Goal: Task Accomplishment & Management: Manage account settings

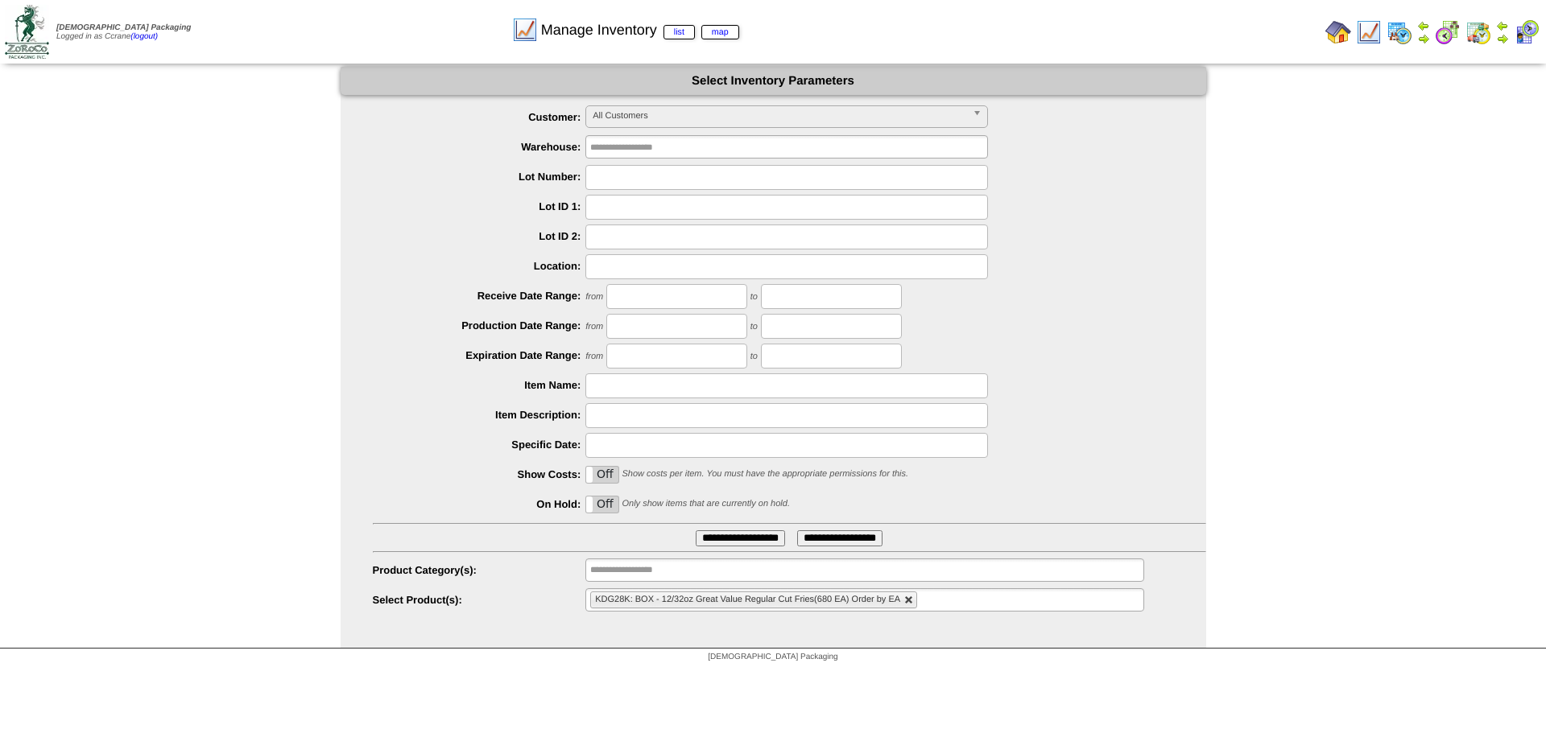
click at [911, 602] on link at bounding box center [909, 601] width 10 height 10
type input "**********"
click at [903, 602] on ul "**********" at bounding box center [864, 600] width 558 height 23
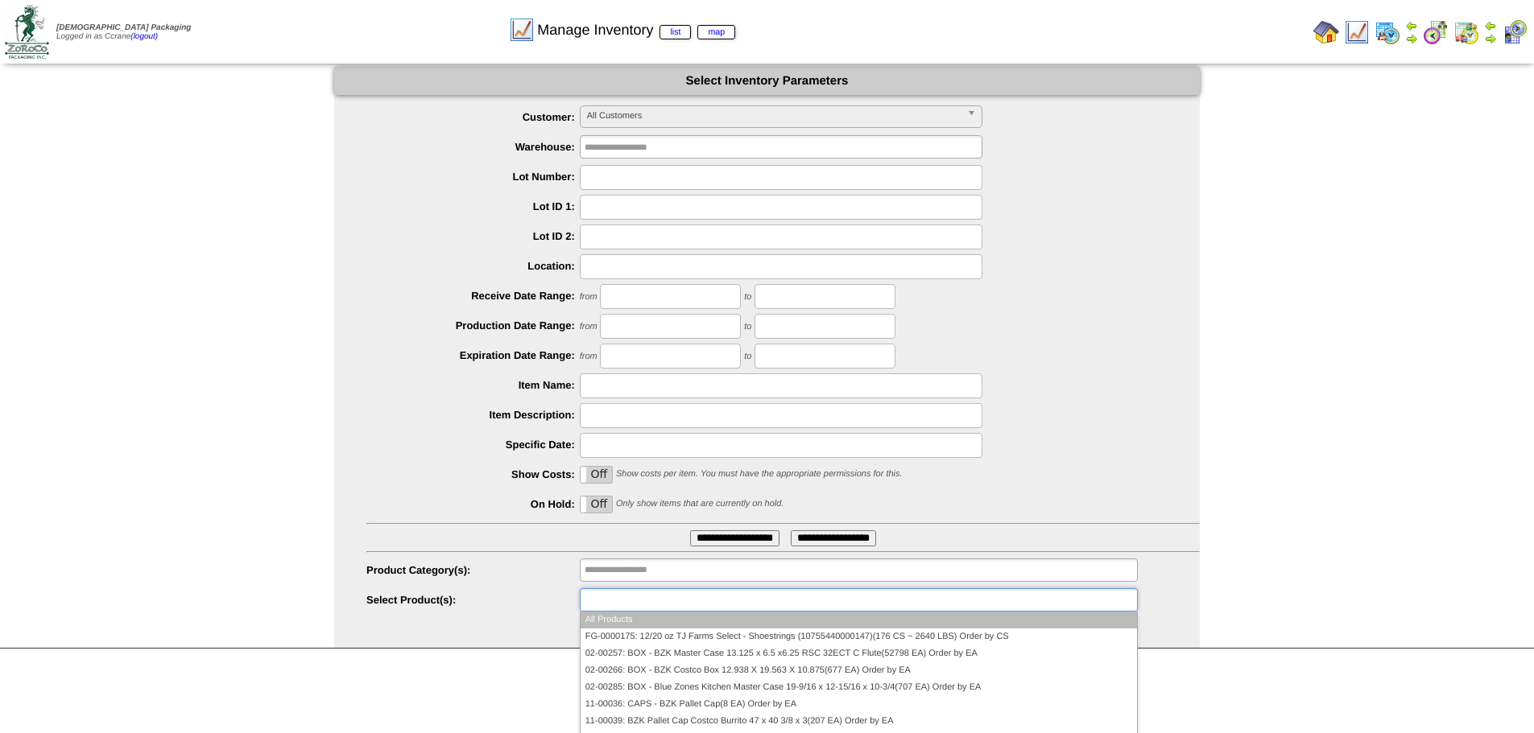
paste input "****"
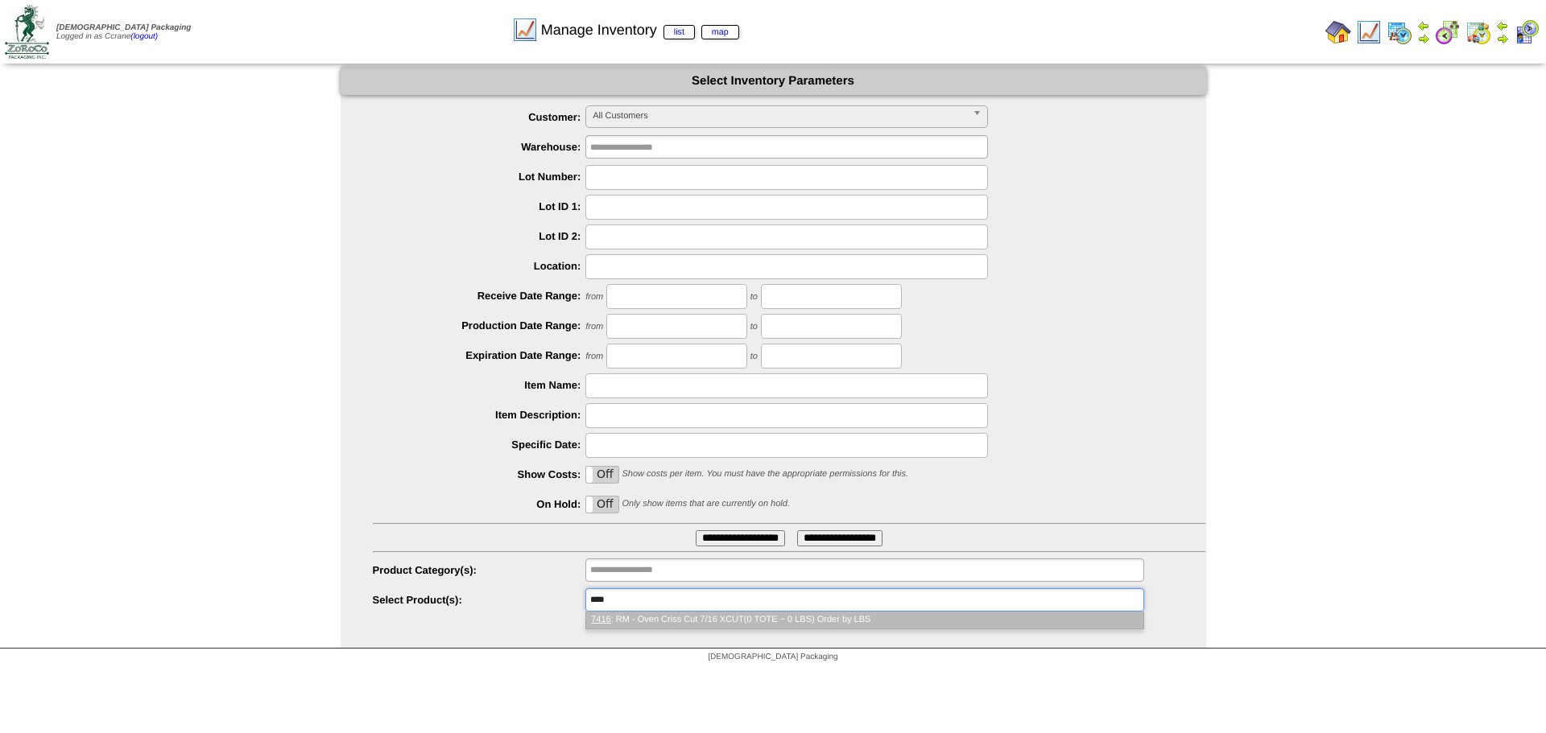
type input "****"
click at [663, 622] on li "7416 : RM - Oven Criss Cut 7/16 XCUT(0 TOTE ~ 0 LBS) Order by LBS" at bounding box center [864, 620] width 556 height 17
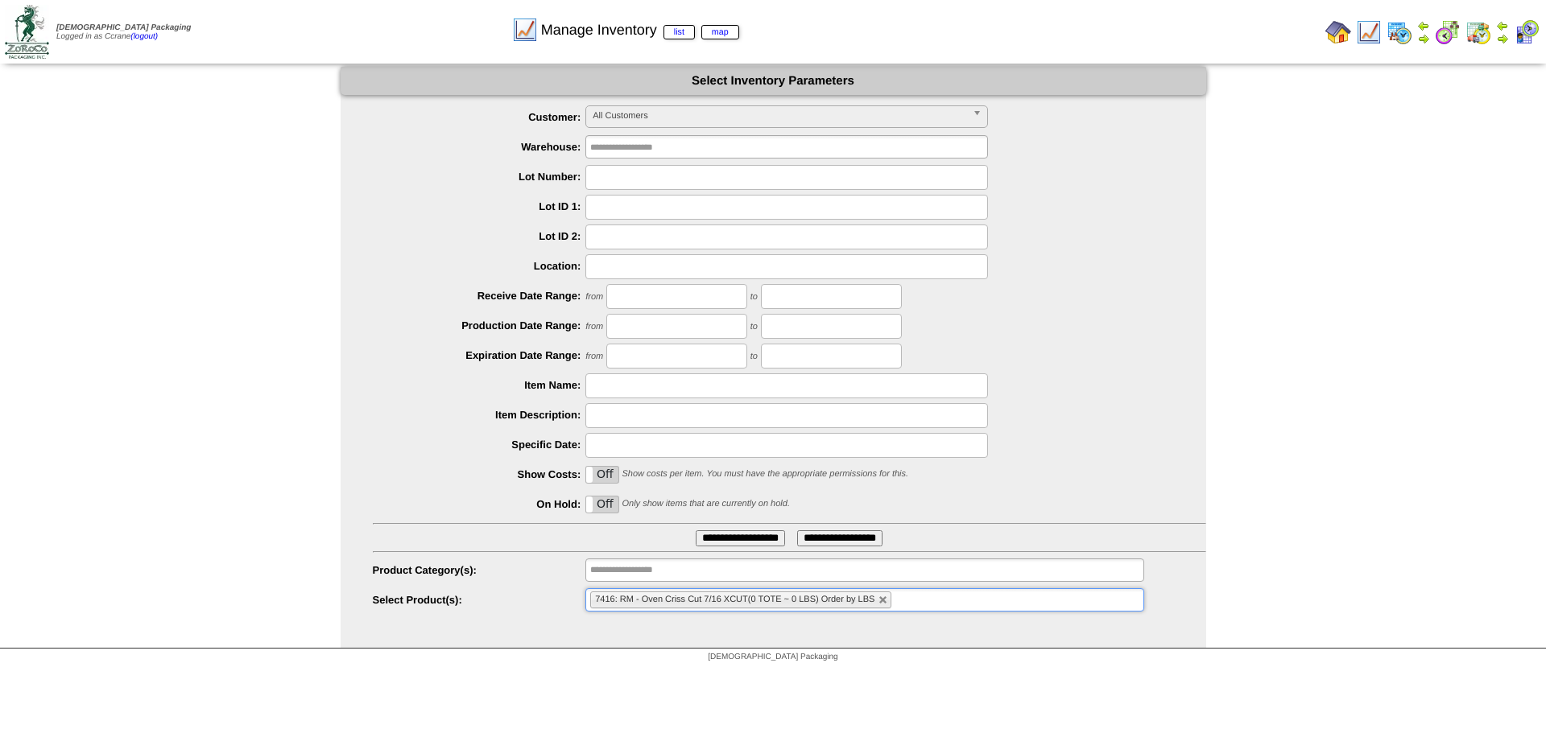
click at [709, 536] on input "**********" at bounding box center [740, 539] width 89 height 16
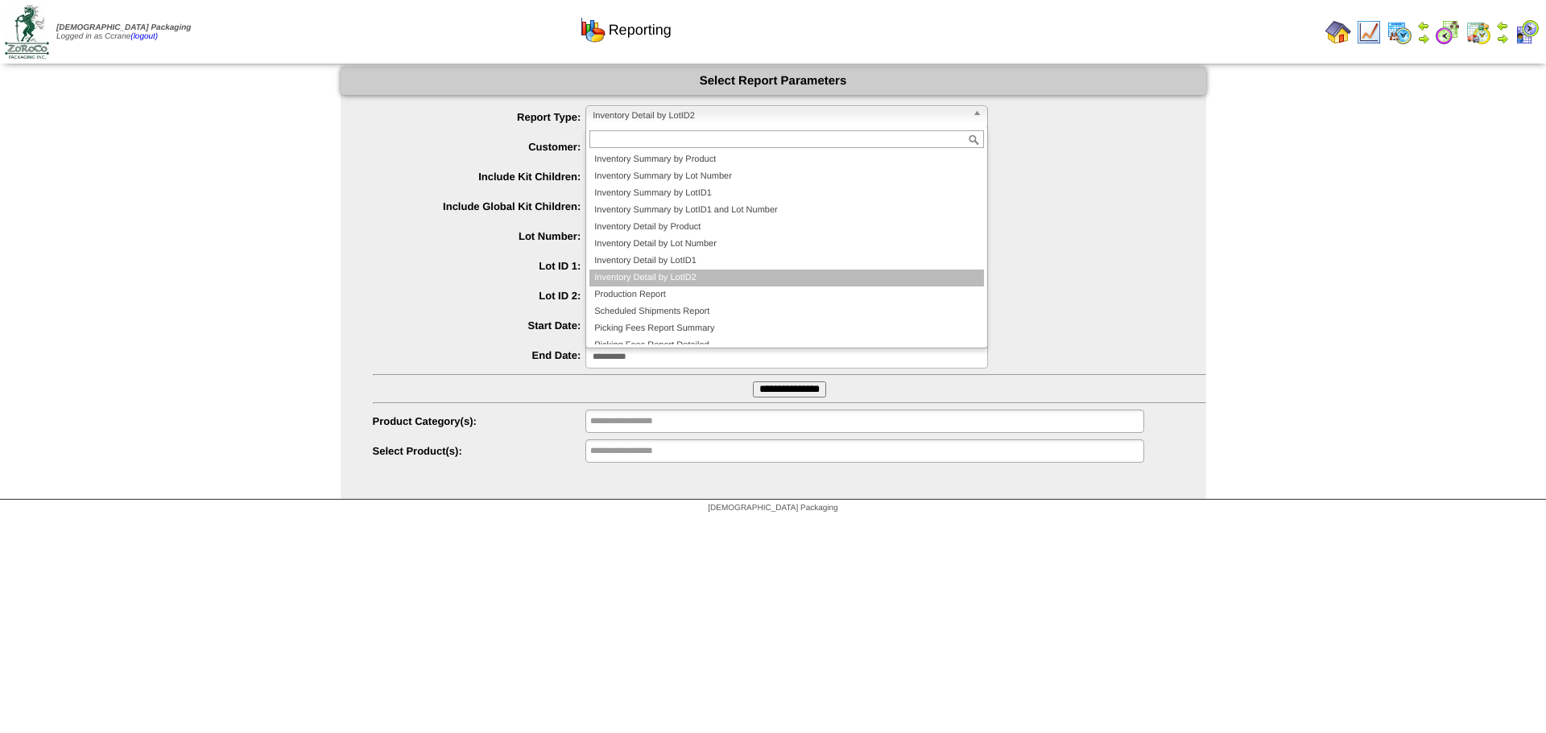
click at [637, 119] on span "Inventory Detail by LotID2" at bounding box center [780, 115] width 374 height 19
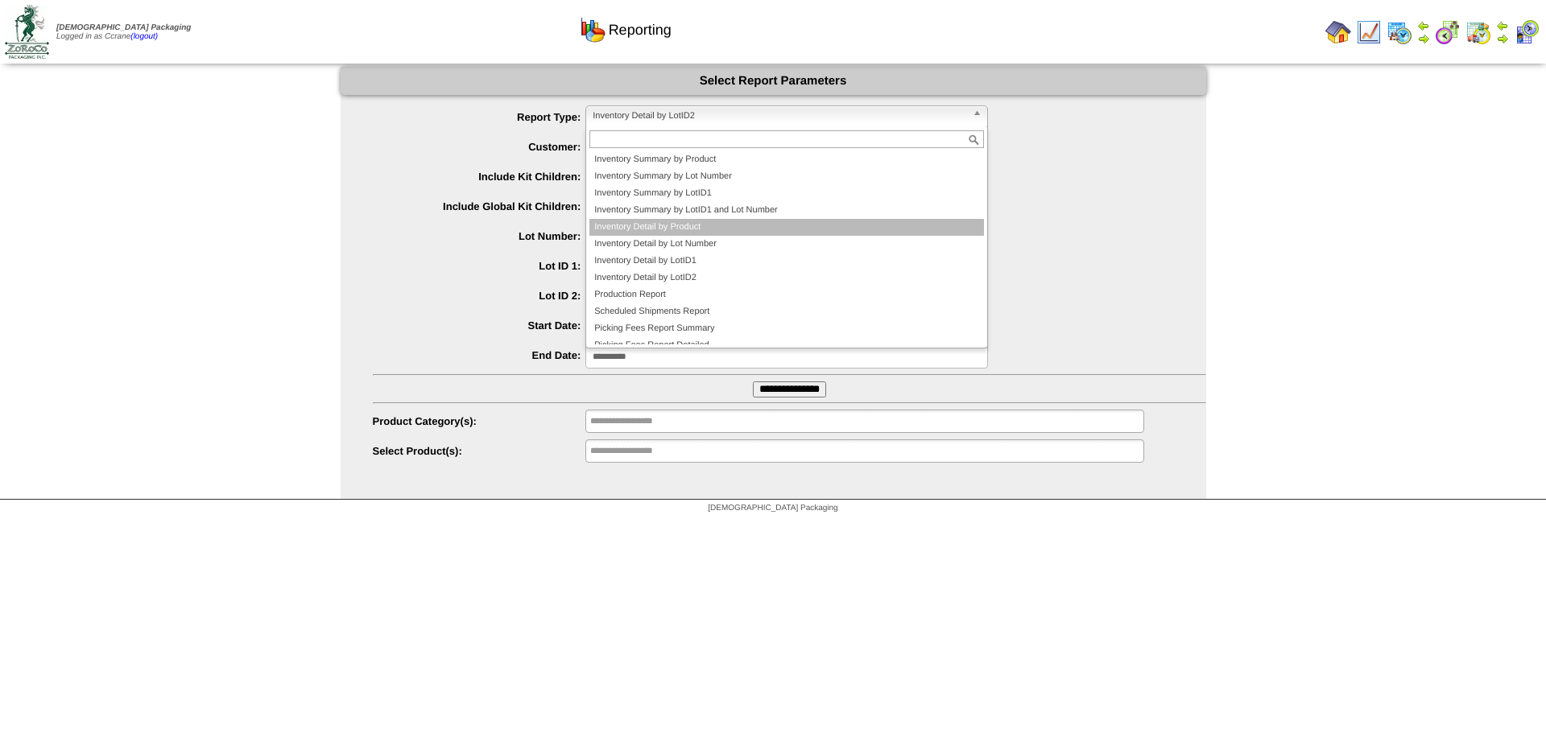
click at [740, 227] on li "Inventory Detail by Product" at bounding box center [786, 227] width 395 height 17
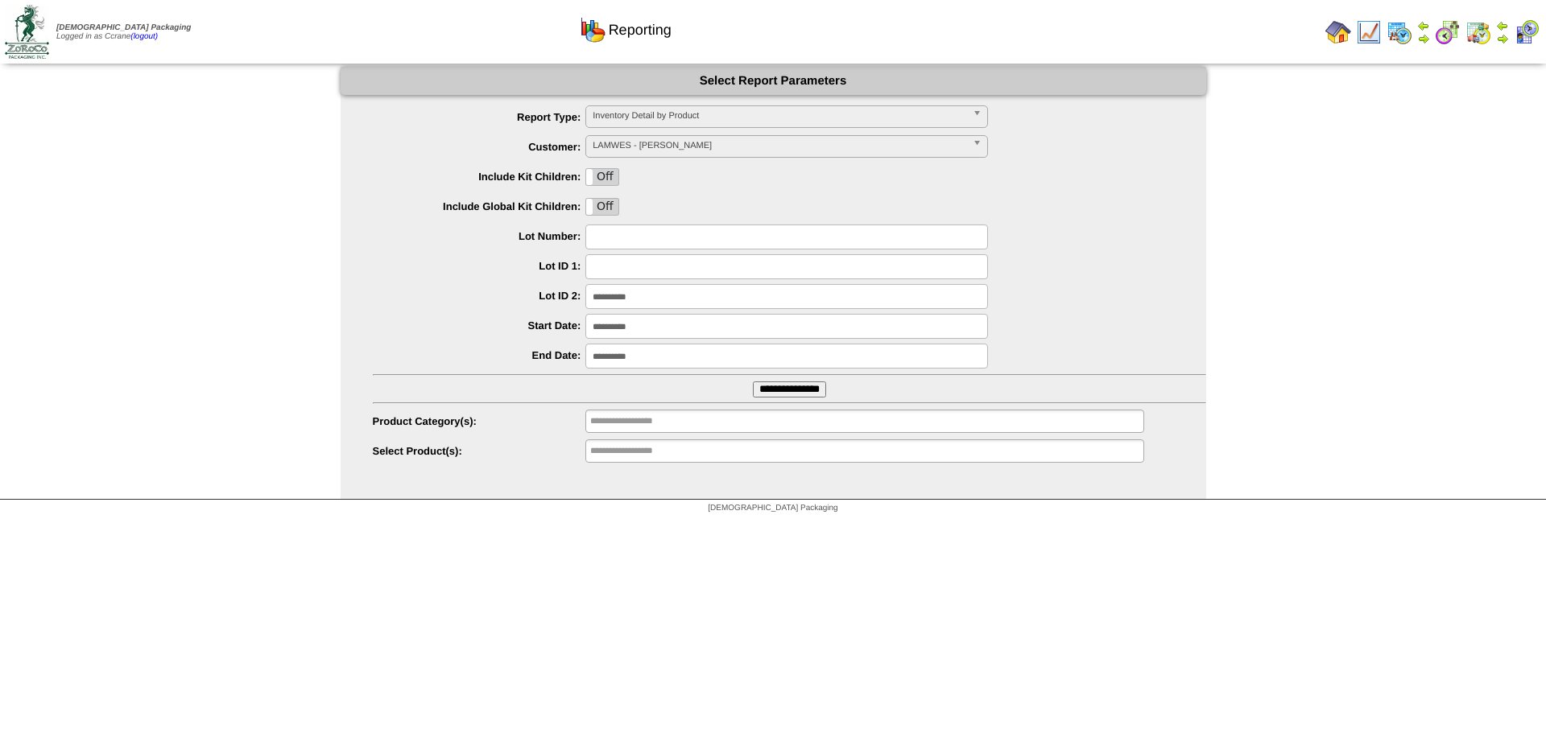
drag, startPoint x: 671, startPoint y: 299, endPoint x: 518, endPoint y: 290, distance: 153.2
click at [518, 290] on li "**********" at bounding box center [789, 296] width 833 height 25
click at [652, 321] on input "**********" at bounding box center [786, 326] width 403 height 25
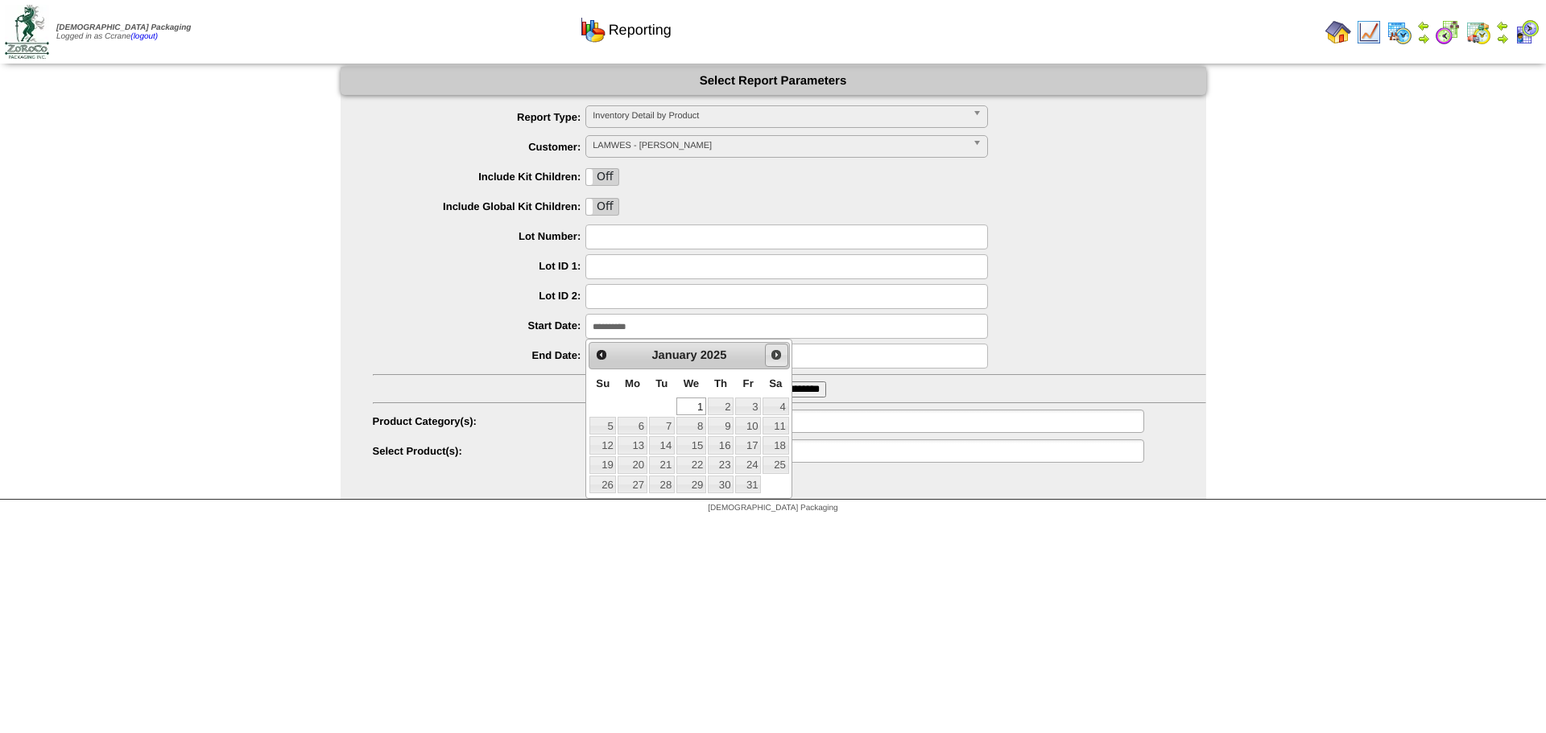
click at [766, 355] on link "Next" at bounding box center [776, 355] width 23 height 23
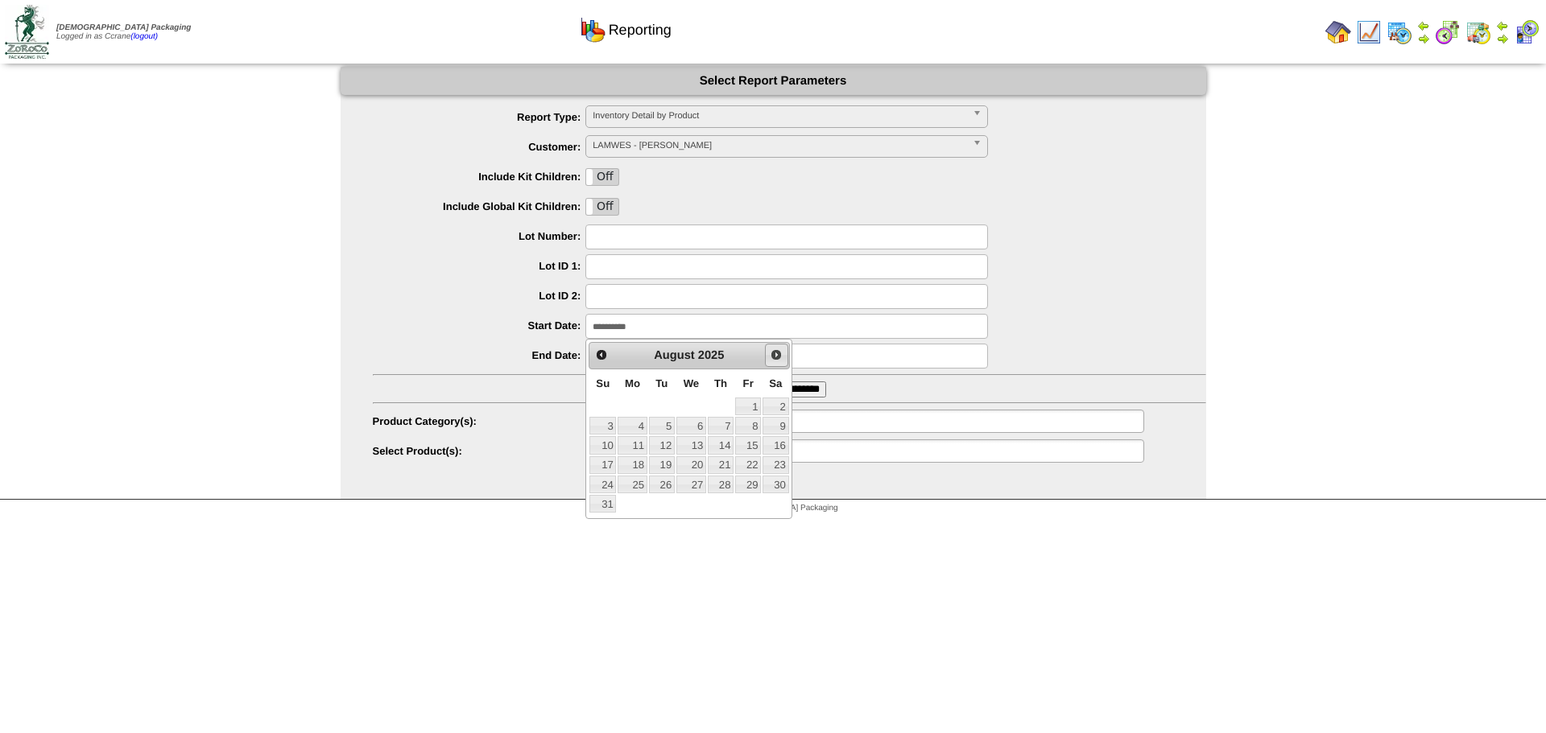
click at [766, 355] on link "Next" at bounding box center [776, 355] width 23 height 23
click at [626, 400] on link "1" at bounding box center [632, 407] width 29 height 18
type input "**********"
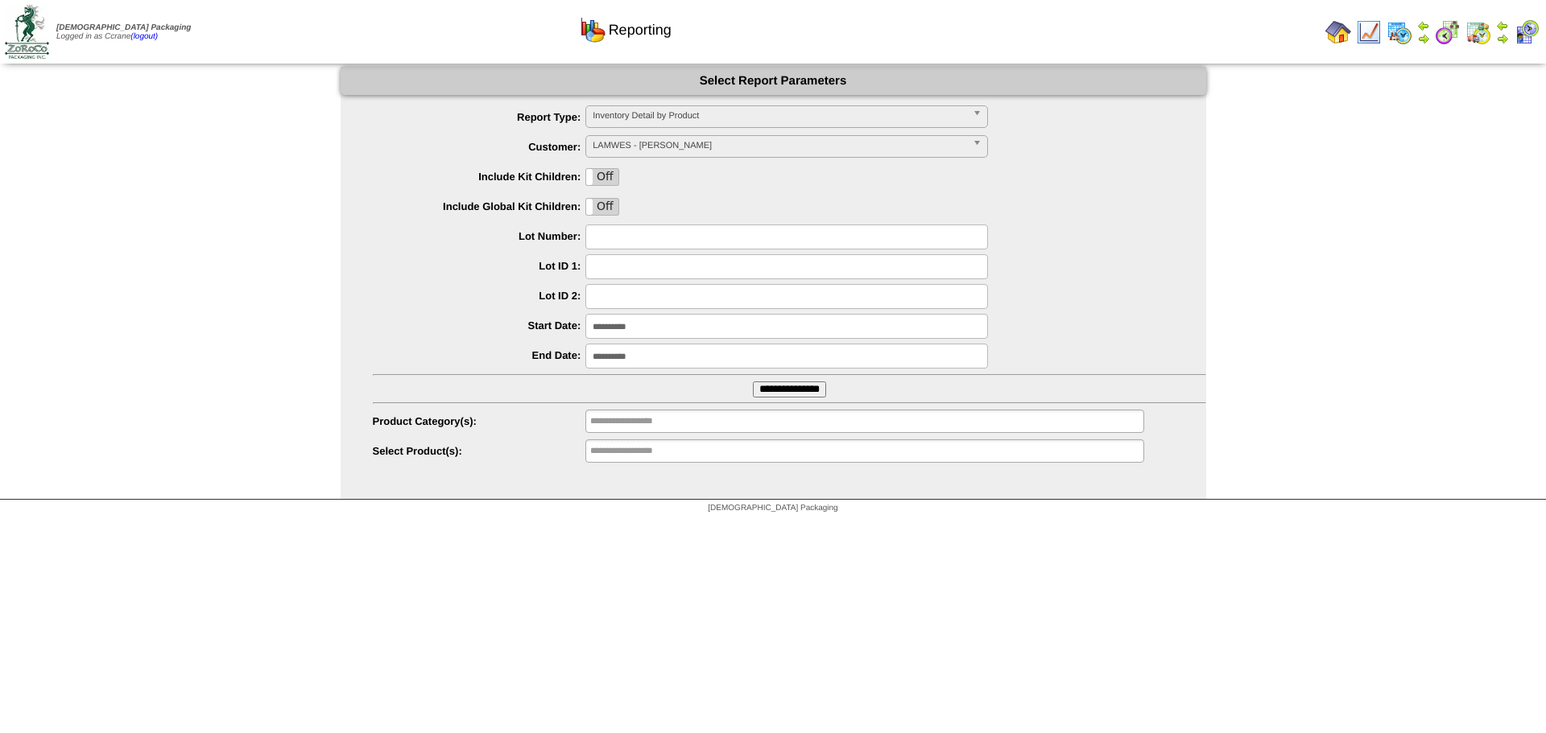
click at [609, 460] on input "**********" at bounding box center [641, 451] width 103 height 20
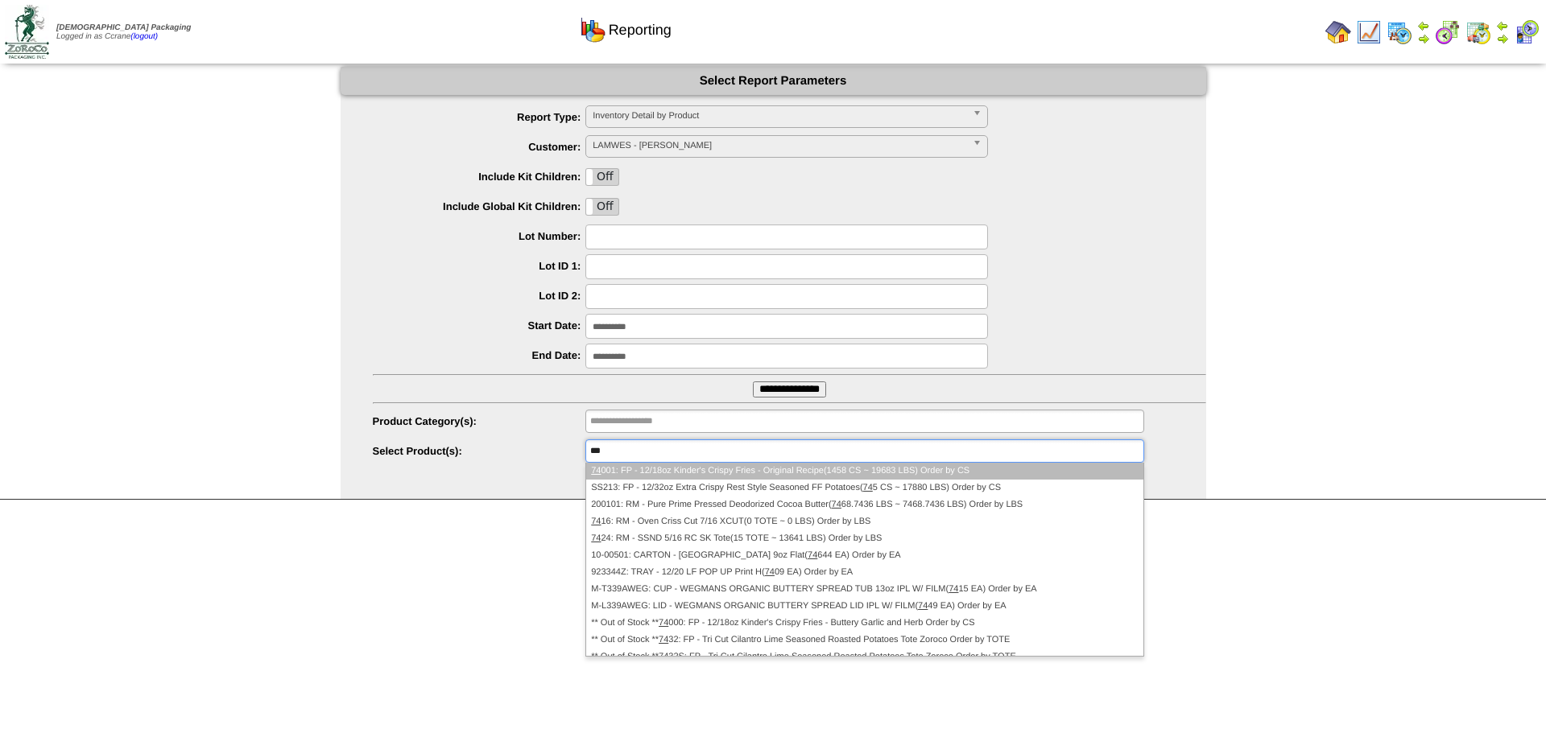
type input "****"
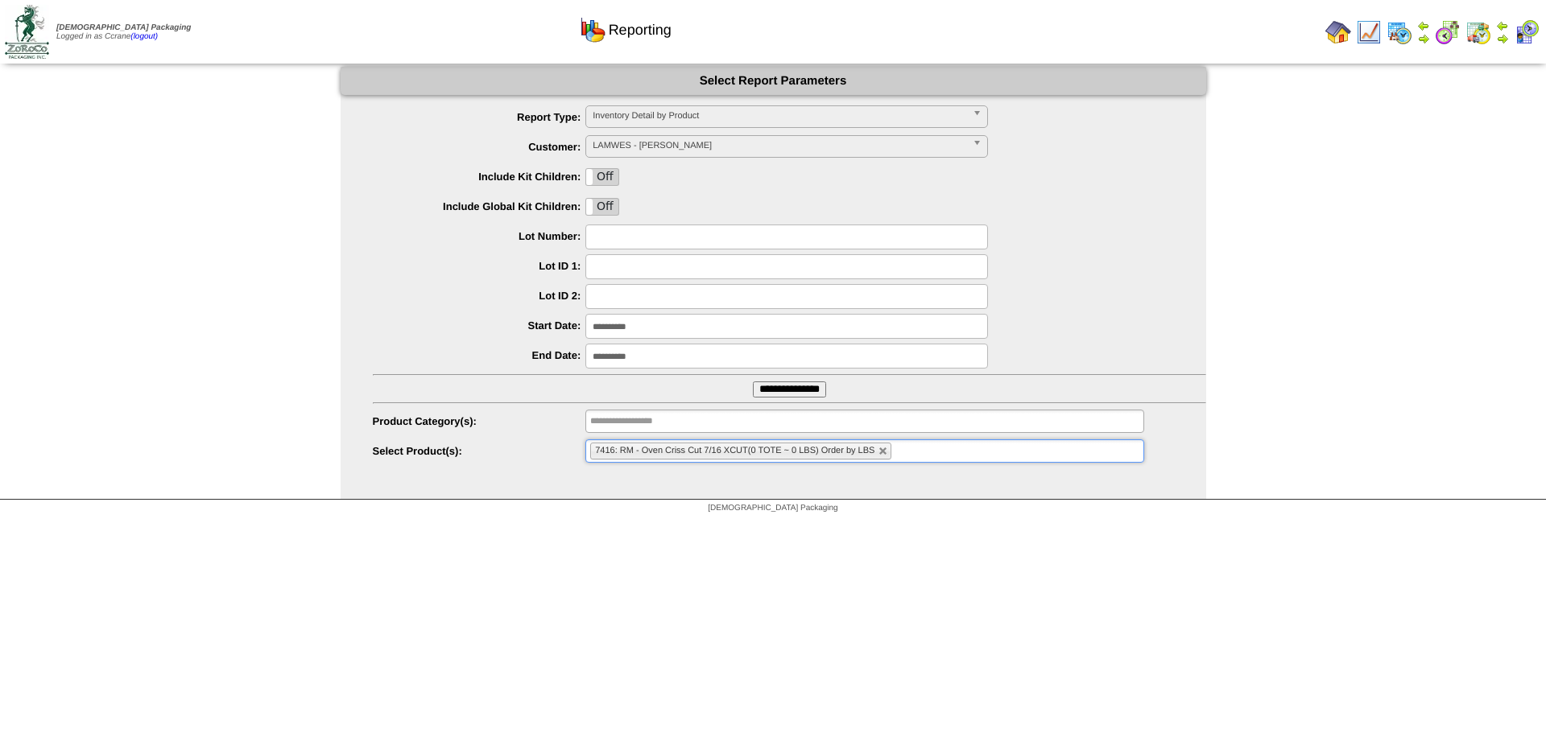
click at [811, 399] on ul "**********" at bounding box center [774, 284] width 866 height 359
click at [805, 395] on input "**********" at bounding box center [789, 390] width 73 height 16
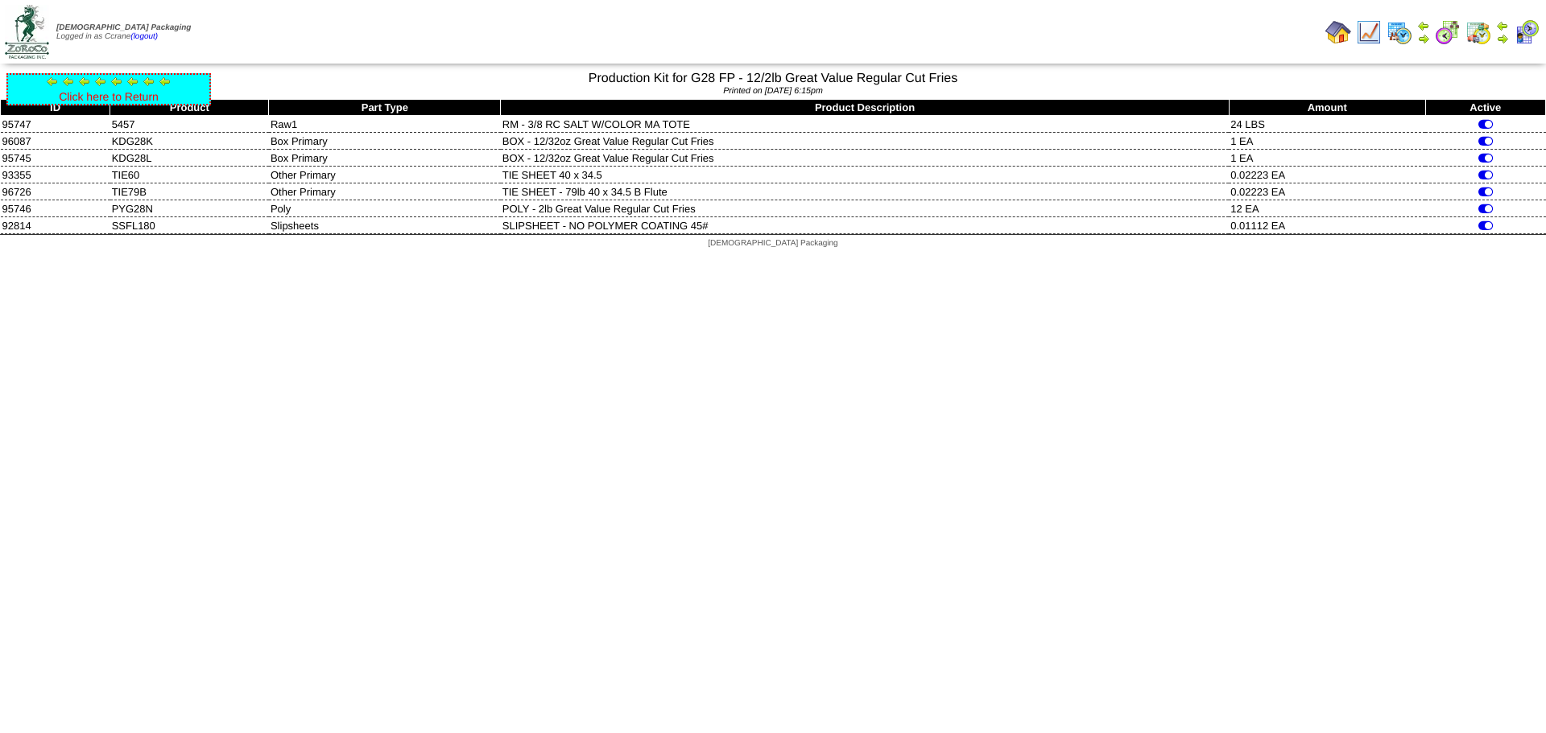
click at [107, 98] on link "Click here to Return" at bounding box center [109, 96] width 100 height 13
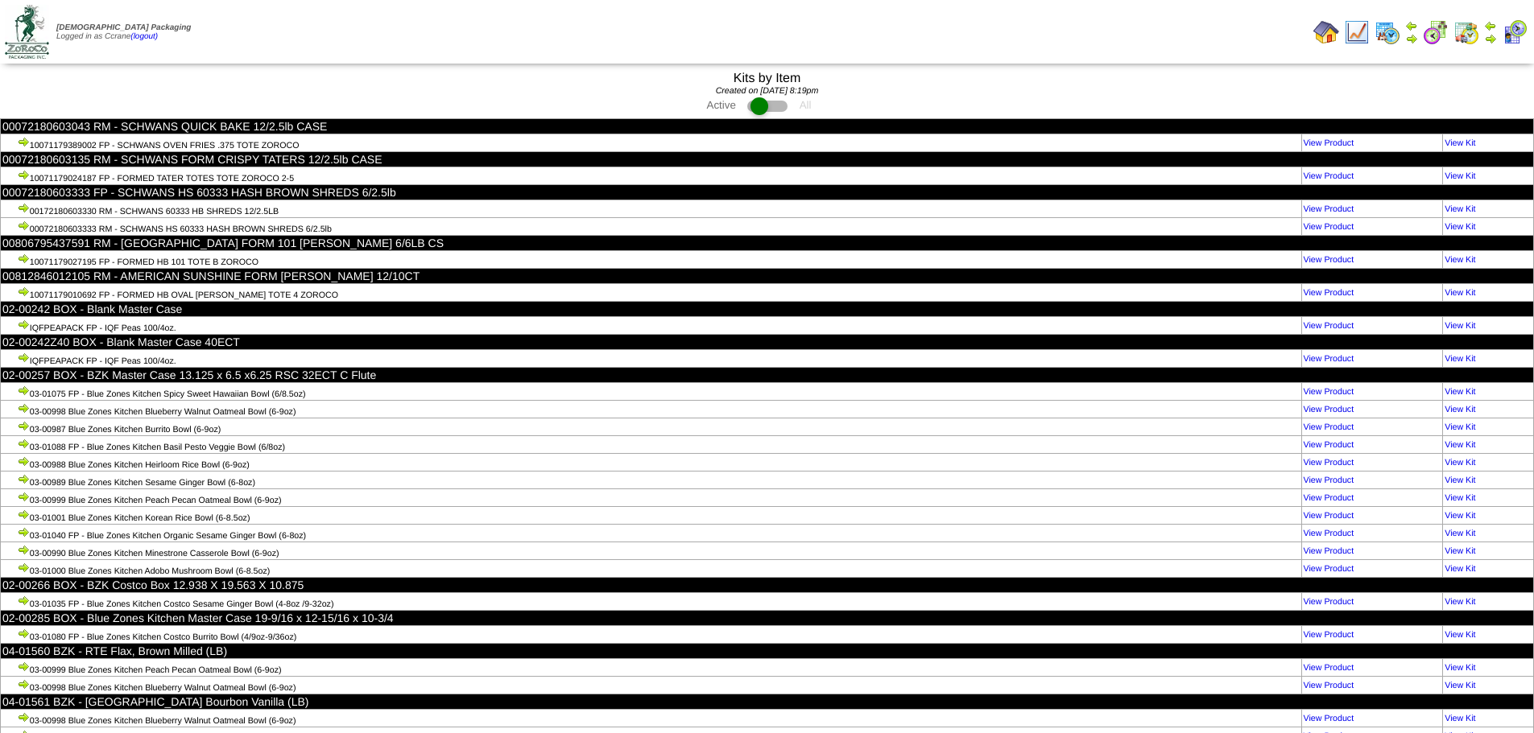
scroll to position [6421, 0]
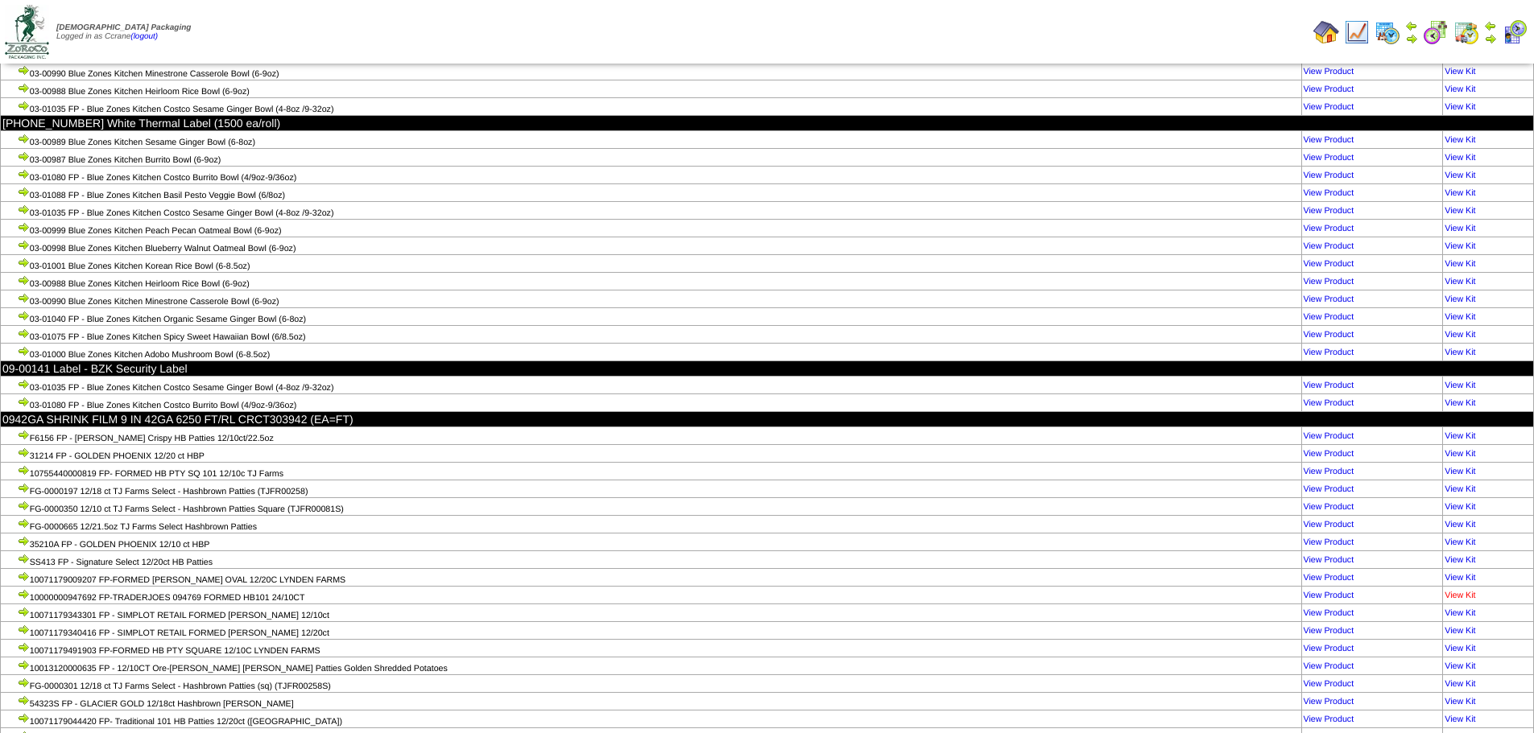
click at [1458, 591] on link "View Kit" at bounding box center [1459, 596] width 31 height 10
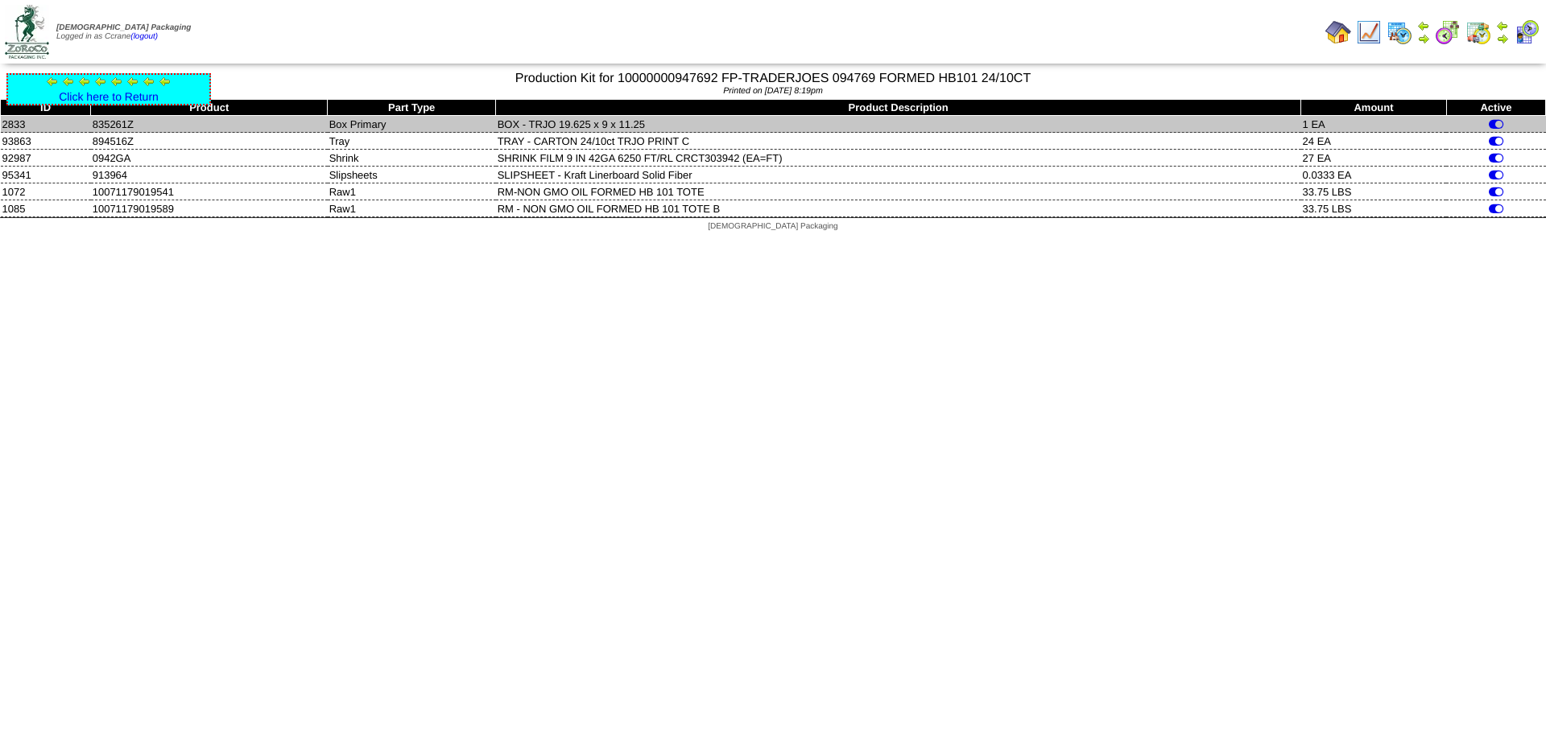
click at [114, 122] on td "835261Z" at bounding box center [209, 124] width 237 height 17
copy td "835261Z"
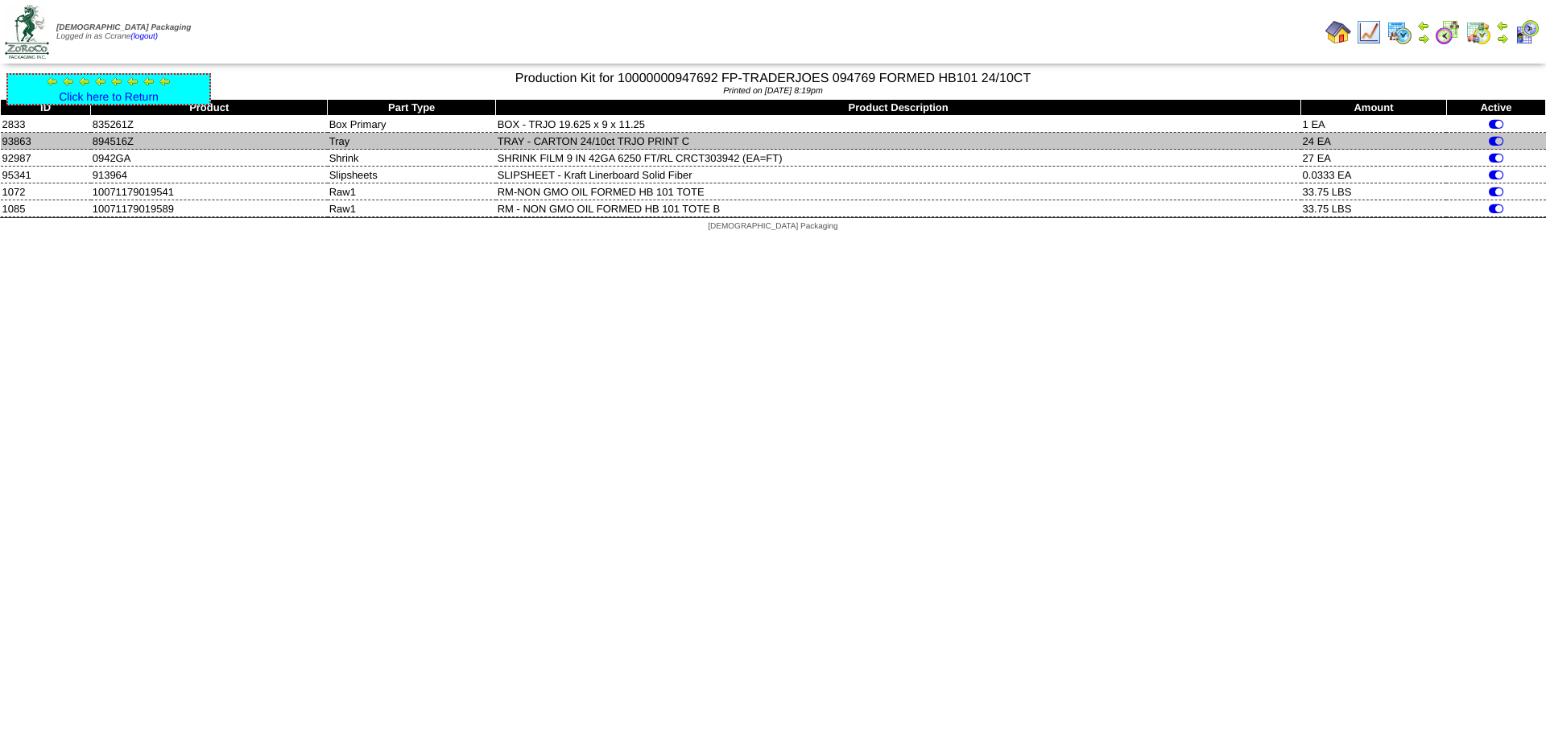
click at [101, 138] on td "894516Z" at bounding box center [209, 141] width 237 height 17
copy td "894516Z"
click at [126, 141] on td "894516Z" at bounding box center [209, 141] width 237 height 17
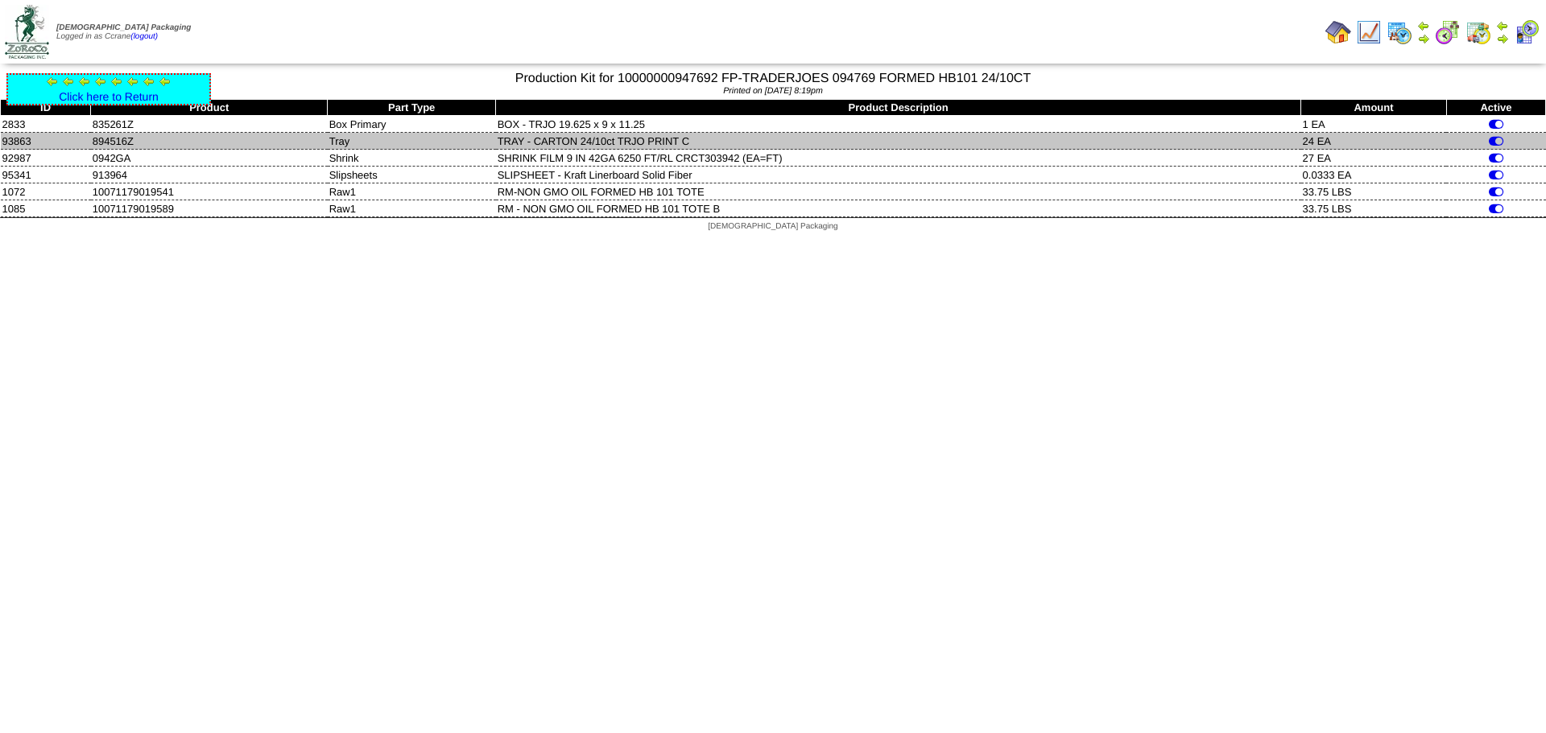
click at [126, 141] on td "894516Z" at bounding box center [209, 141] width 237 height 17
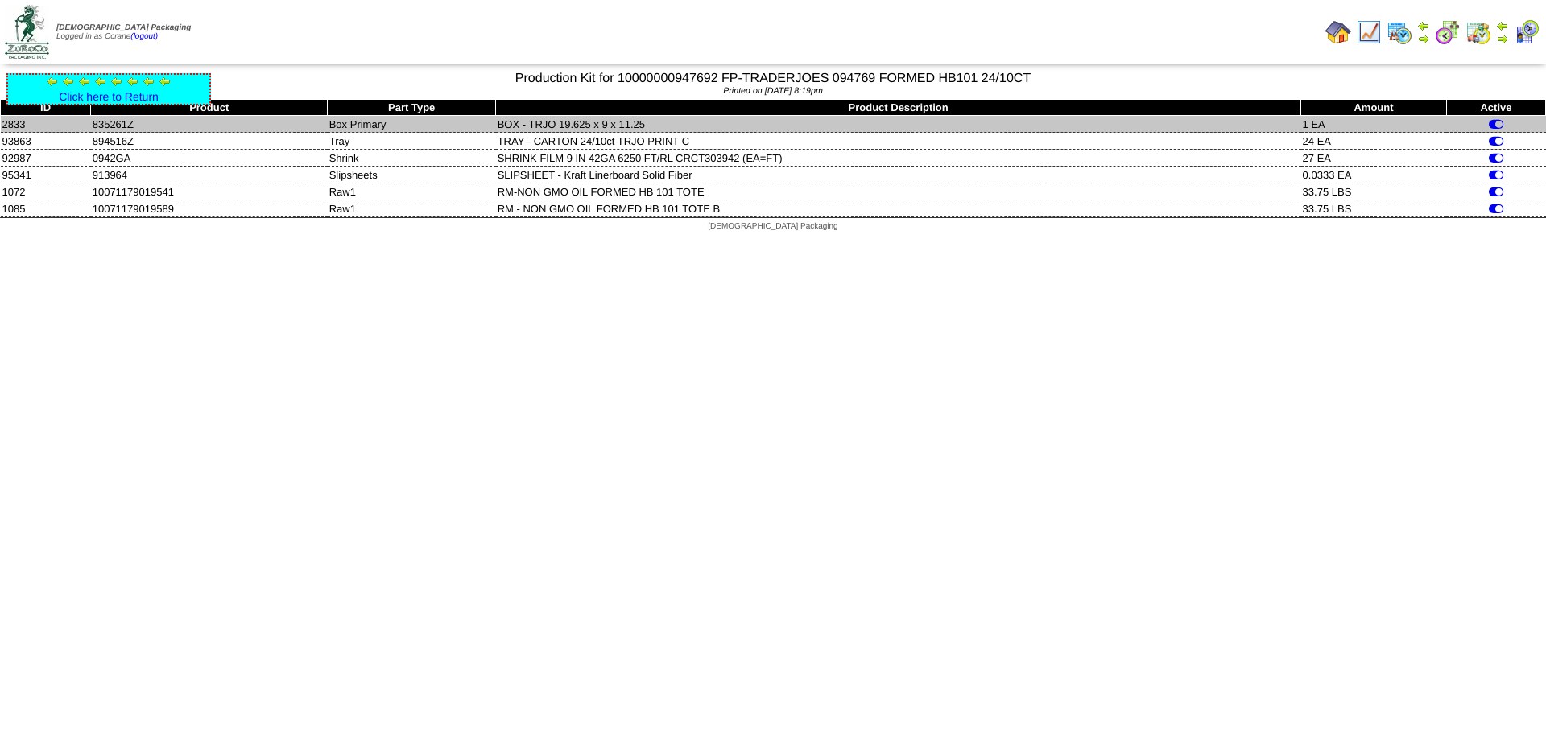
click at [113, 122] on td "835261Z" at bounding box center [209, 124] width 237 height 17
copy td "835261Z"
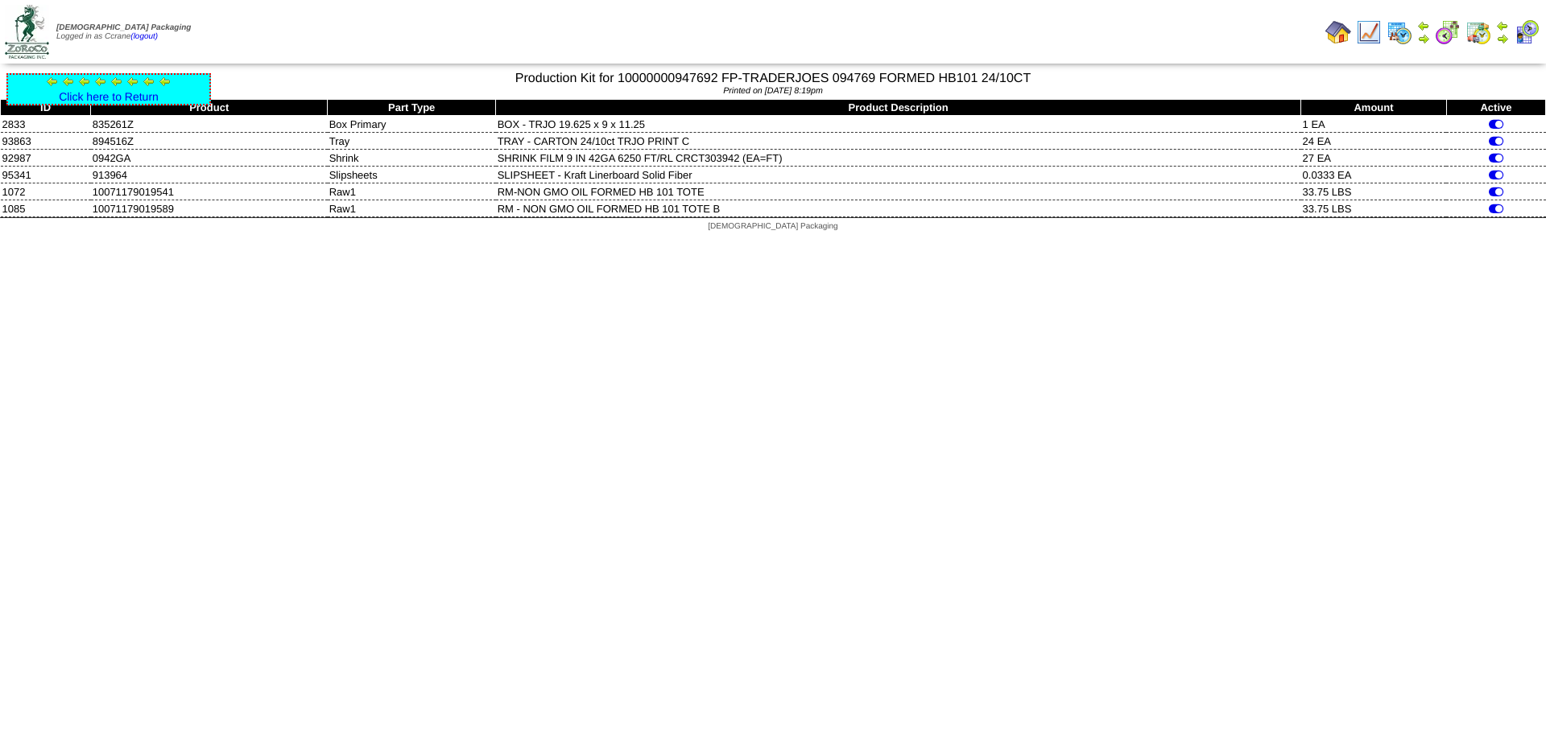
click at [236, 240] on html "Zoroco Packaging Logged in as Ccrane (logout) Print All" at bounding box center [773, 120] width 1546 height 240
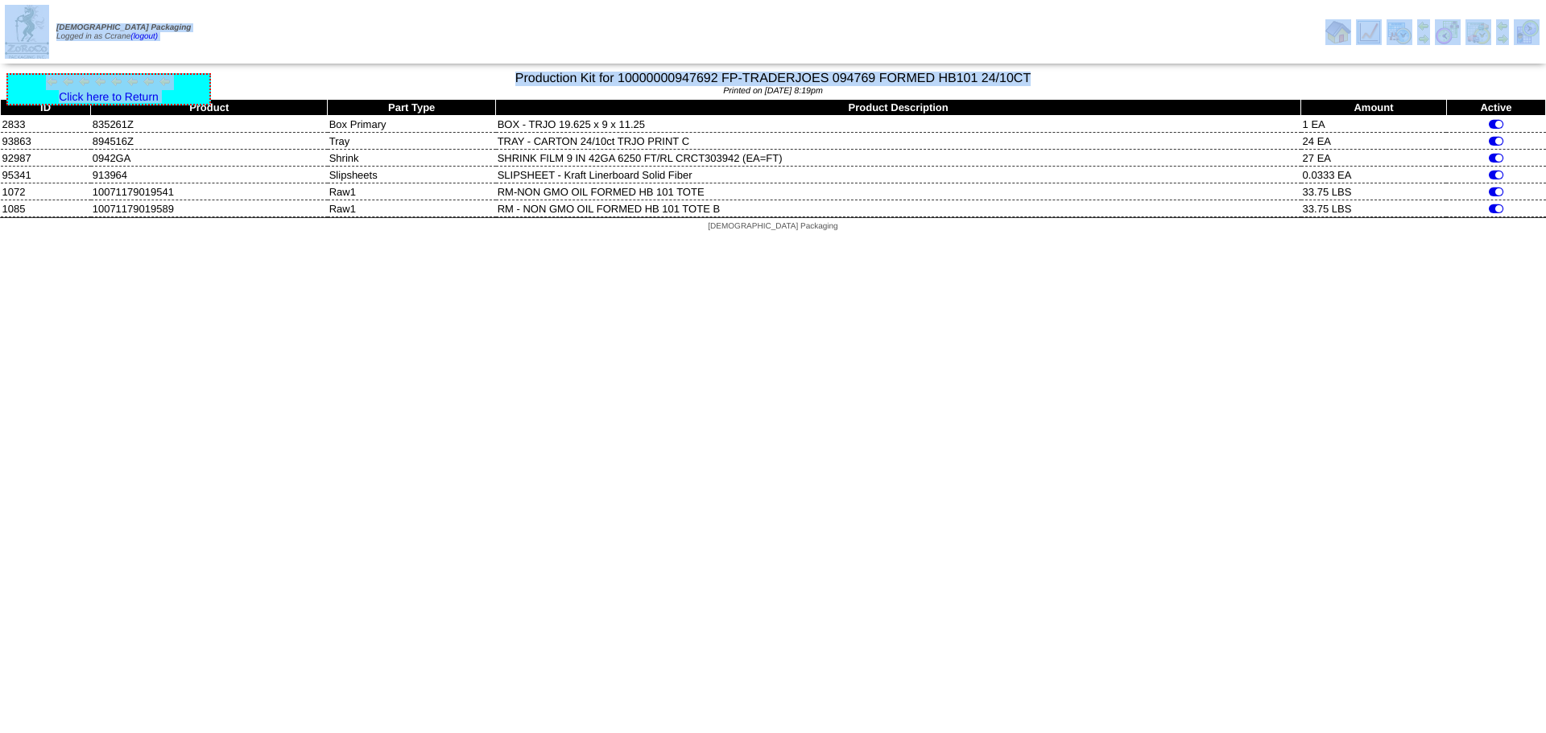
drag, startPoint x: 1047, startPoint y: 77, endPoint x: 843, endPoint y: 69, distance: 204.7
click at [843, 69] on body "Zoroco Packaging Logged in as Ccrane (logout) Print All" at bounding box center [773, 120] width 1546 height 240
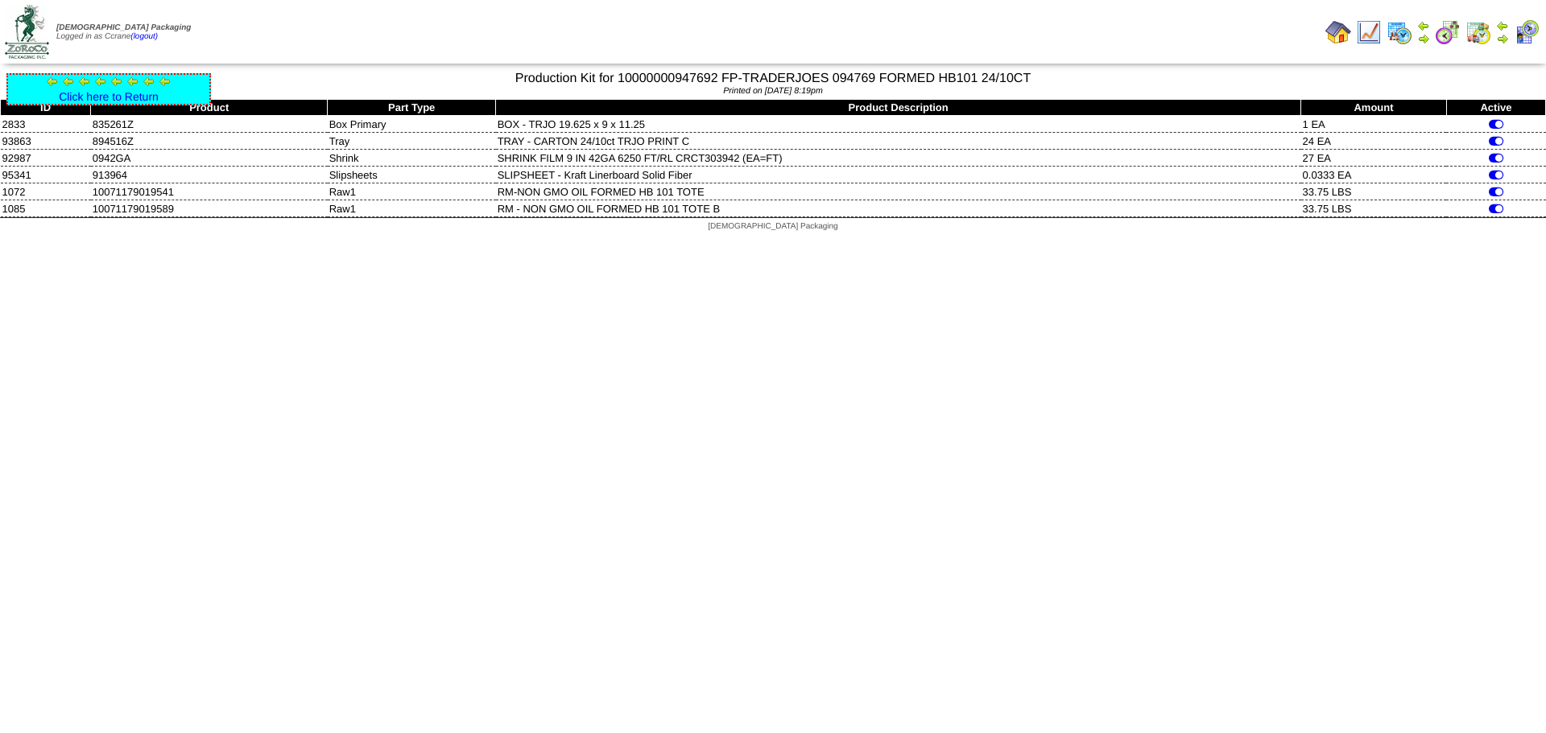
drag, startPoint x: 1015, startPoint y: 89, endPoint x: 1031, endPoint y: 77, distance: 19.0
click at [1016, 89] on div "Printed on 09/22/2025 at 8:19pm" at bounding box center [773, 92] width 1546 height 13
drag, startPoint x: 1032, startPoint y: 76, endPoint x: 721, endPoint y: 71, distance: 311.6
click at [721, 71] on div "Production Kit for 10000000947692 FP-TRADERJOES 094769 FORMED HB101 24/10CT" at bounding box center [773, 76] width 1546 height 19
click at [1051, 86] on div "Printed on 09/22/2025 at 8:19pm" at bounding box center [773, 92] width 1546 height 13
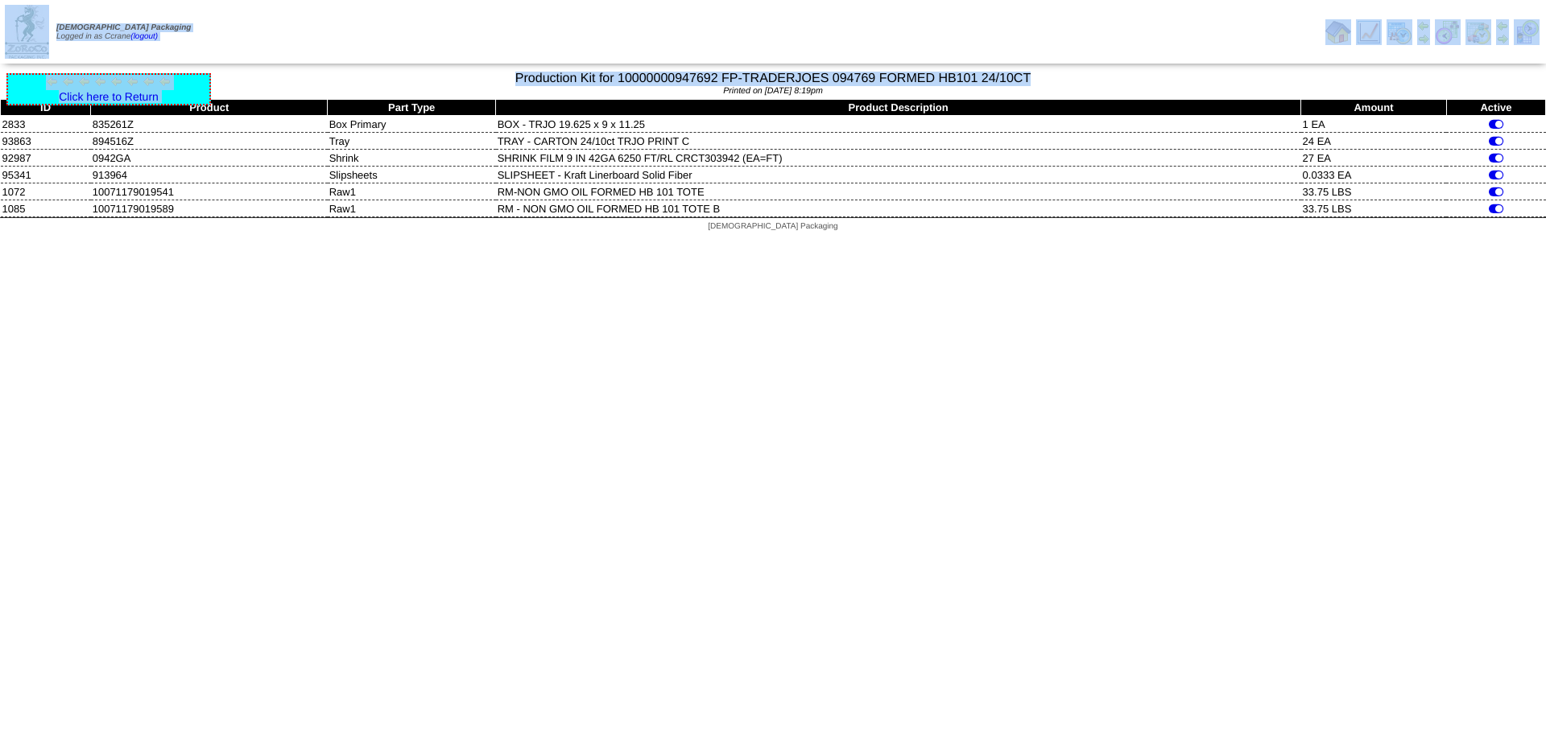
drag, startPoint x: 1034, startPoint y: 76, endPoint x: 679, endPoint y: 67, distance: 355.2
click at [679, 67] on body "Zoroco Packaging Logged in as Ccrane (logout) Print All" at bounding box center [773, 120] width 1546 height 240
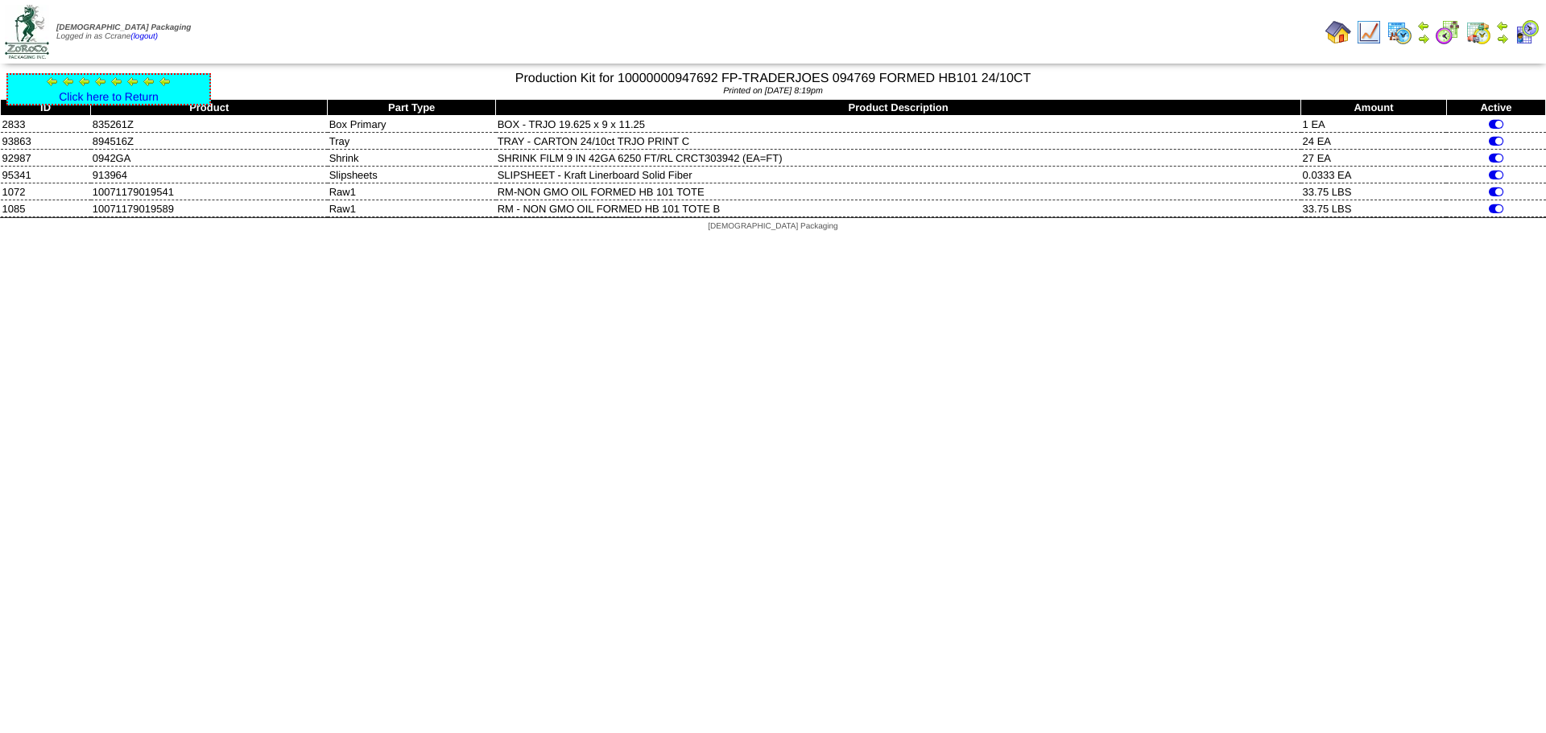
drag, startPoint x: 804, startPoint y: 254, endPoint x: 917, endPoint y: 262, distance: 113.1
click at [808, 240] on html "Zoroco Packaging Logged in as Ccrane (logout) Print All" at bounding box center [773, 120] width 1546 height 240
click at [124, 97] on link "Click here to Return" at bounding box center [109, 96] width 100 height 13
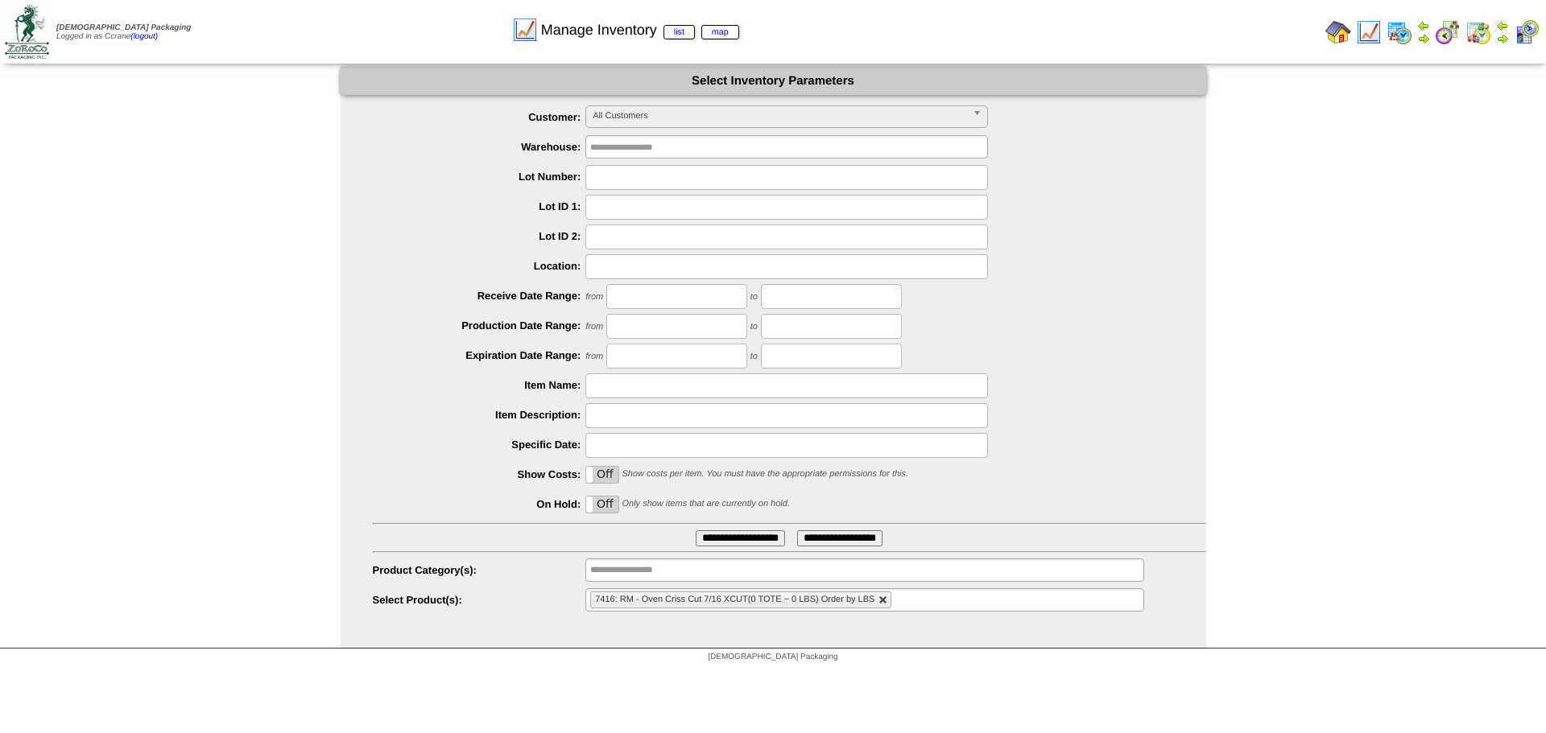
click at [884, 600] on link at bounding box center [883, 601] width 10 height 10
type input "**********"
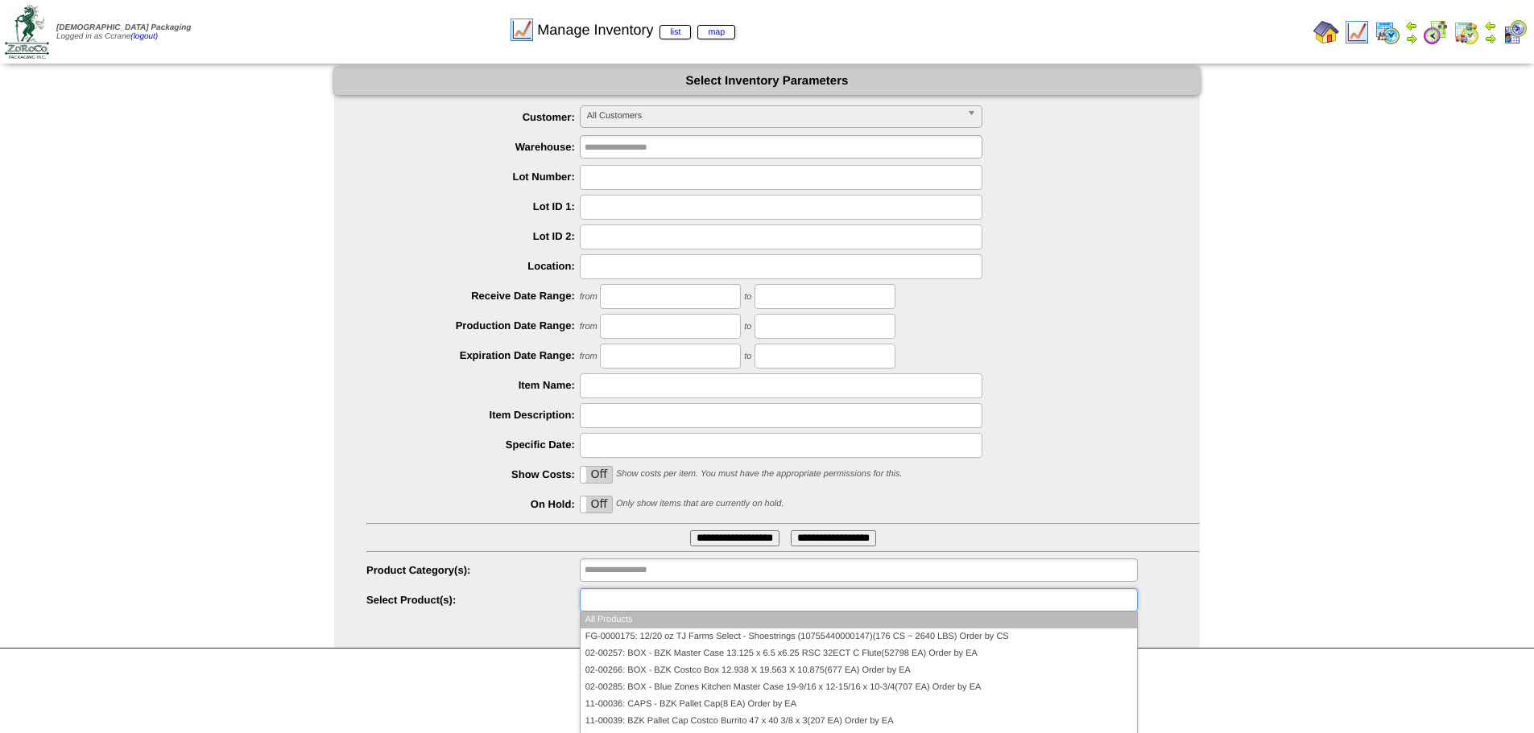
paste input "*******"
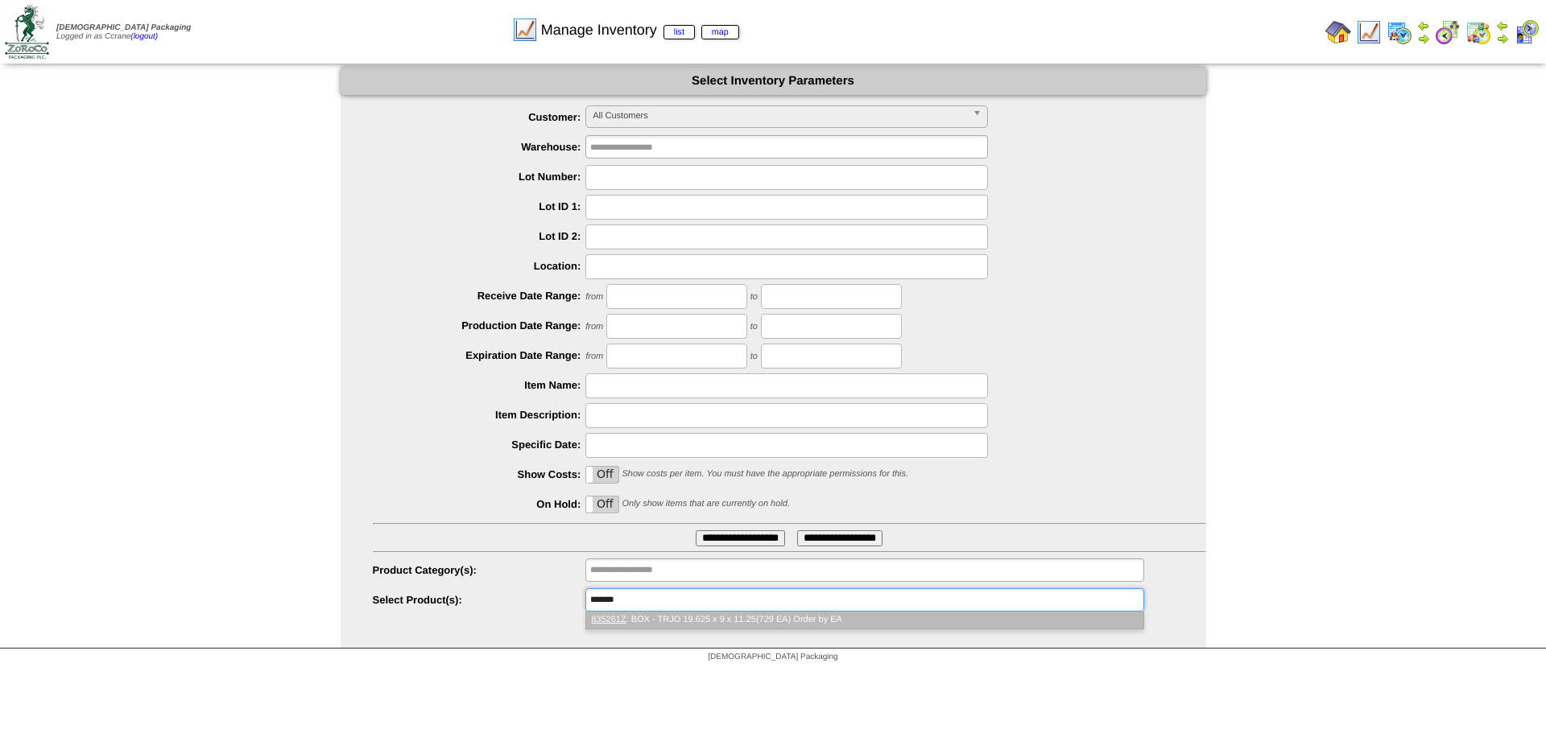
type input "*******"
click at [664, 617] on li "835261Z : BOX - TRJO 19.625 x 9 x 11.25(729 EA) Order by EA" at bounding box center [864, 620] width 556 height 17
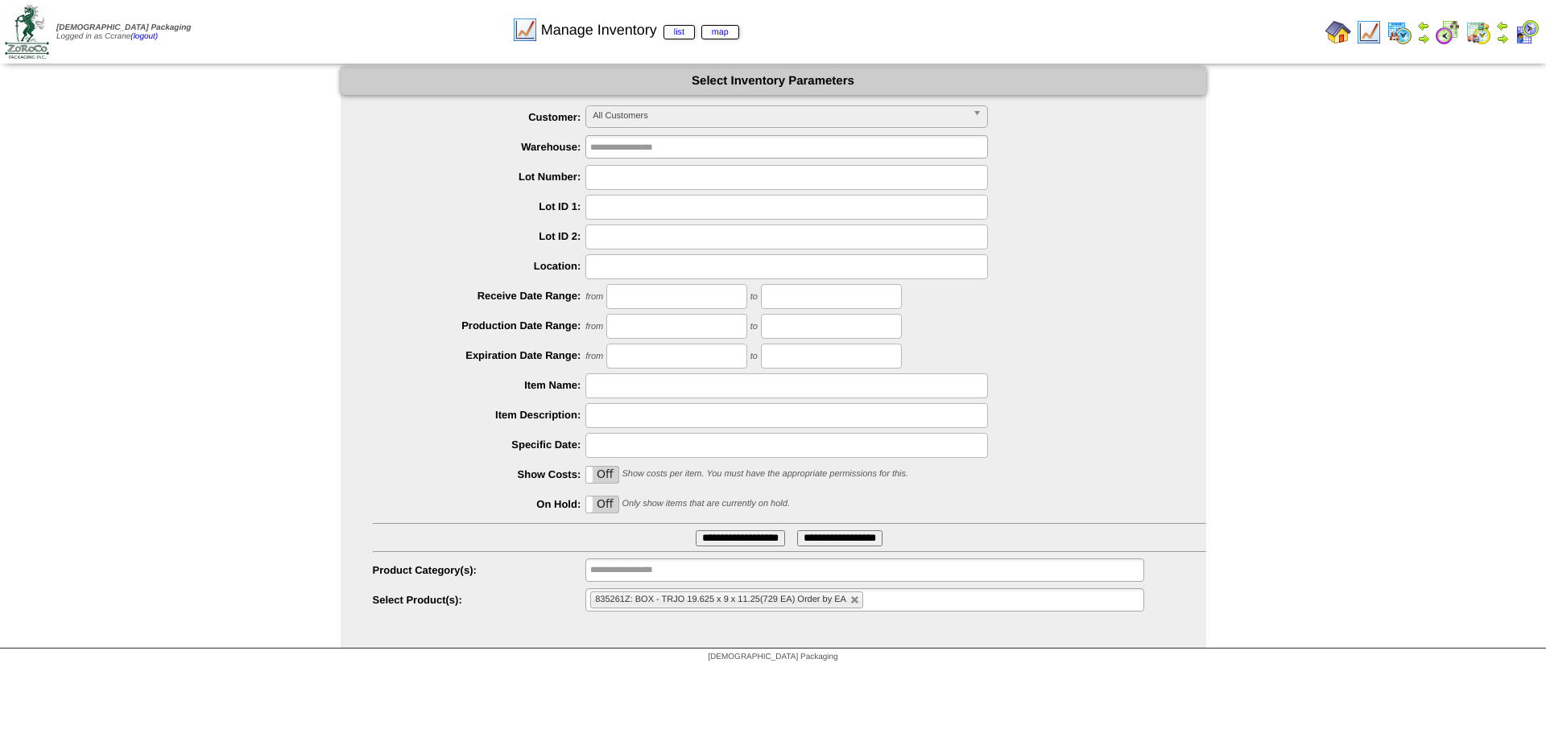
click at [865, 601] on ul "835261Z: BOX - TRJO 19.625 x 9 x 11.25(729 EA) Order by EA" at bounding box center [864, 600] width 558 height 23
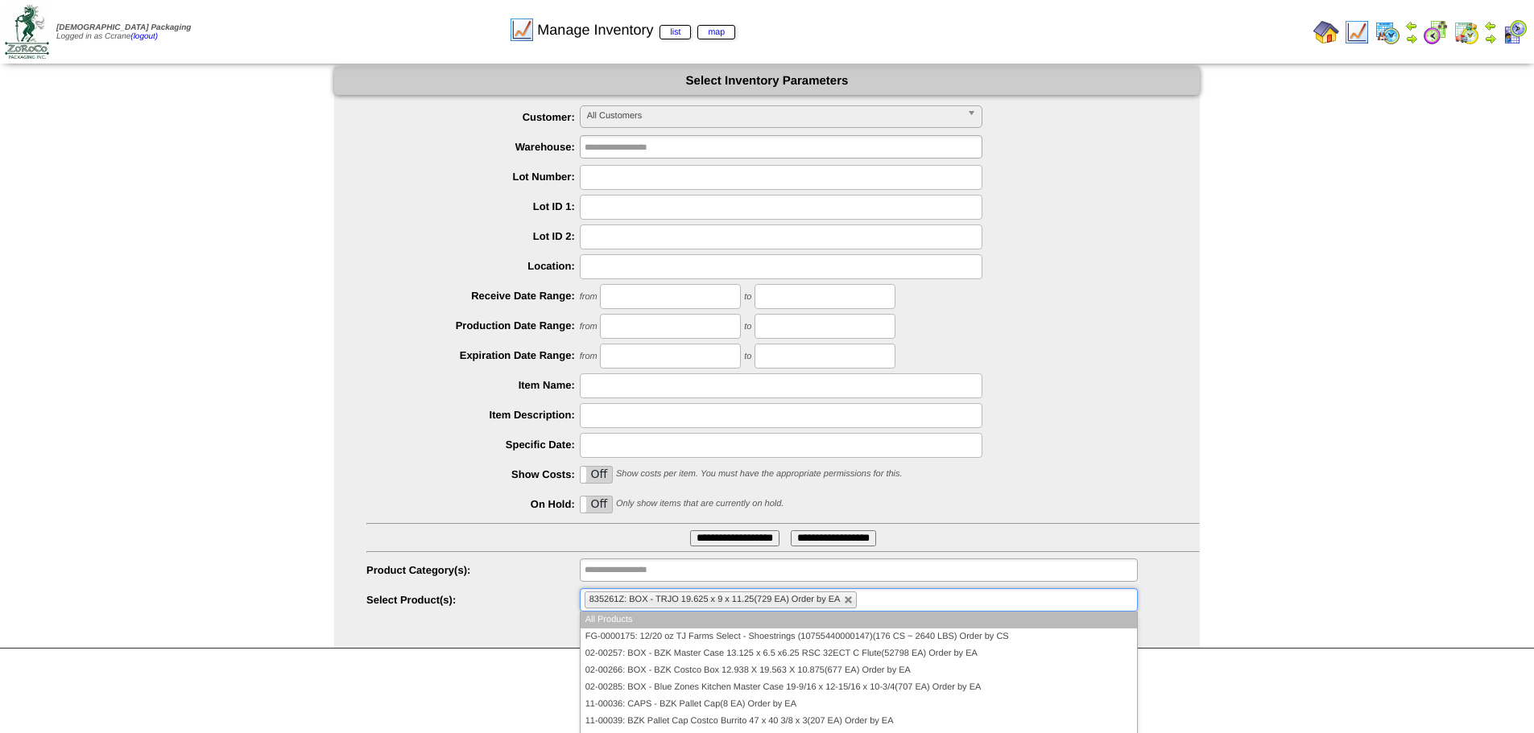
paste input "*******"
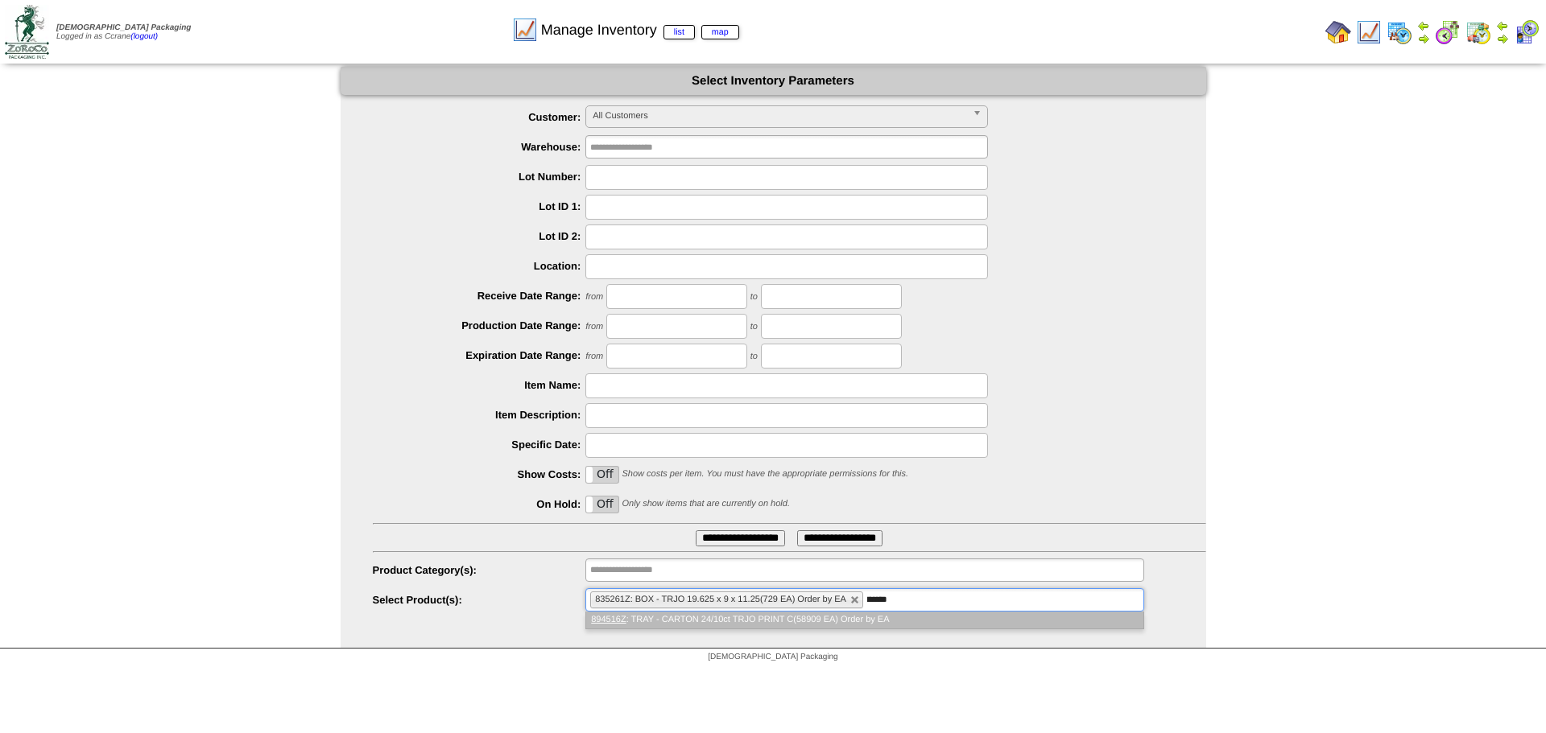
type input "*******"
click at [844, 626] on li "894516Z : TRAY - CARTON 24/10ct TRJO PRINT C(58909 EA) Order by EA" at bounding box center [864, 620] width 556 height 17
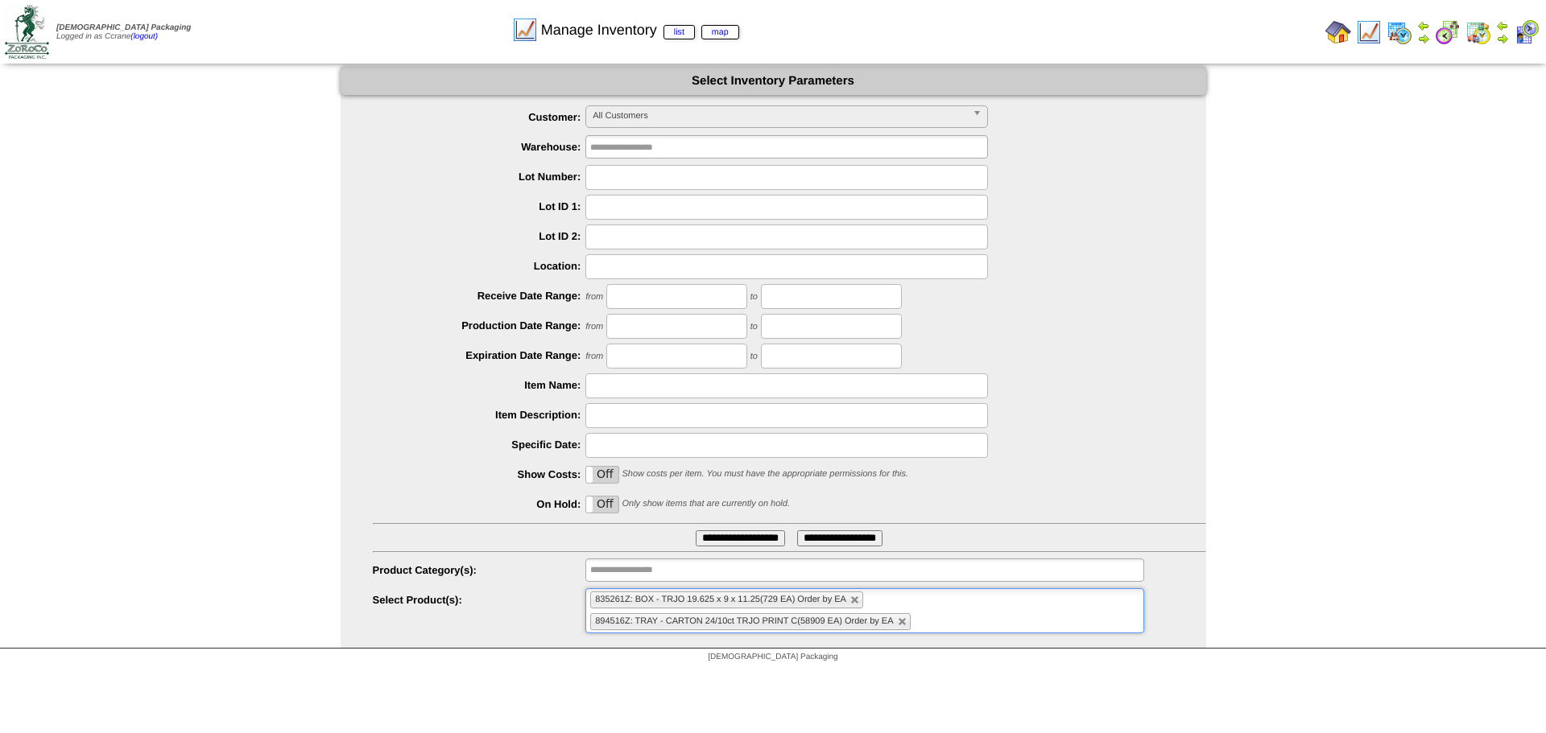
click at [1129, 433] on div at bounding box center [789, 445] width 833 height 25
click at [707, 545] on input "**********" at bounding box center [740, 539] width 89 height 16
click at [994, 627] on ul "835261Z: BOX - TRJO 19.625 x 9 x 11.25(729 EA) Order by EA 894516Z: TRAY - CART…" at bounding box center [864, 611] width 558 height 45
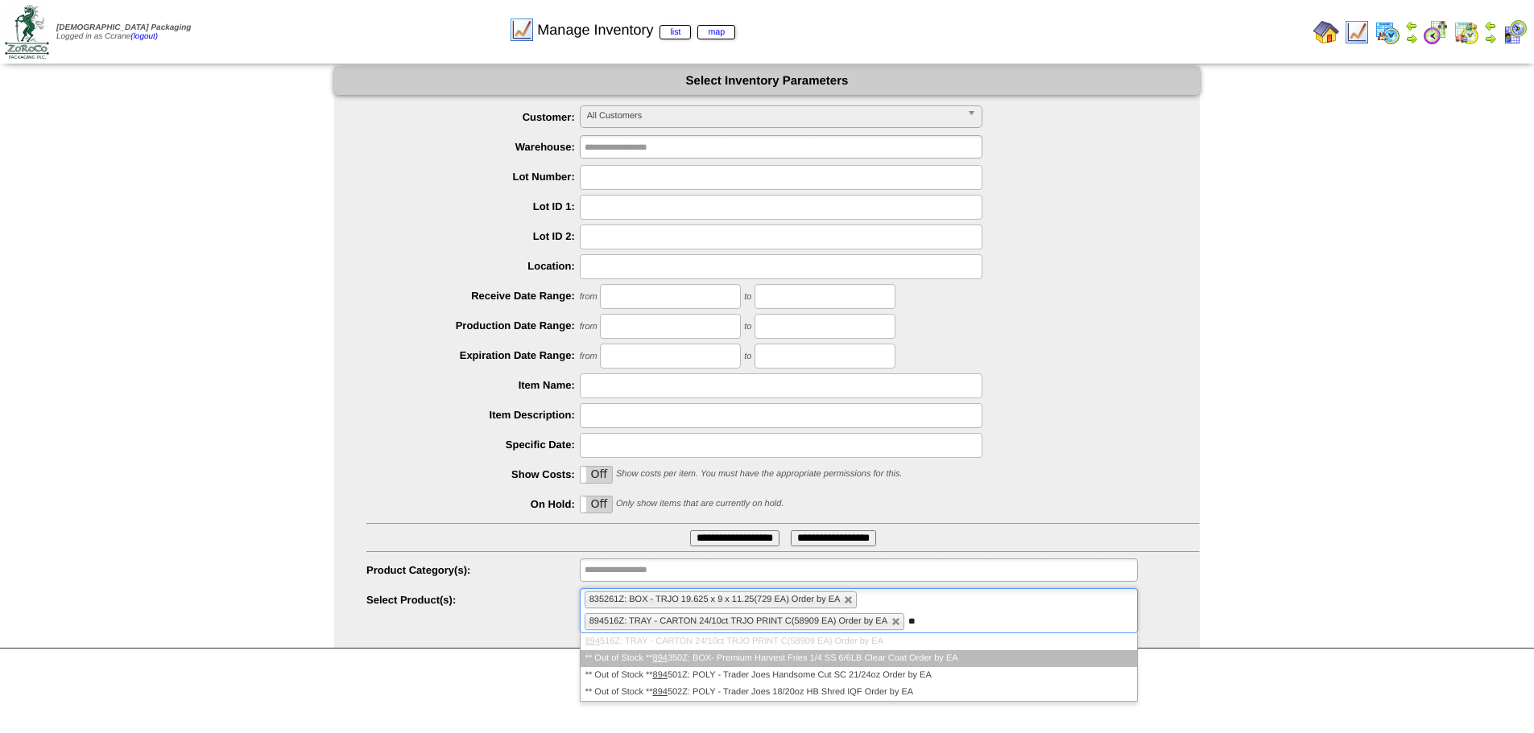
type input "*"
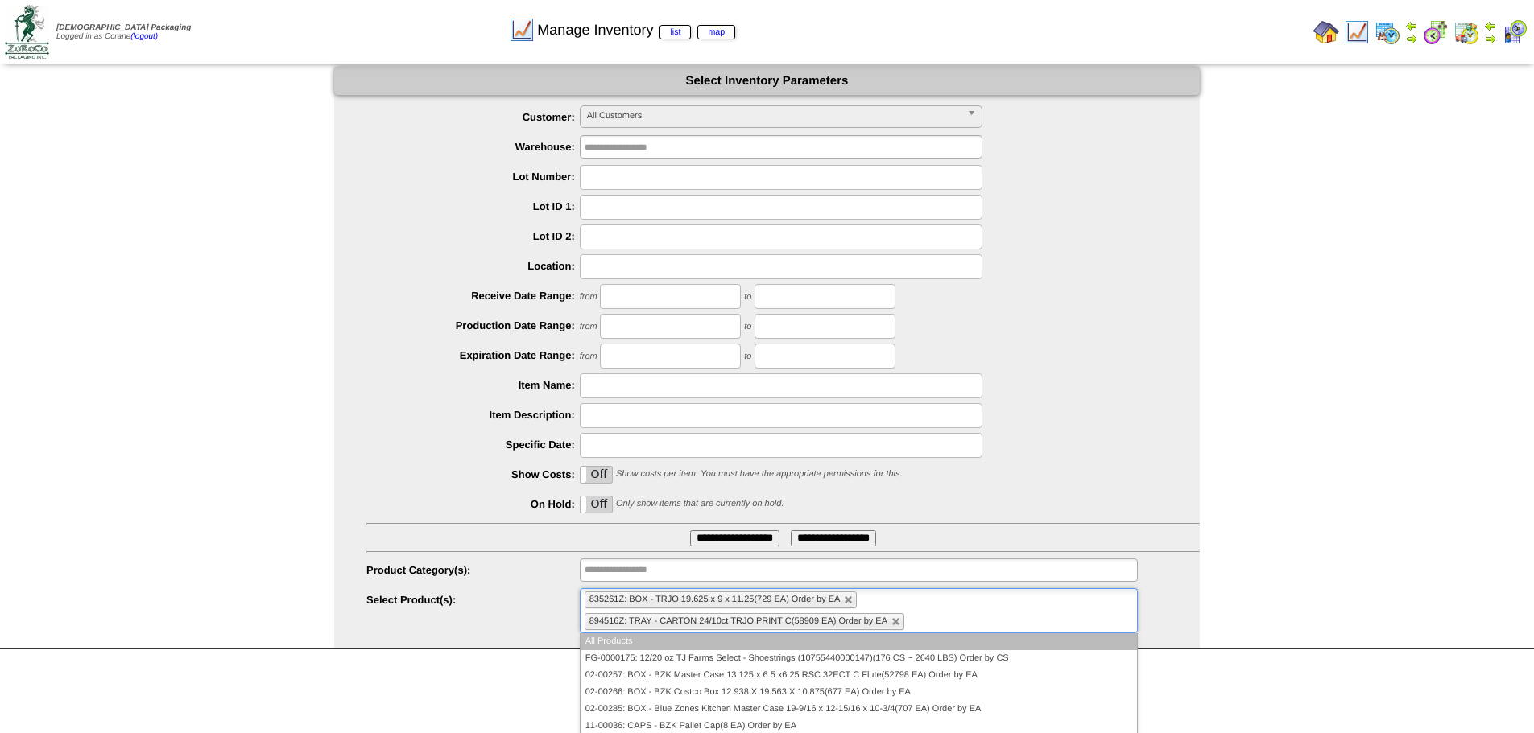
click at [1144, 469] on div "On Off Show costs per item. You must have the appropriate permissions for this." at bounding box center [782, 475] width 833 height 25
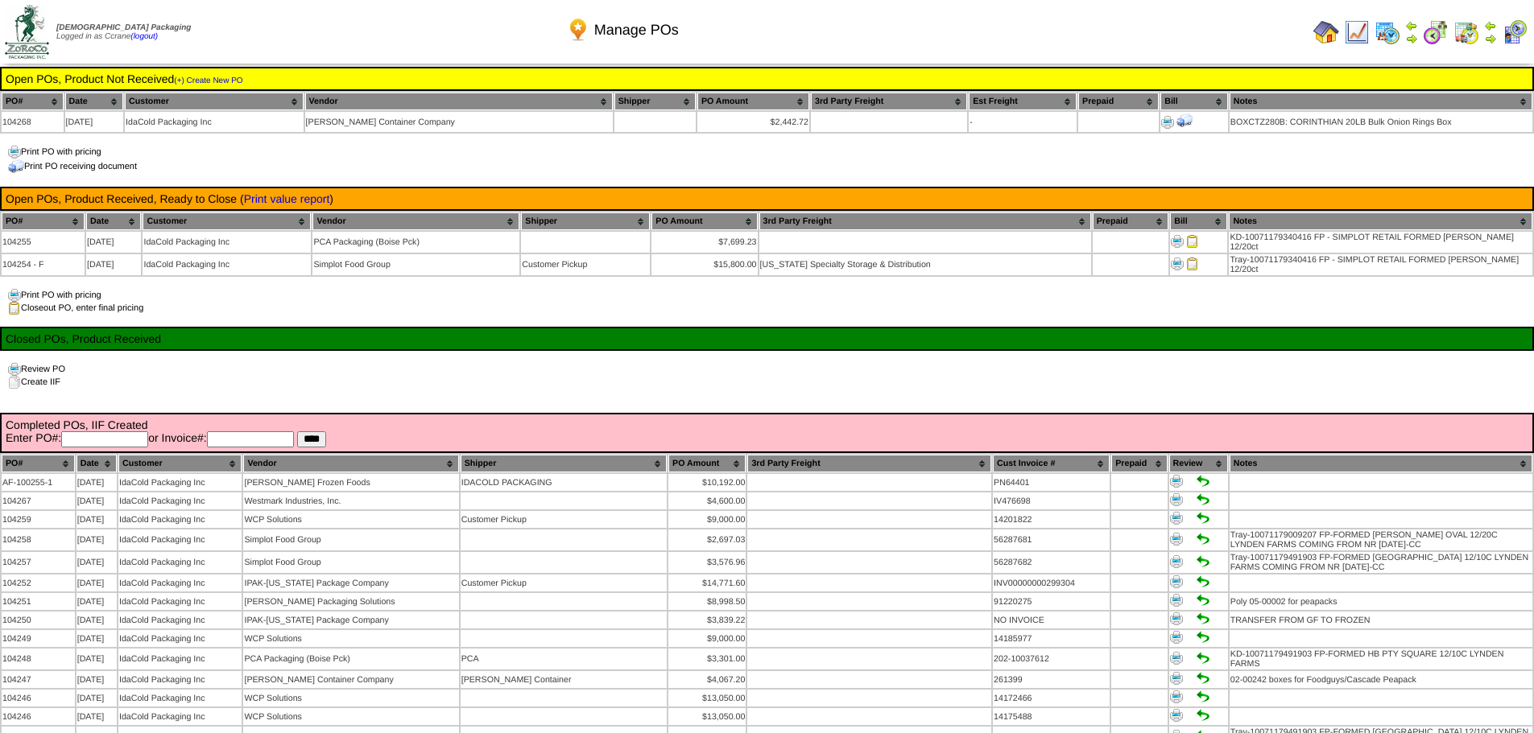
click at [213, 72] on td "Open POs, Product Not Received (+) Create New PO" at bounding box center [767, 79] width 1524 height 14
click at [216, 83] on link "(+) Create New PO" at bounding box center [208, 80] width 68 height 9
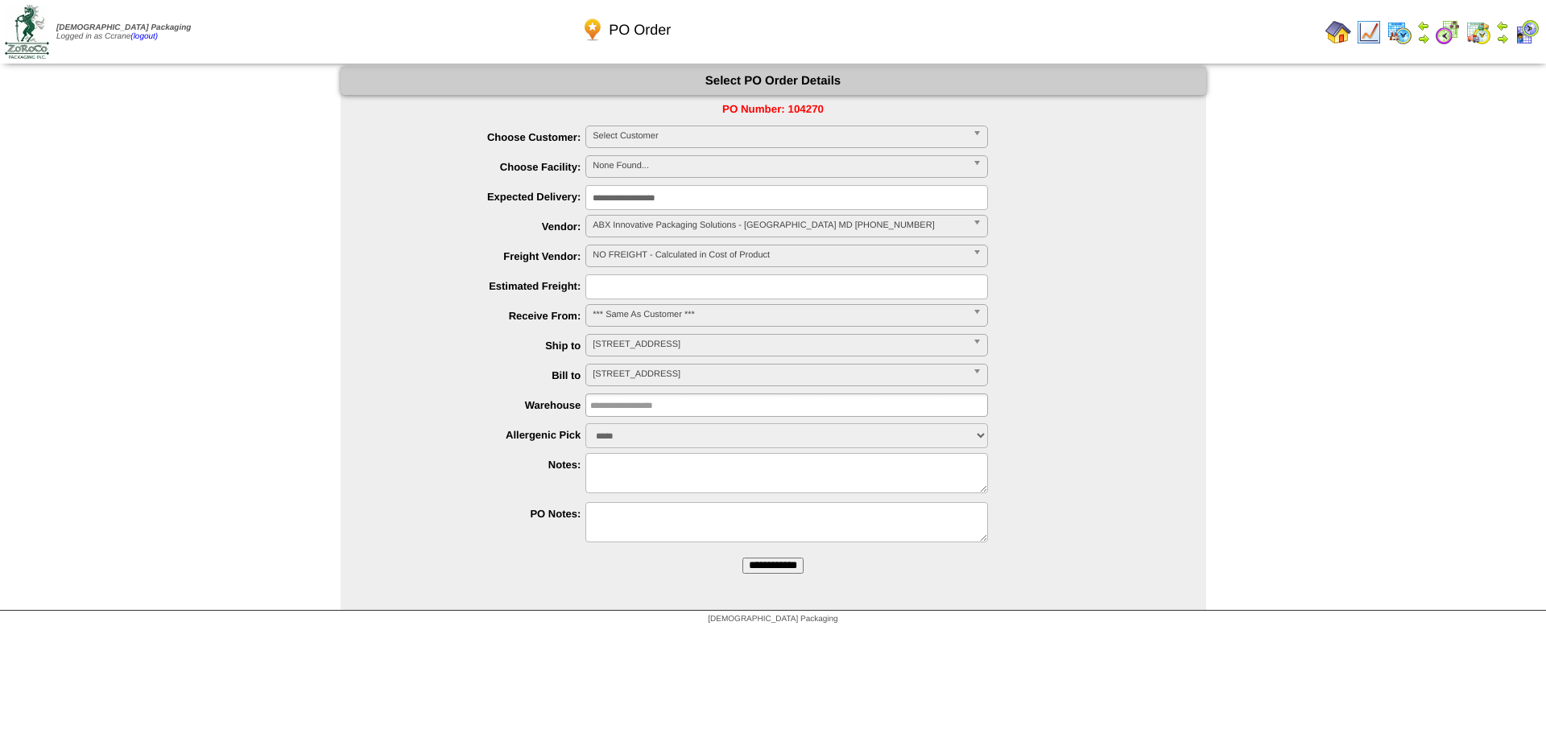
click at [616, 476] on textarea at bounding box center [786, 473] width 403 height 40
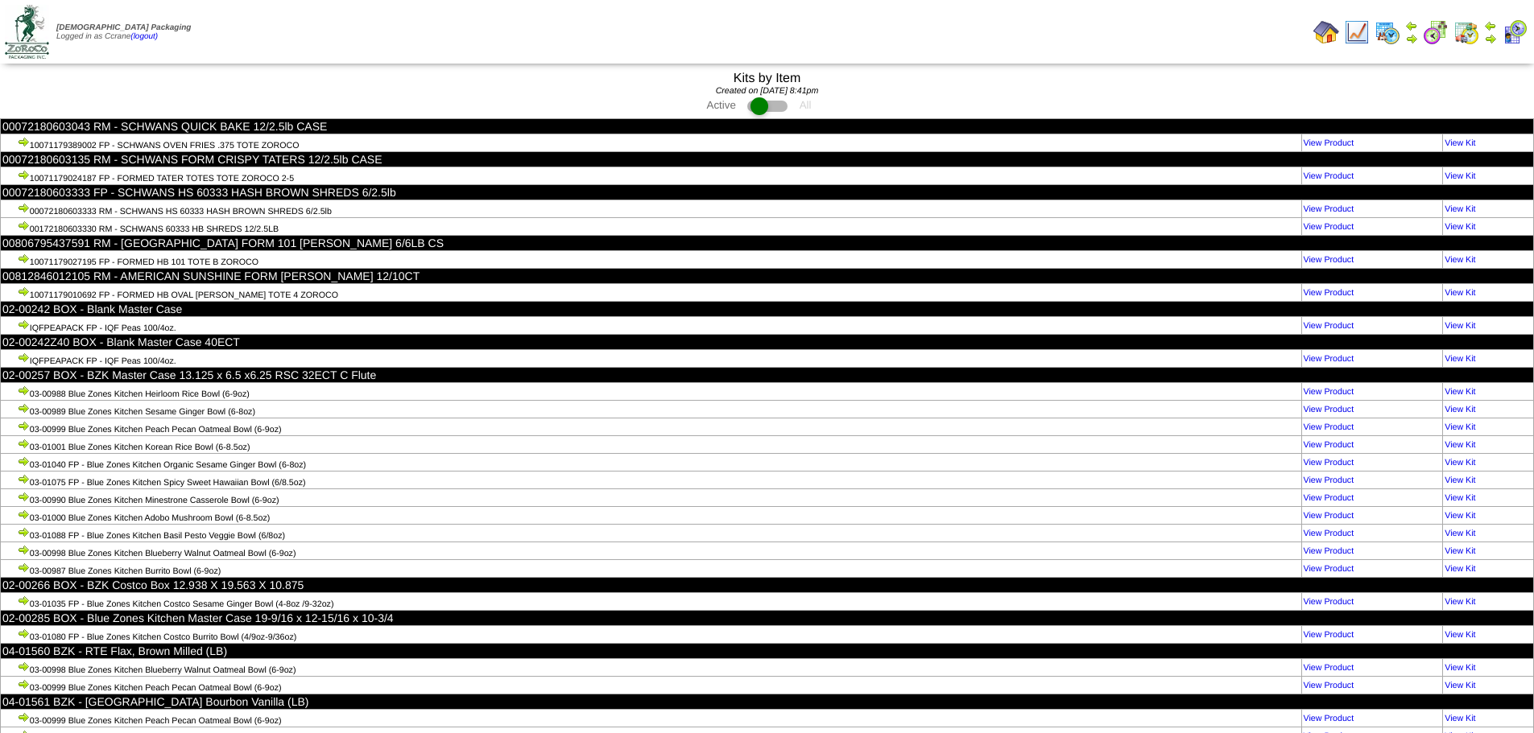
click at [827, 43] on td "Print All" at bounding box center [850, 32] width 914 height 60
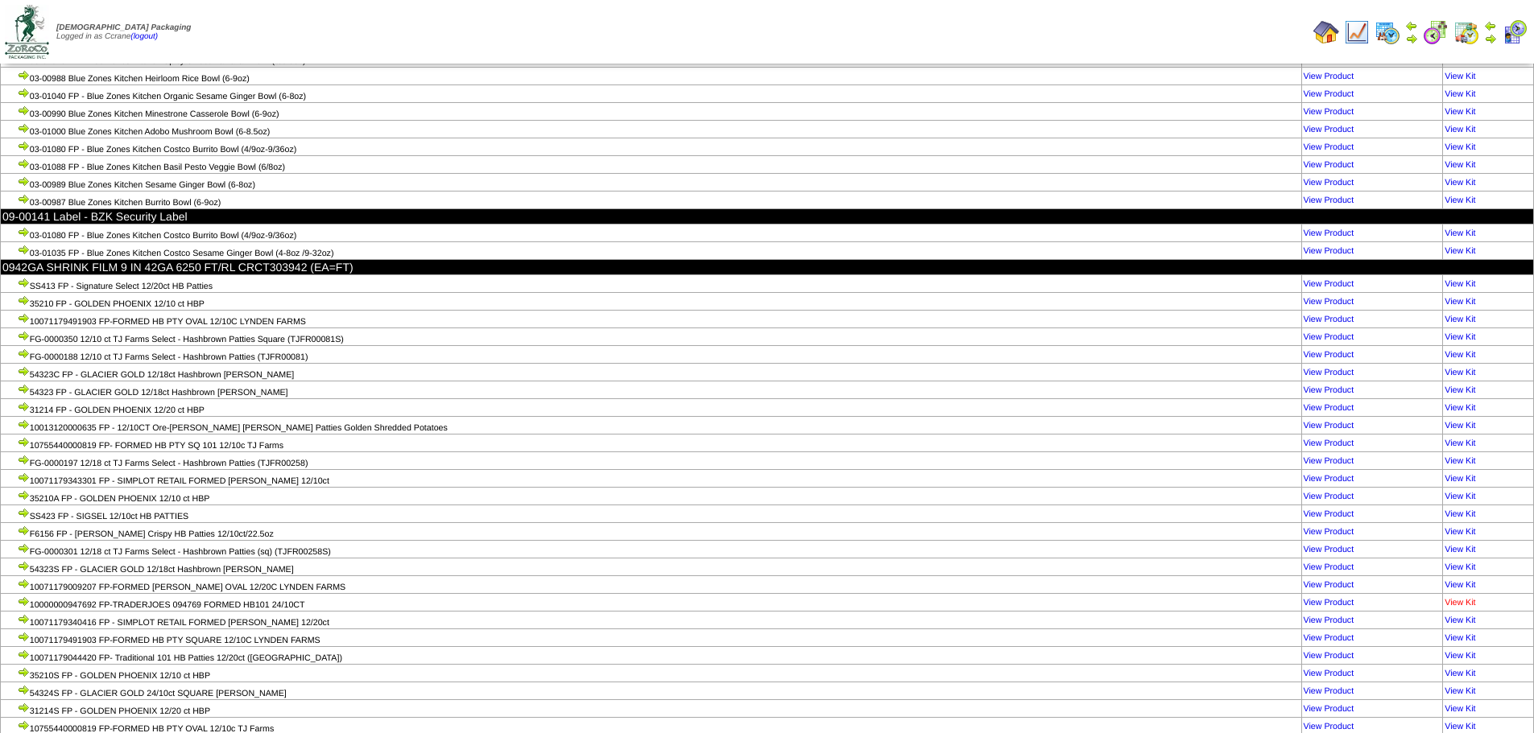
click at [1463, 598] on link "View Kit" at bounding box center [1459, 603] width 31 height 10
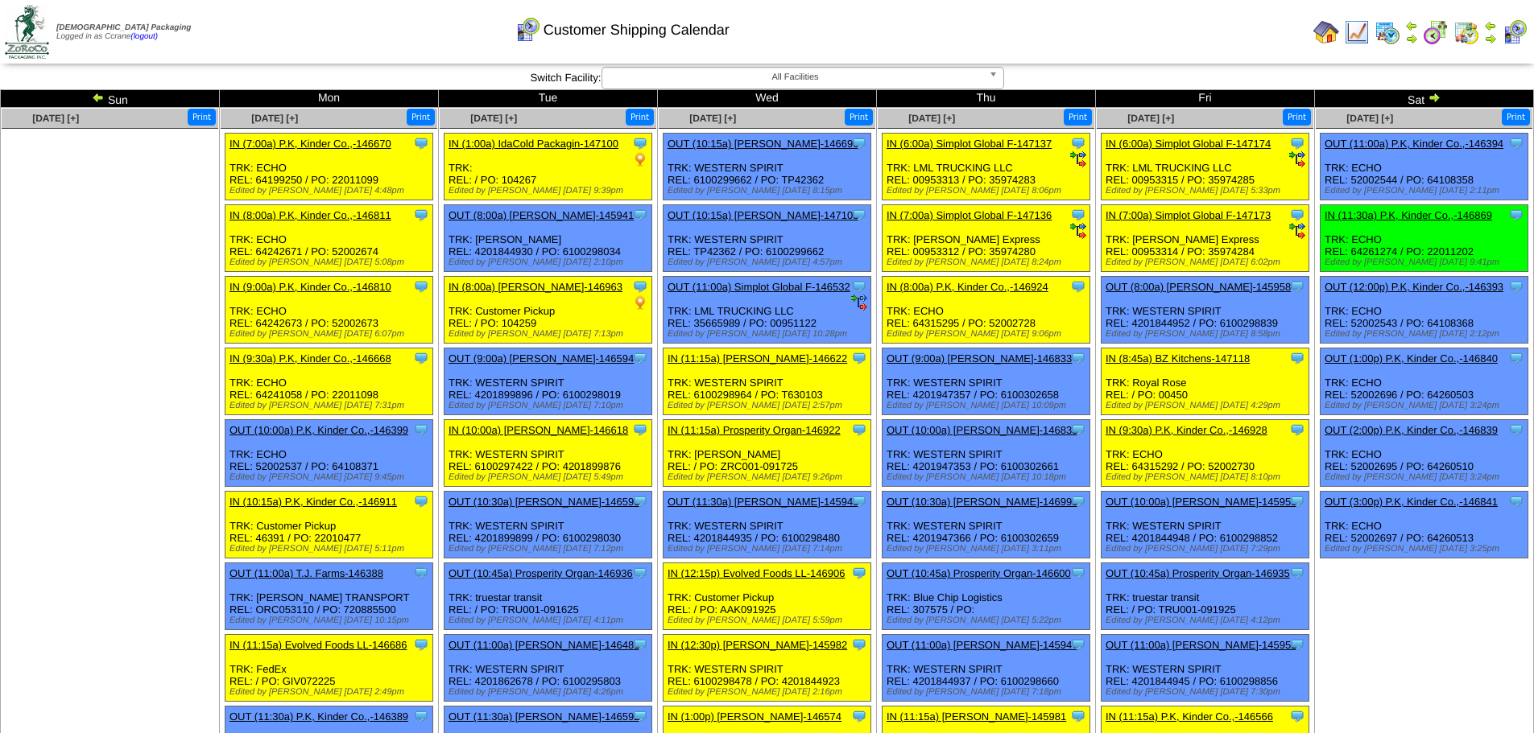
click at [1439, 99] on img at bounding box center [1433, 97] width 13 height 13
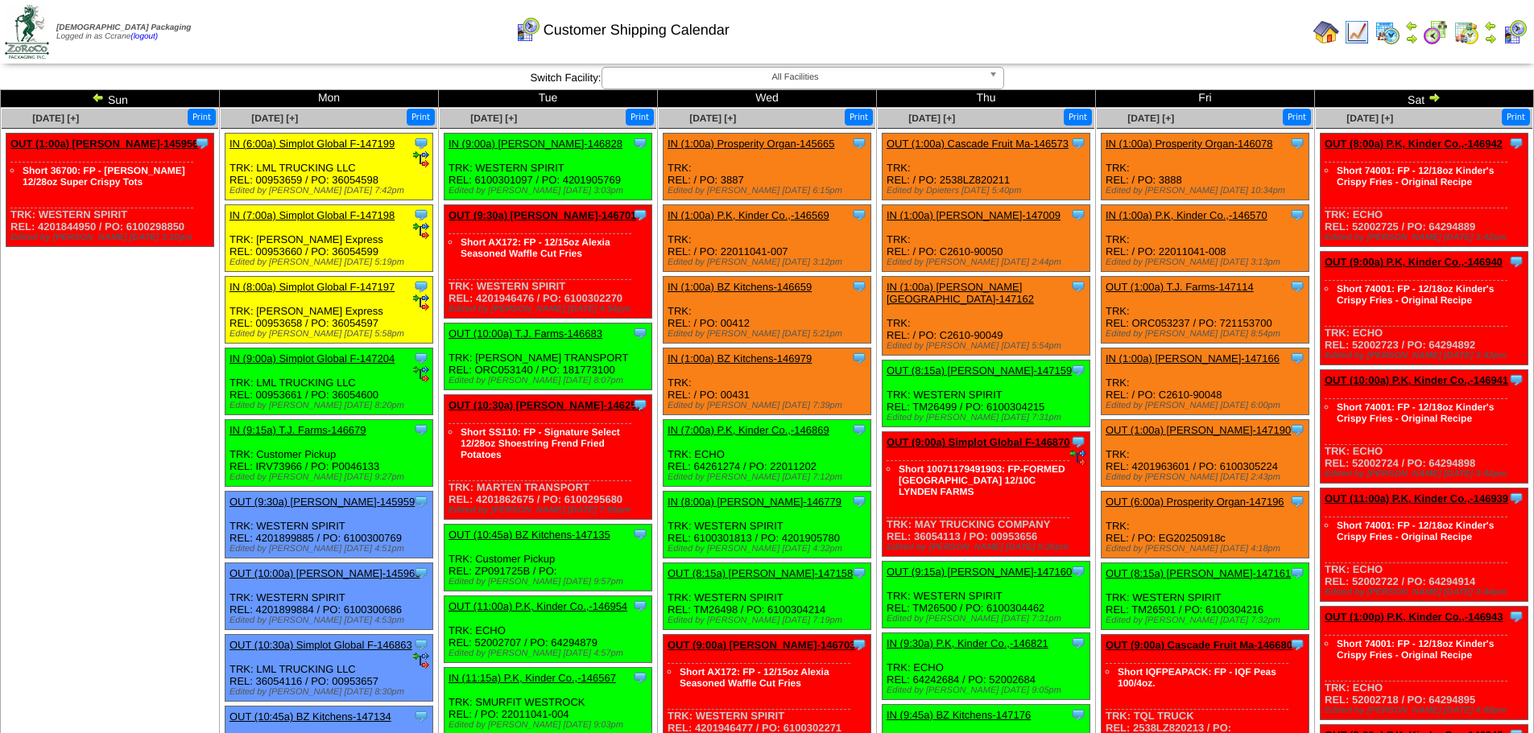
click at [1439, 98] on img at bounding box center [1433, 97] width 13 height 13
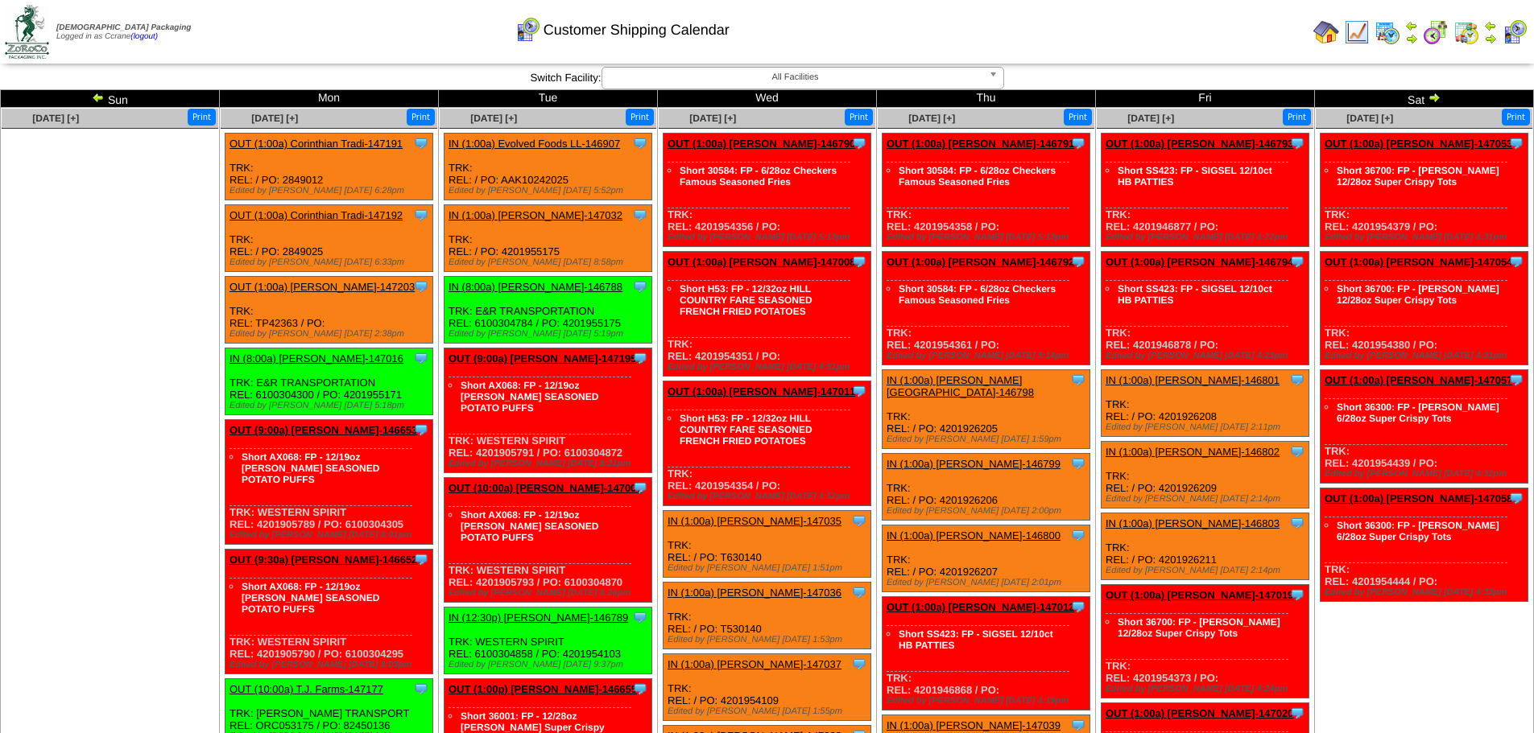
click at [1439, 98] on img at bounding box center [1433, 97] width 13 height 13
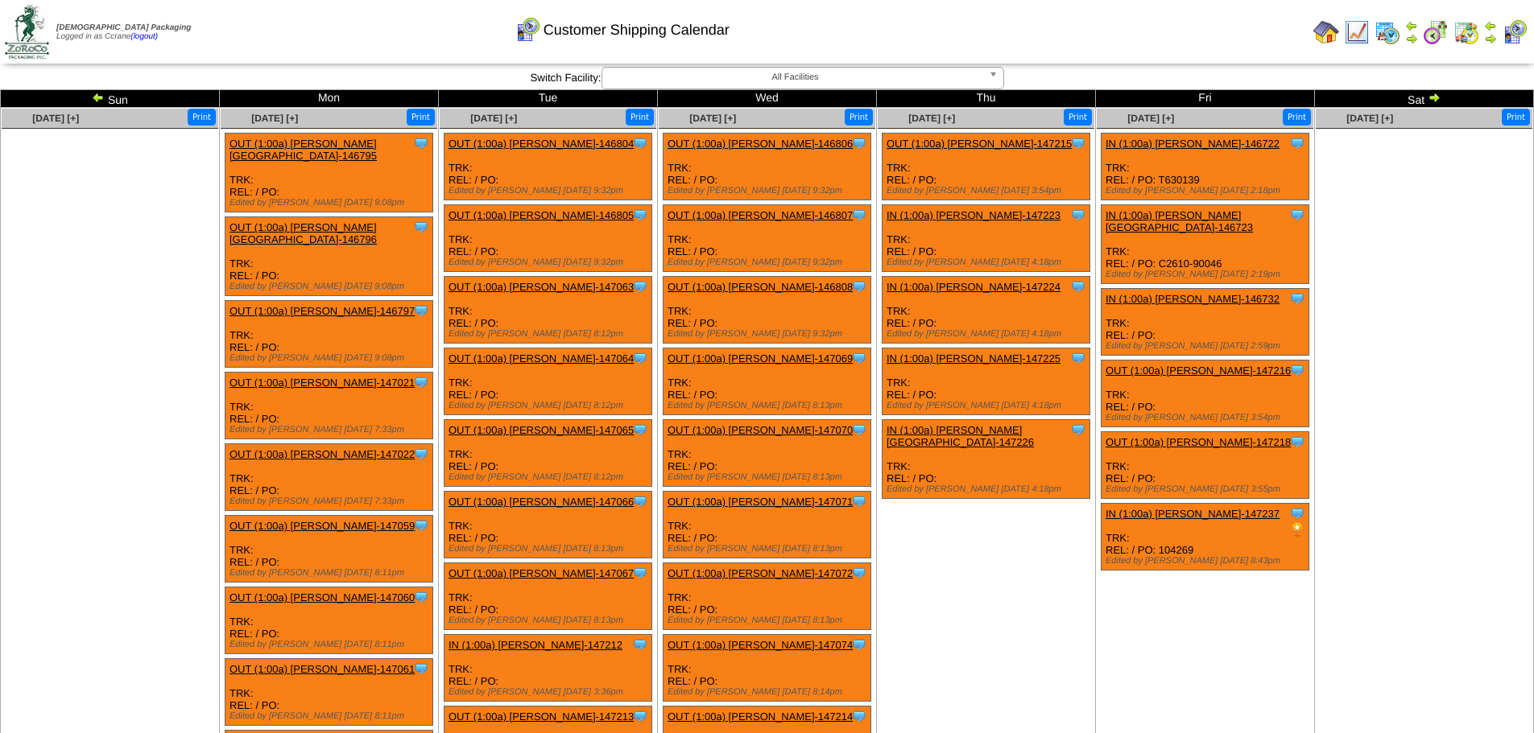
click at [1439, 98] on img at bounding box center [1433, 97] width 13 height 13
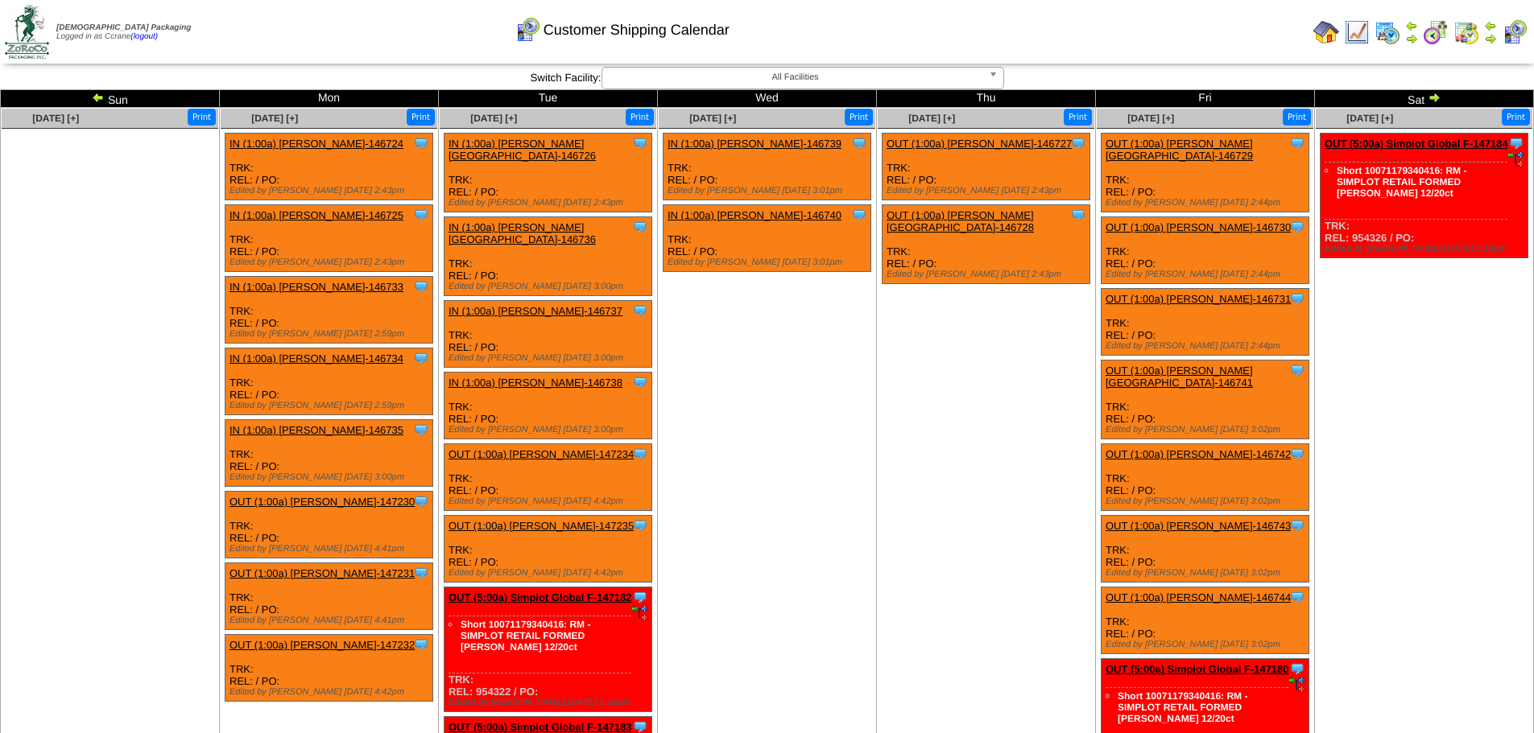
click at [99, 97] on img at bounding box center [98, 97] width 13 height 13
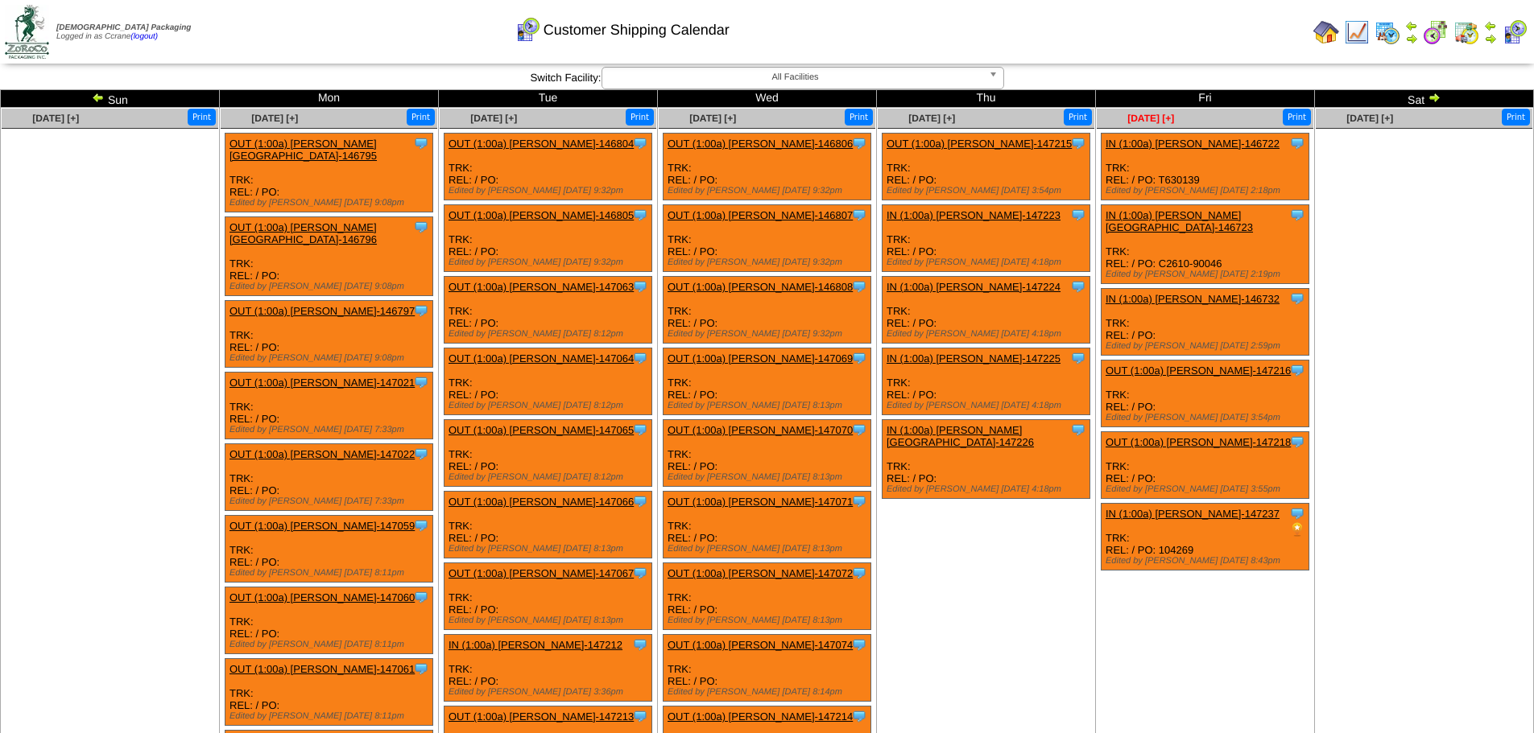
click at [1138, 121] on span "Oct 10 [+]" at bounding box center [1150, 118] width 47 height 11
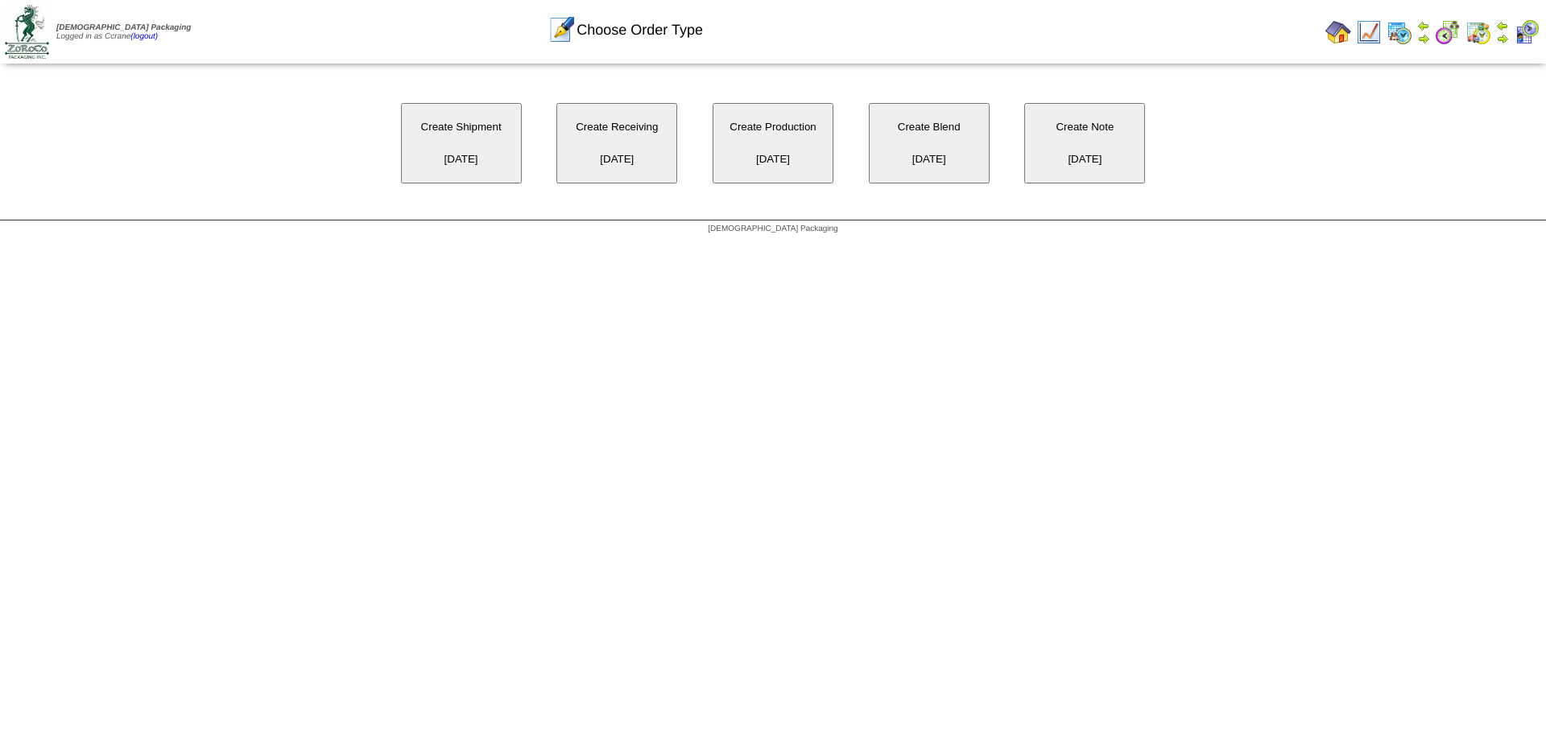
click at [621, 143] on button "Create Receiving [DATE]" at bounding box center [616, 143] width 121 height 81
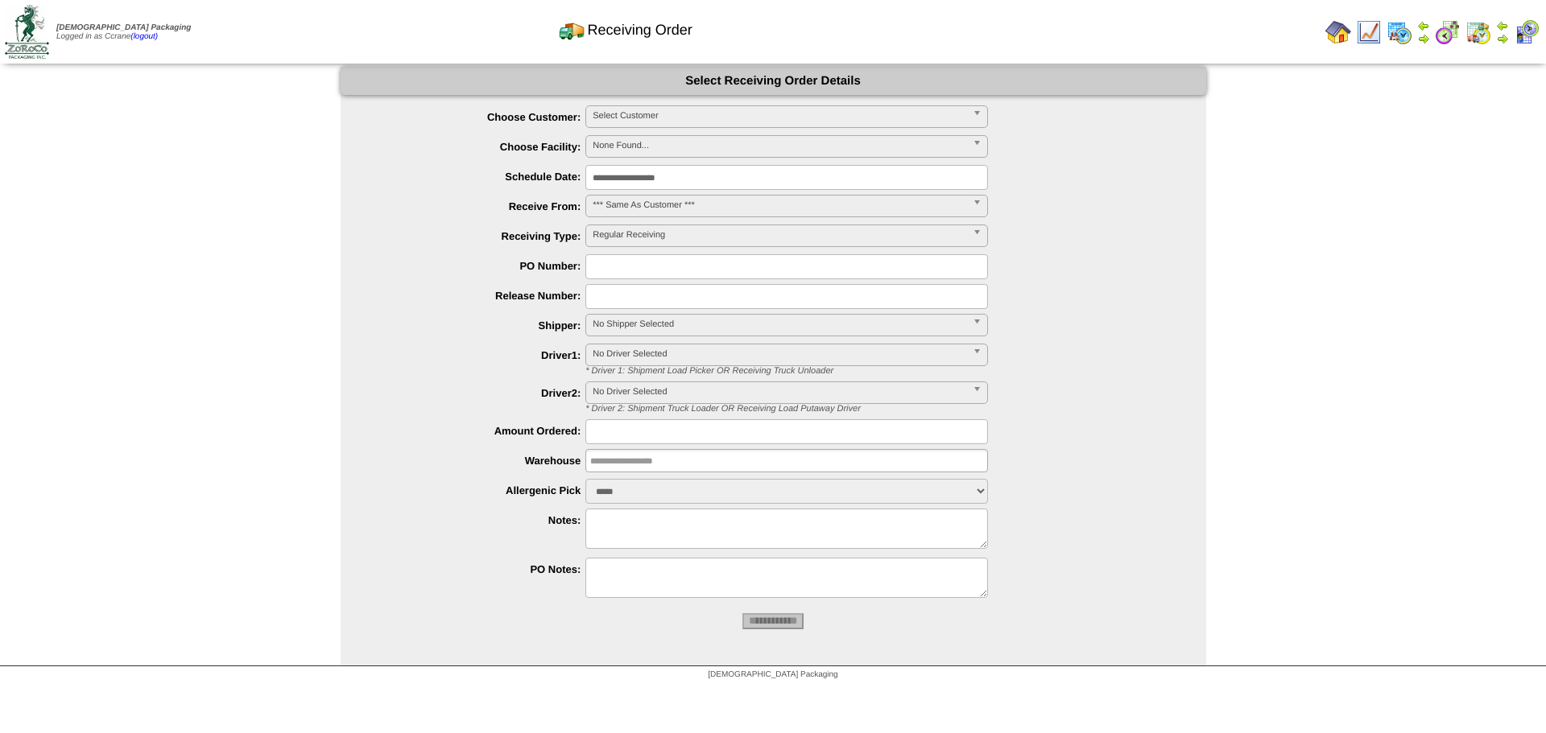
click at [641, 125] on span "Select Customer" at bounding box center [780, 115] width 374 height 19
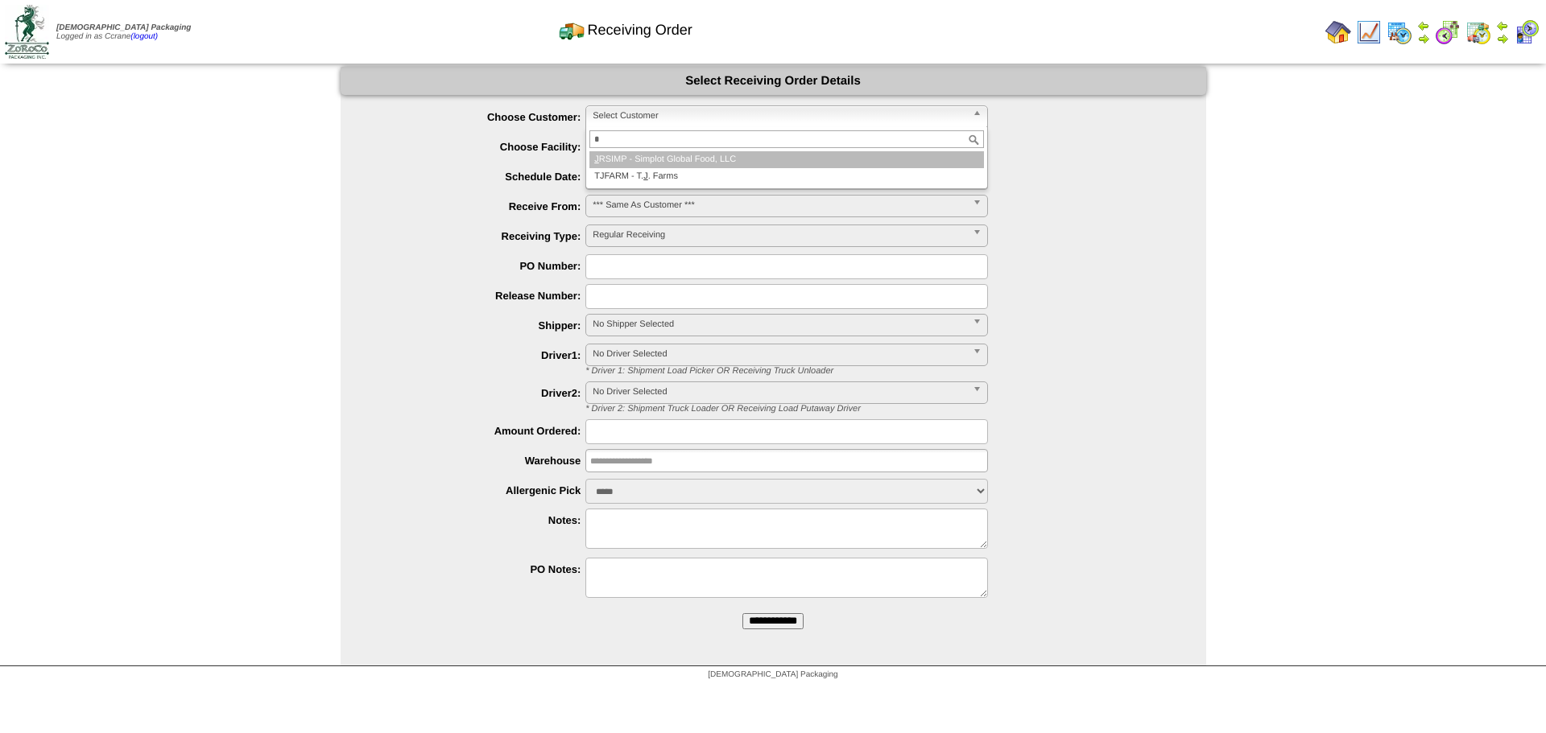
type input "*"
click at [649, 161] on li "J RSIMP - Simplot Global Food, LLC" at bounding box center [786, 159] width 395 height 17
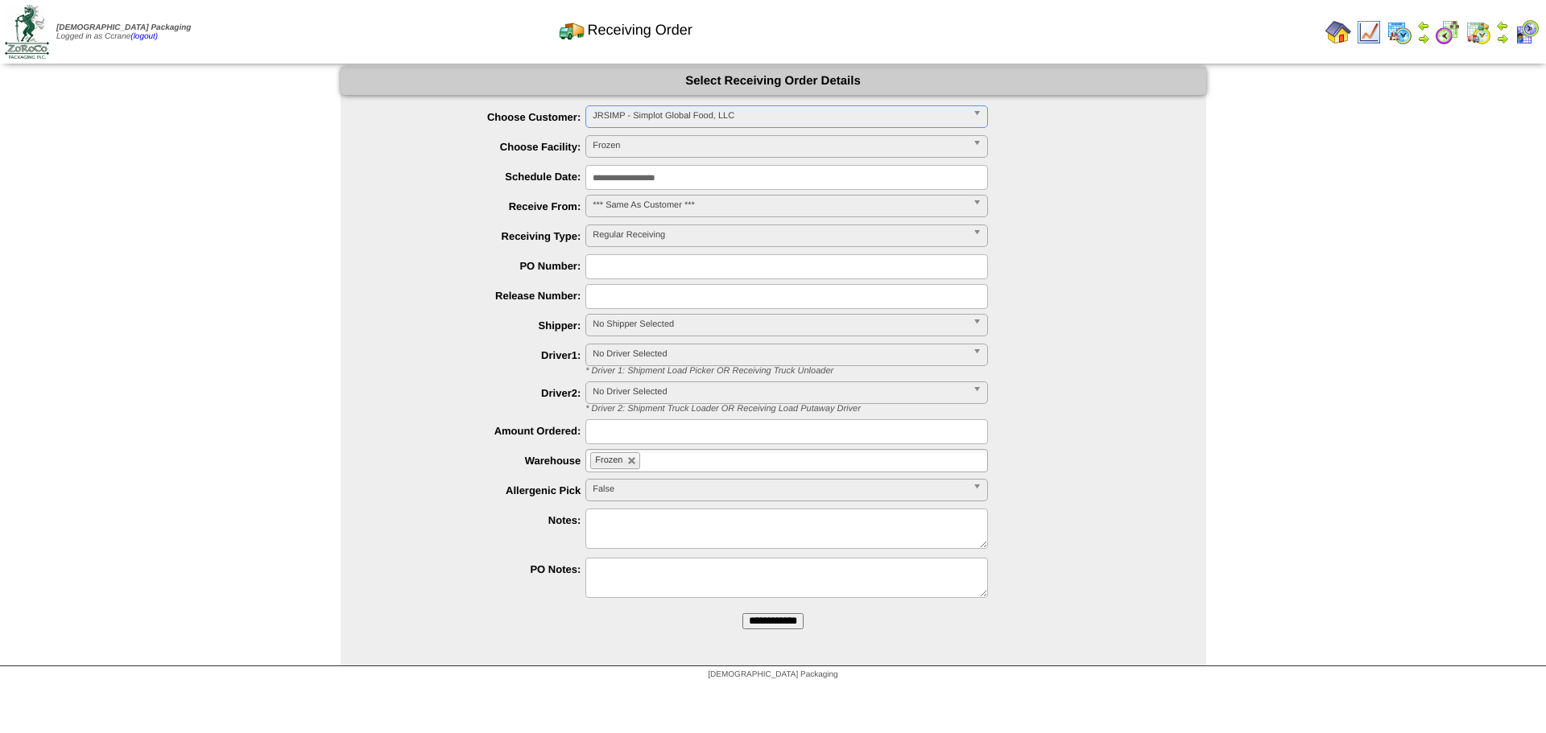
click at [742, 614] on input "**********" at bounding box center [772, 622] width 61 height 16
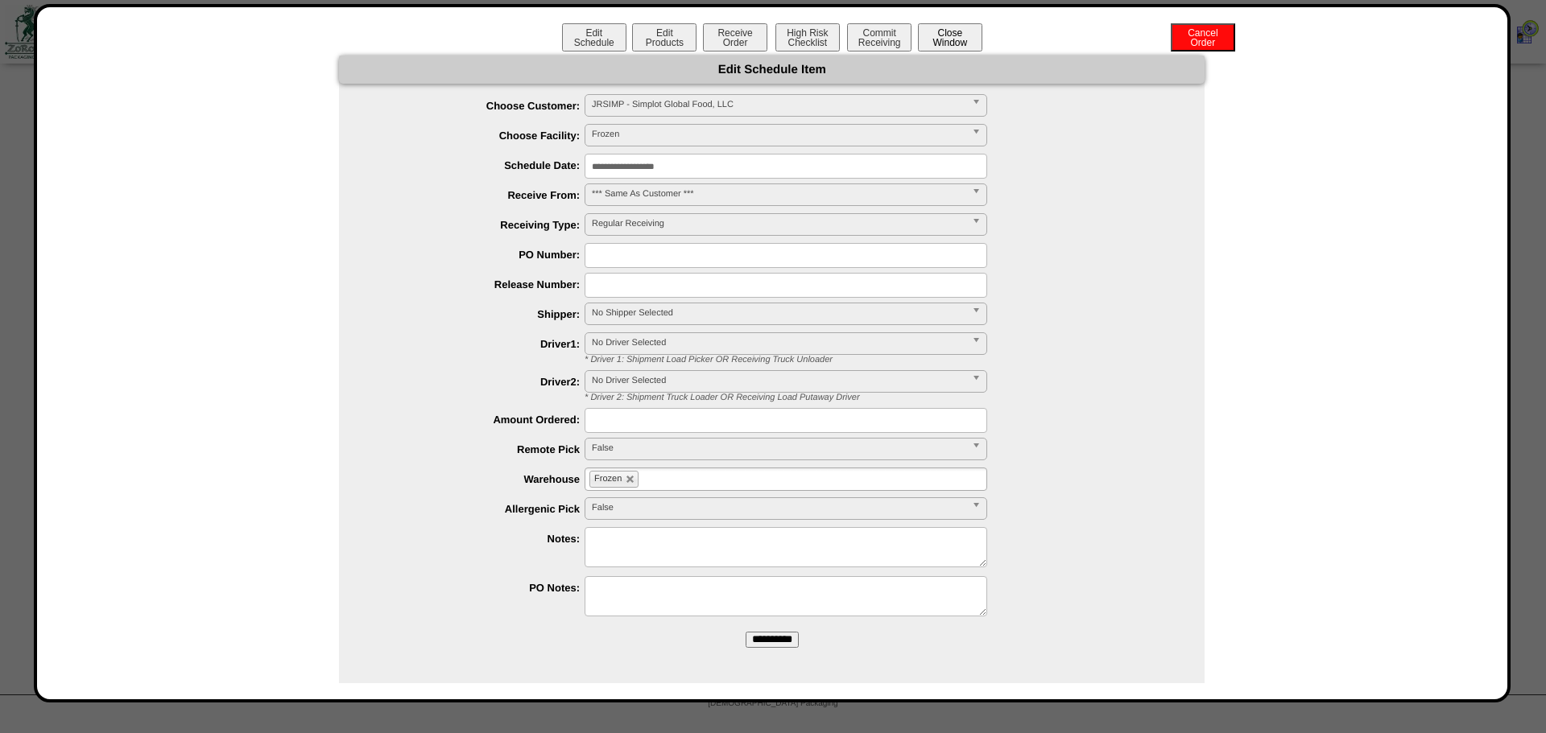
click at [948, 37] on button "Close Window" at bounding box center [950, 37] width 64 height 28
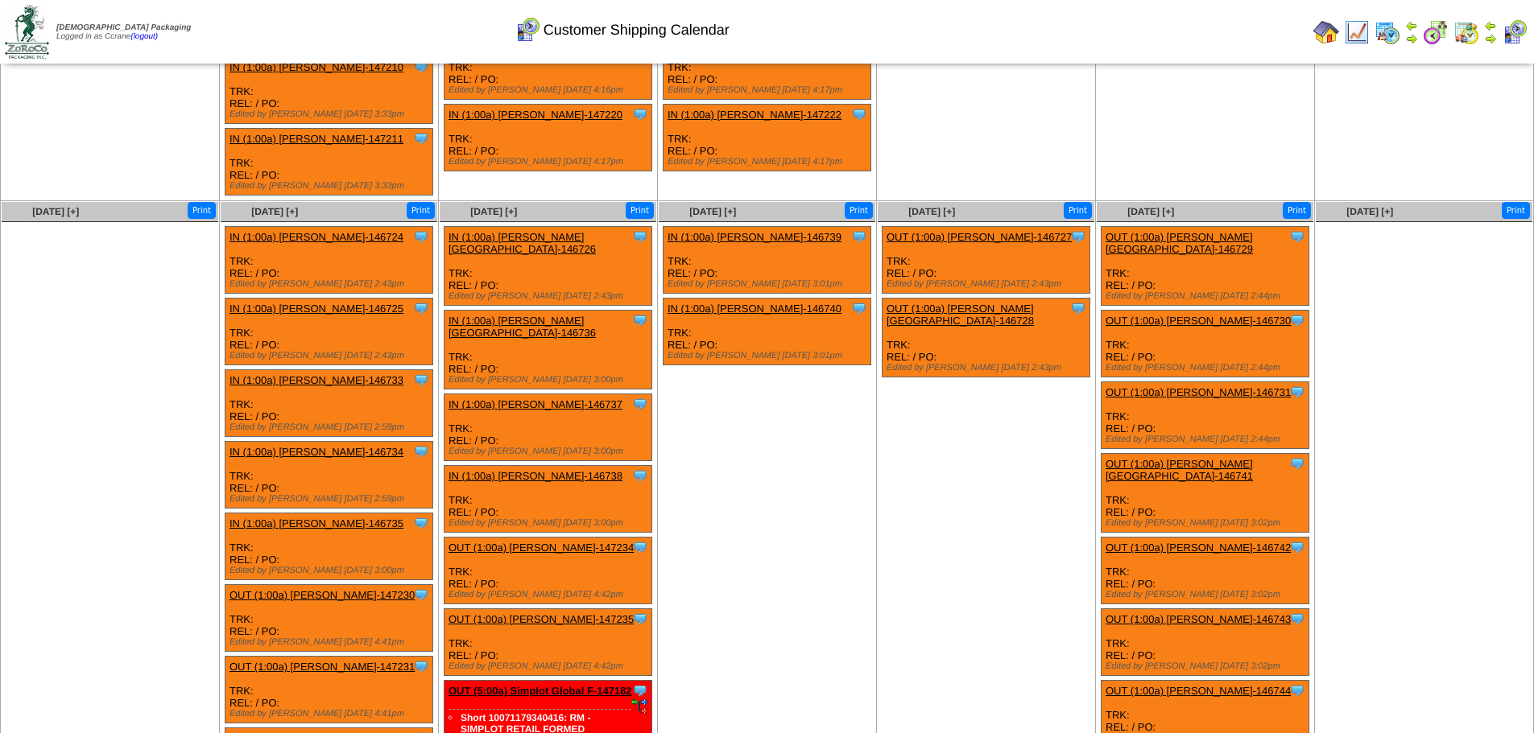
scroll to position [805, 0]
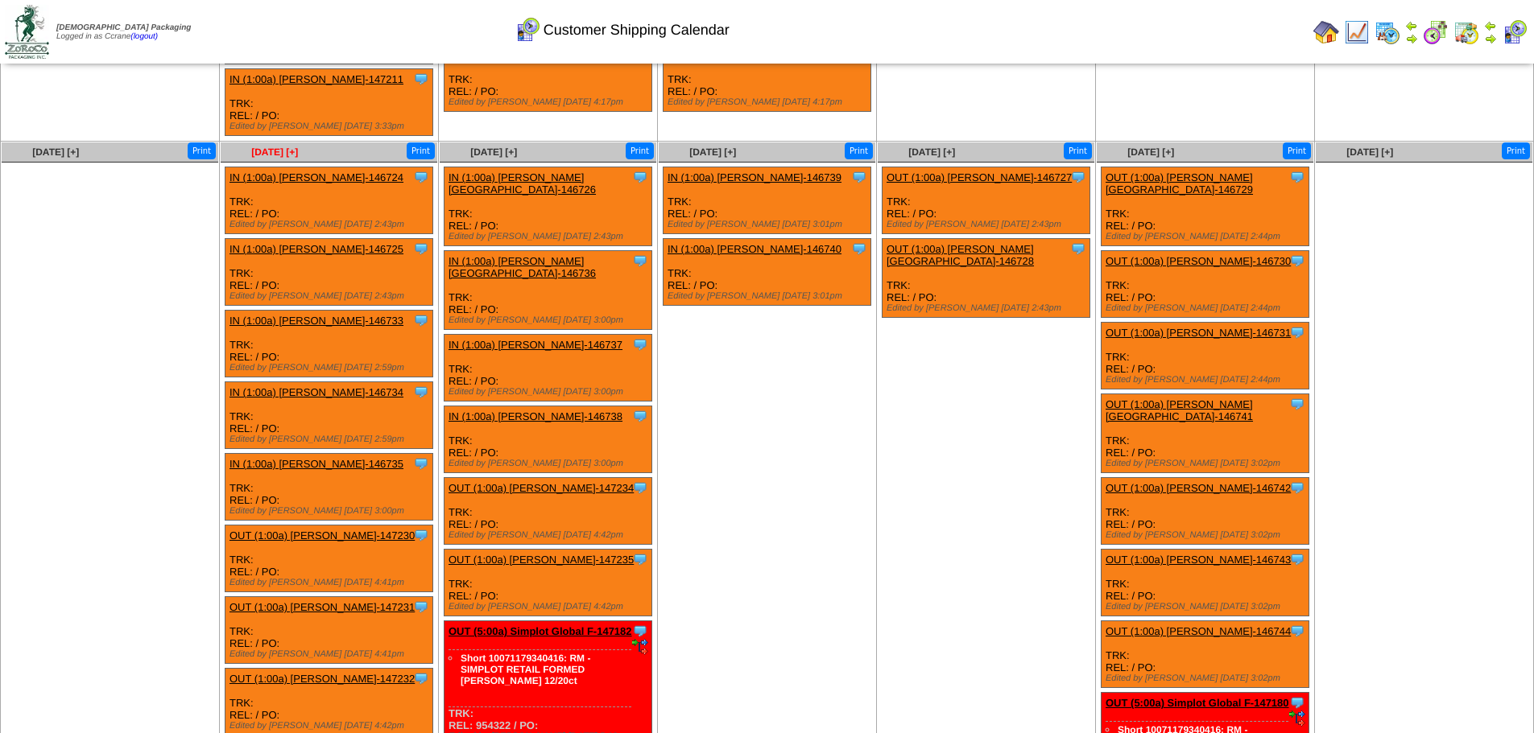
click at [262, 147] on span "Oct 13 [+]" at bounding box center [274, 152] width 47 height 11
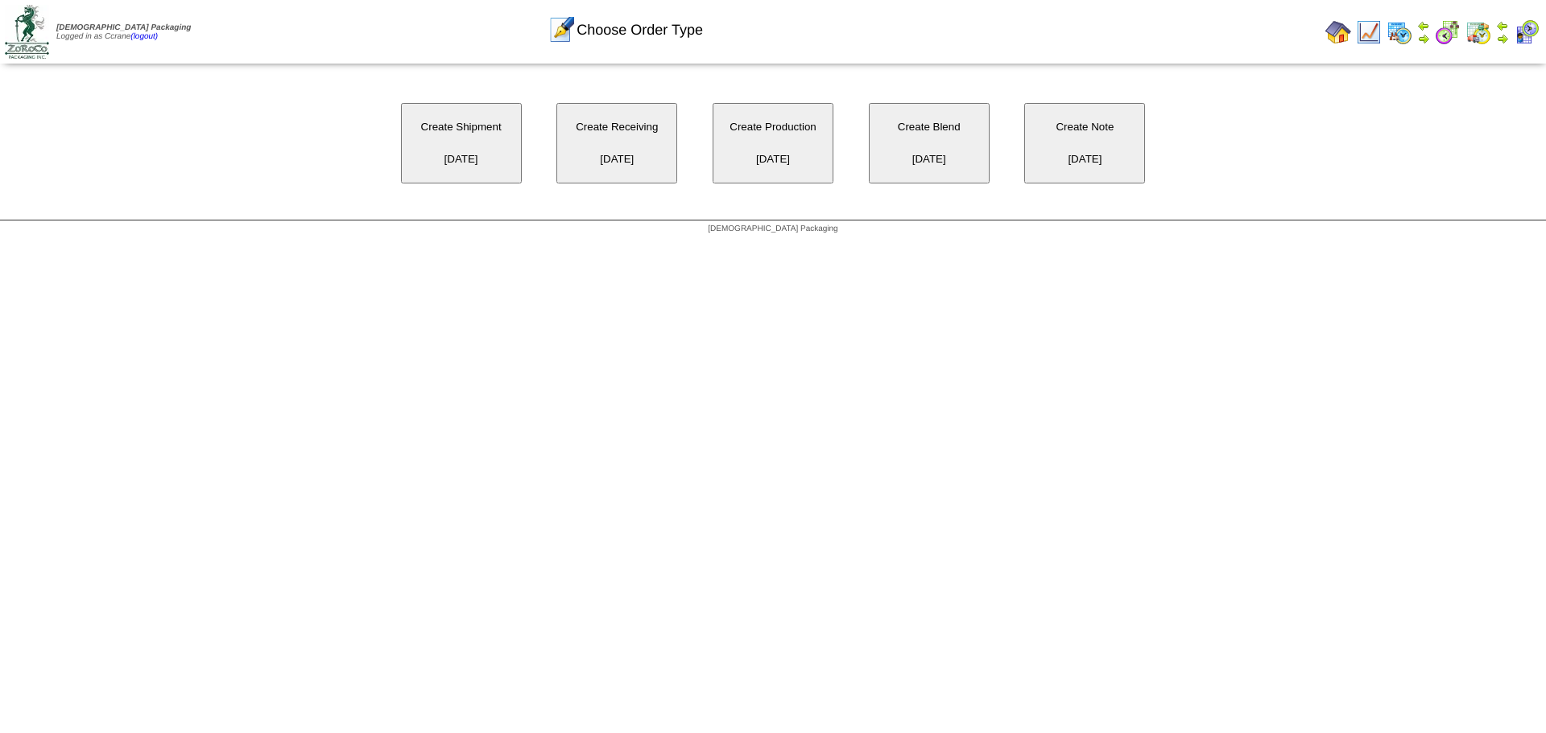
click at [626, 159] on button "Create Receiving [DATE]" at bounding box center [616, 143] width 121 height 81
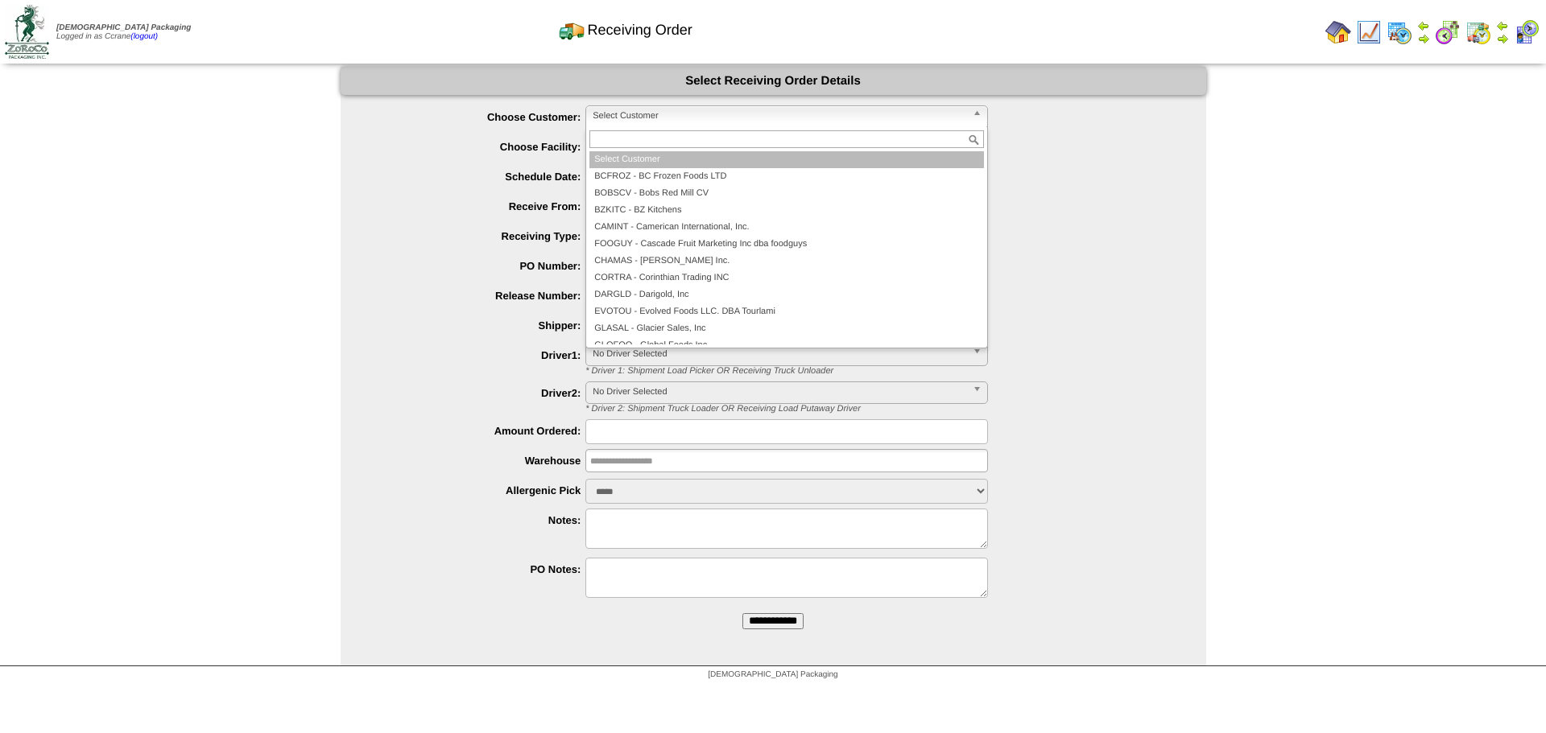
click at [640, 124] on span "Select Customer" at bounding box center [780, 115] width 374 height 19
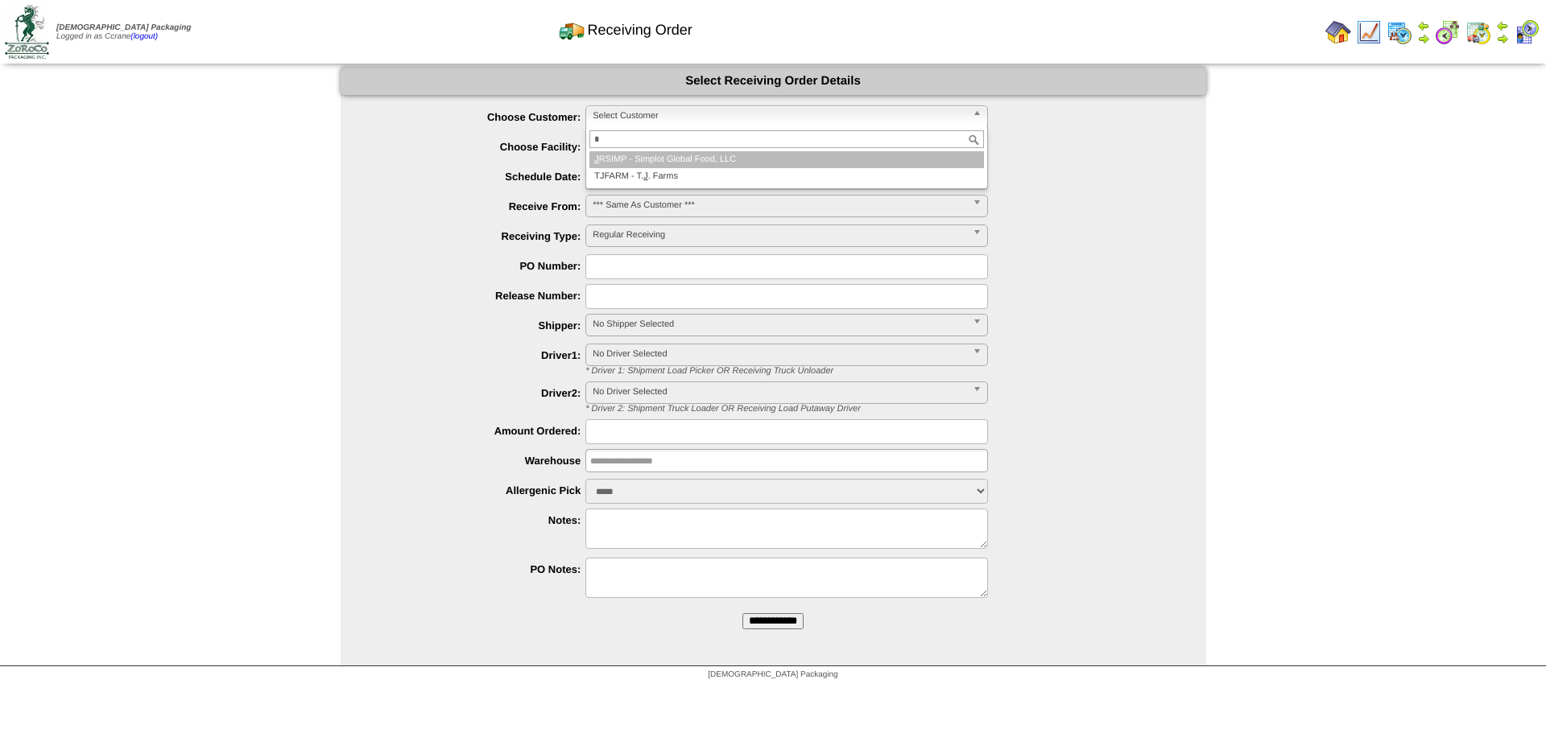
type input "*"
click at [656, 168] on li "TJFARM - T. J . Farms" at bounding box center [786, 176] width 395 height 17
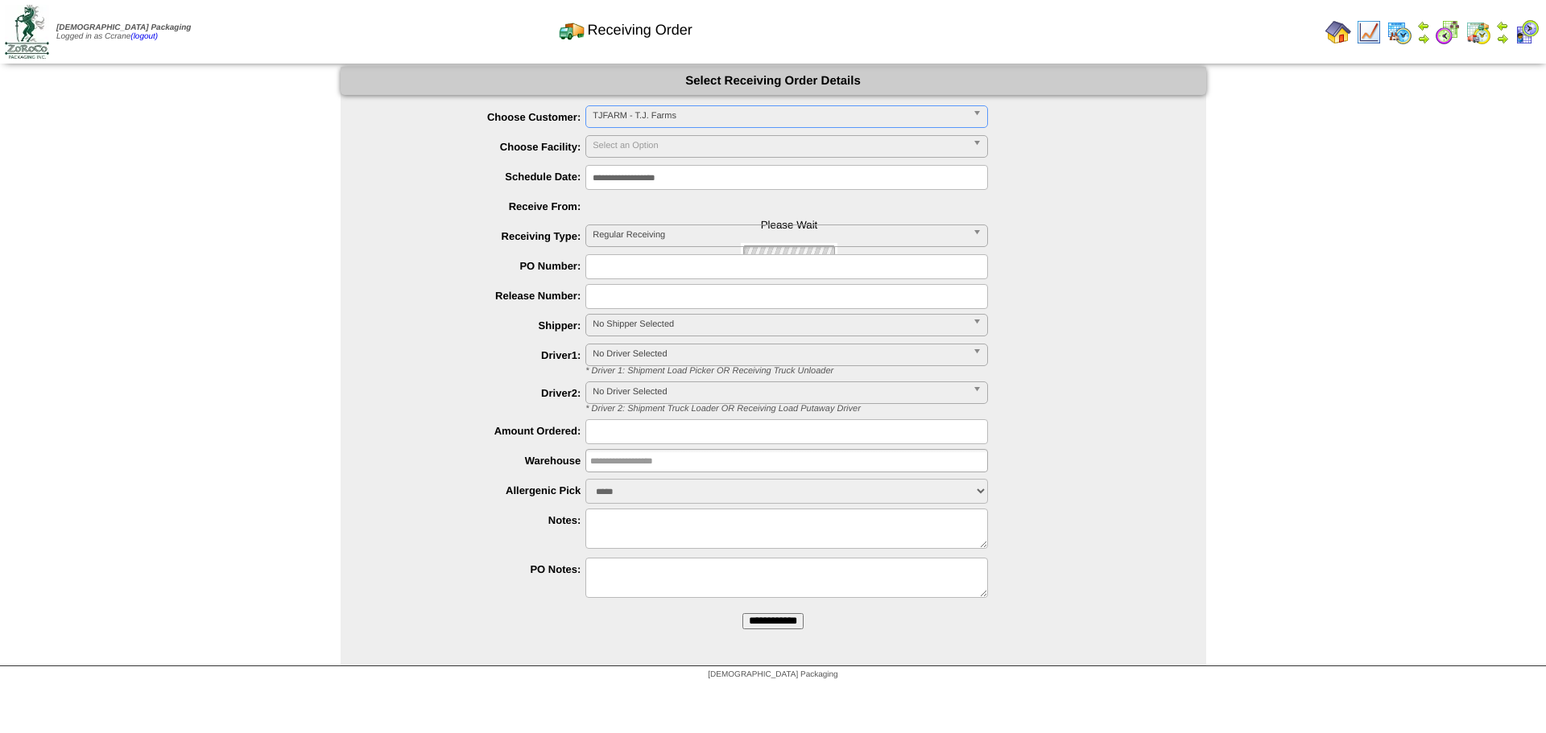
click at [651, 128] on div "TJFARM - T.J. Farms J RSIMP - Simplot Global Food, LLC TJFARM - T. J . Farms" at bounding box center [786, 116] width 403 height 23
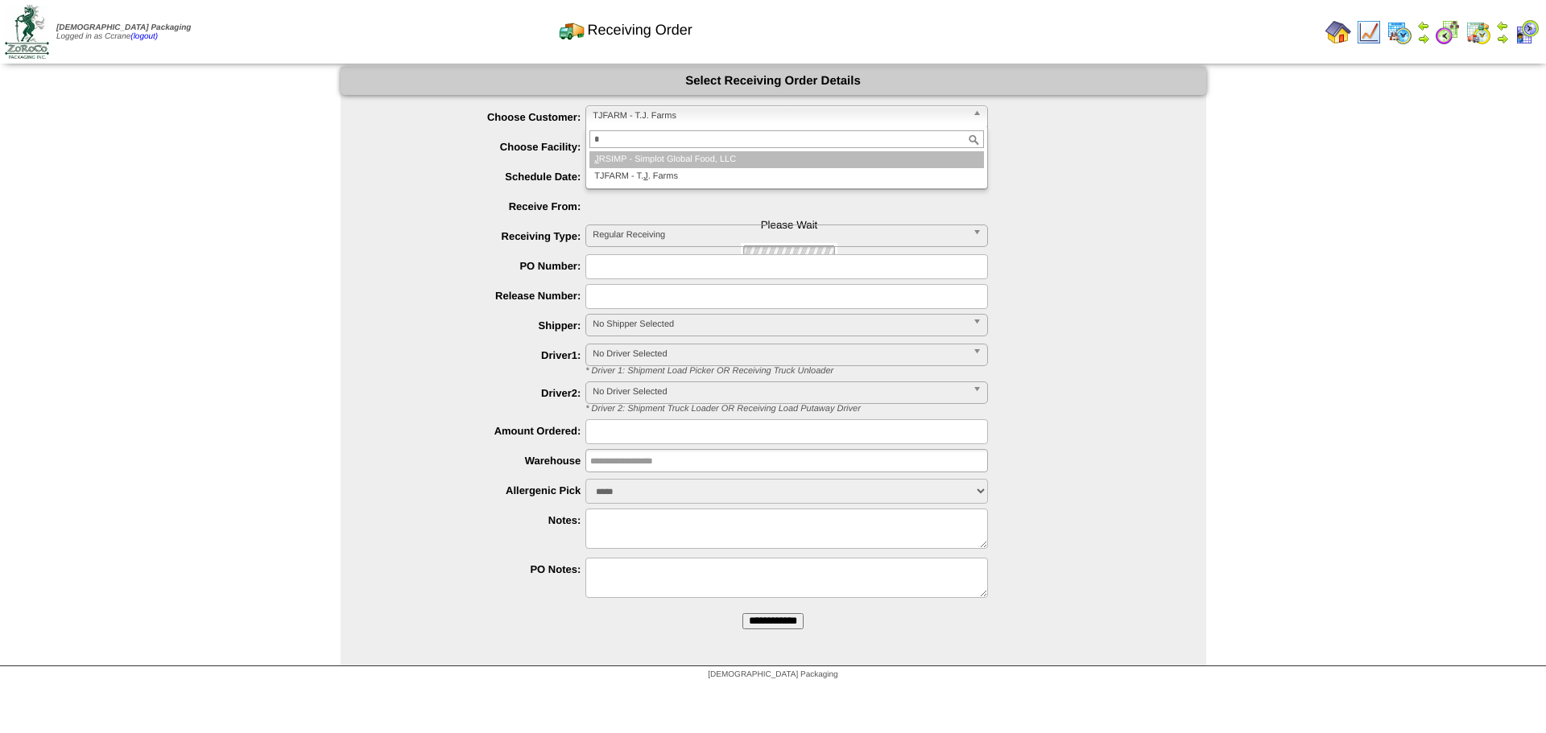
type input "*"
click at [659, 159] on li "J RSIMP - Simplot Global Food, LLC" at bounding box center [786, 159] width 395 height 17
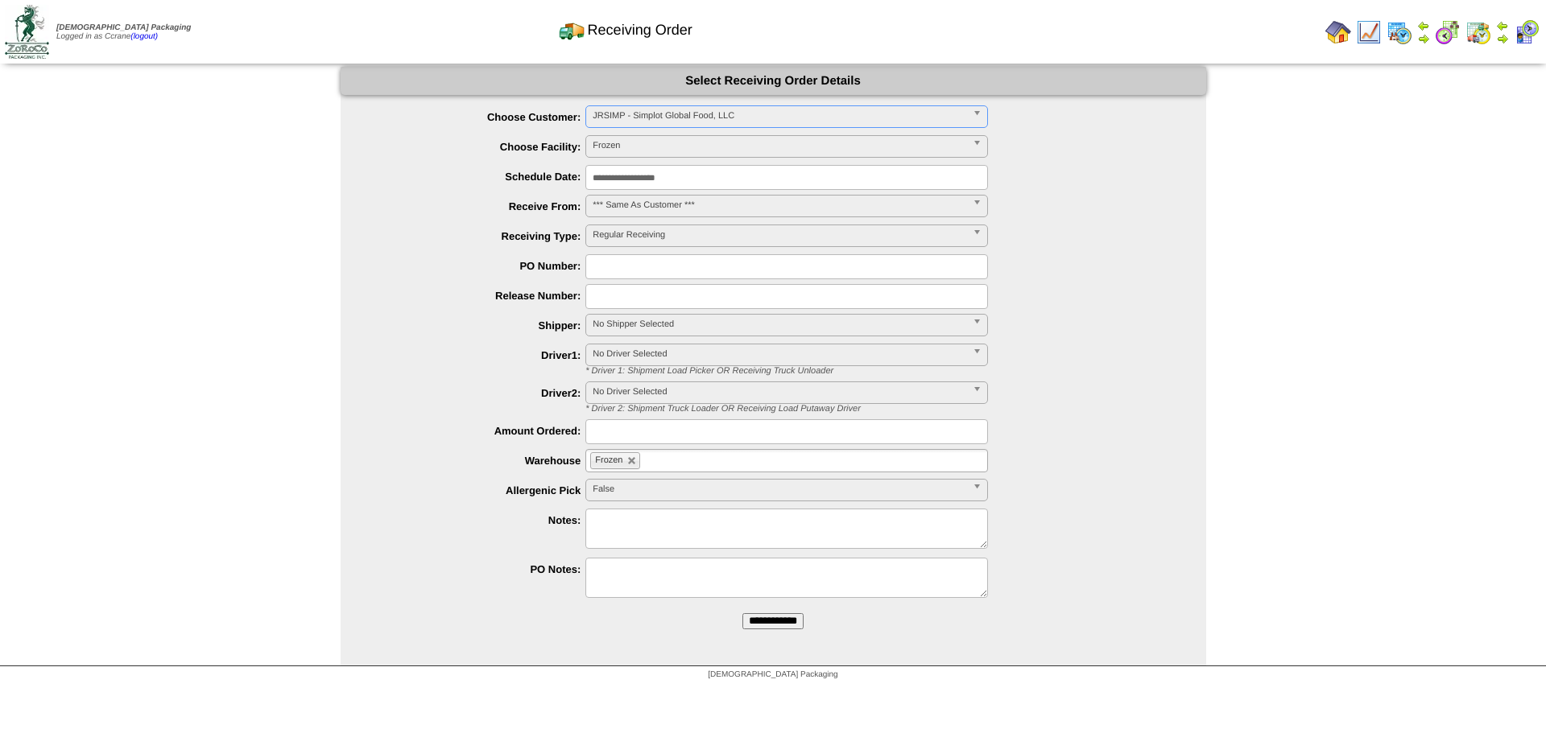
click at [742, 614] on input "**********" at bounding box center [772, 622] width 61 height 16
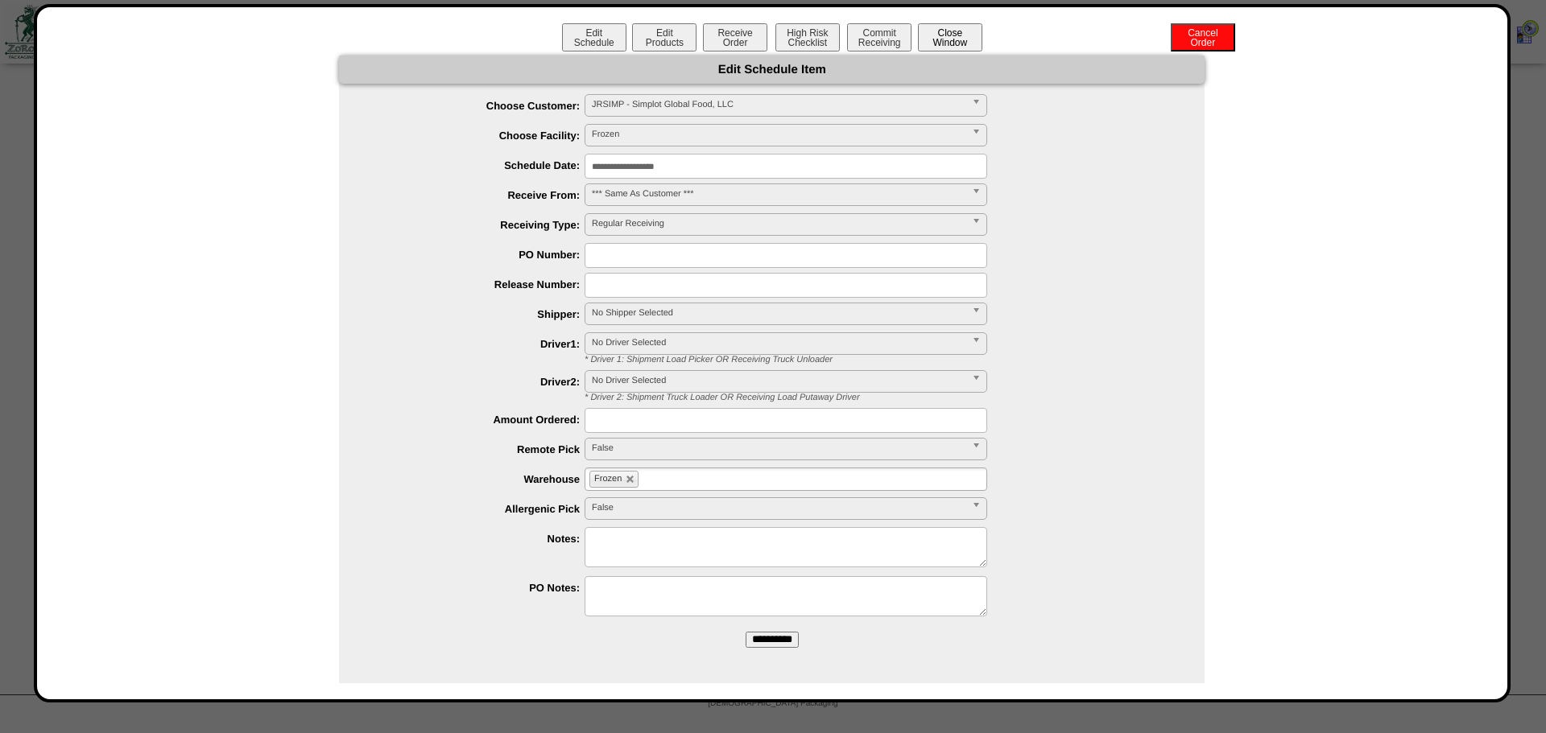
click at [955, 40] on button "Close Window" at bounding box center [950, 37] width 64 height 28
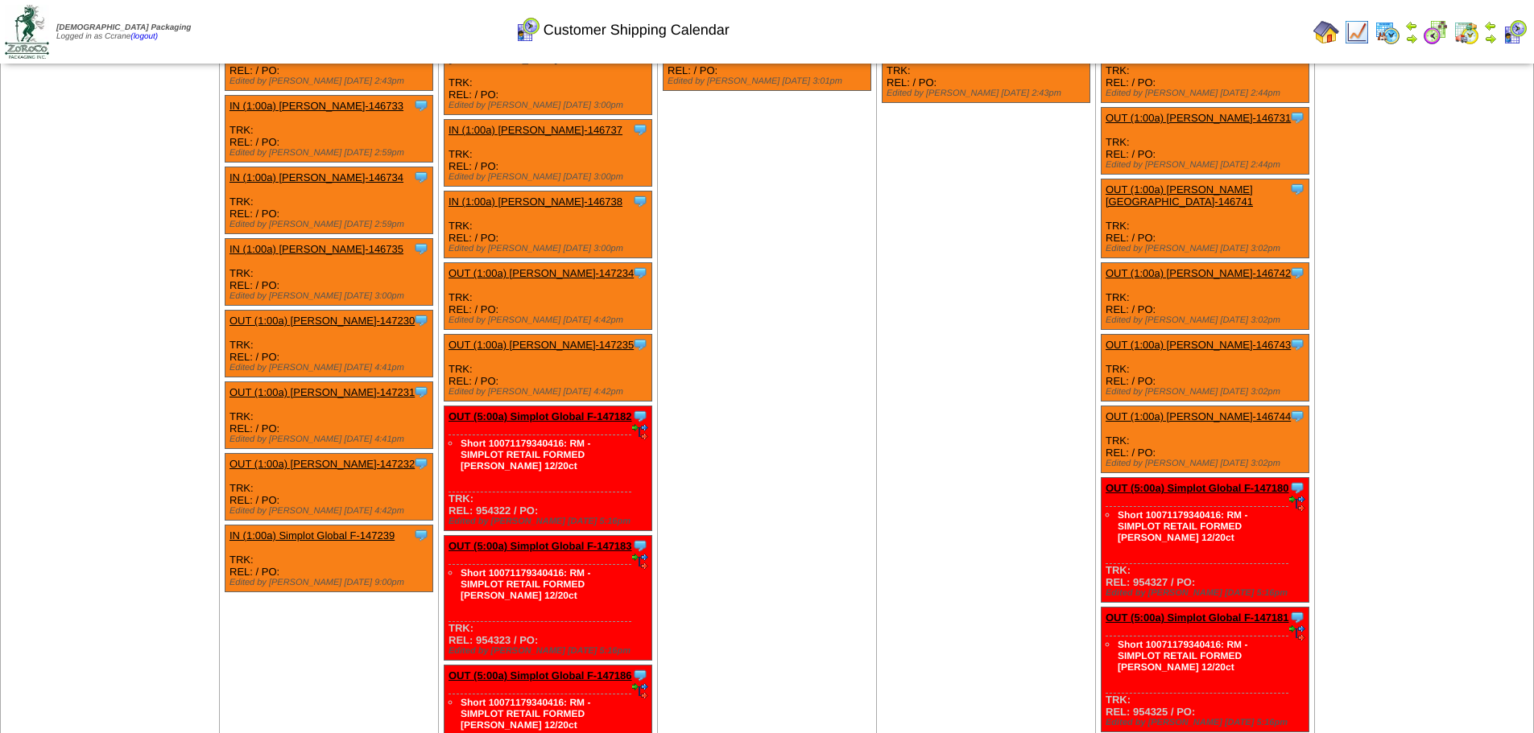
scroll to position [1026, 0]
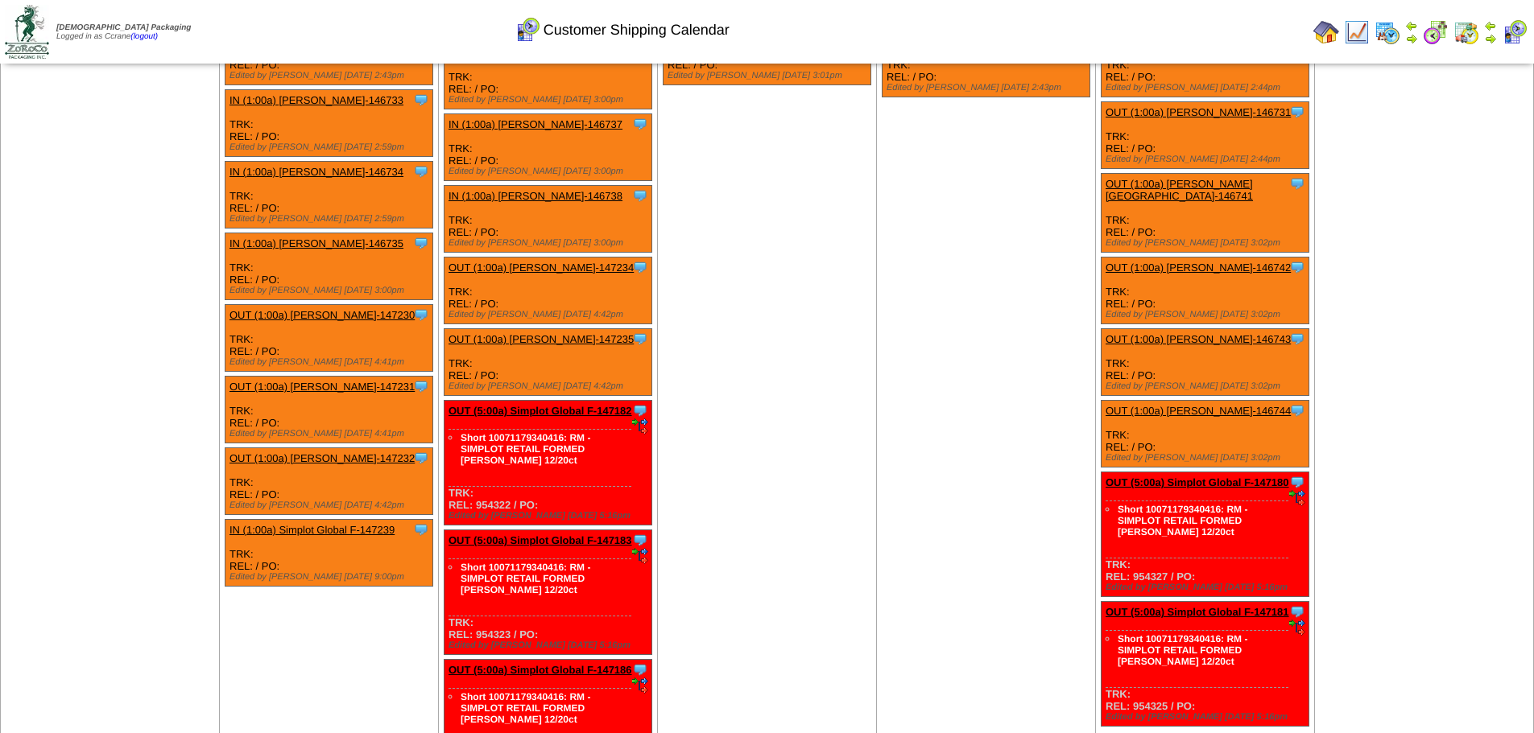
click at [539, 405] on link "OUT (5:00a) Simplot Global F-147182" at bounding box center [540, 411] width 184 height 12
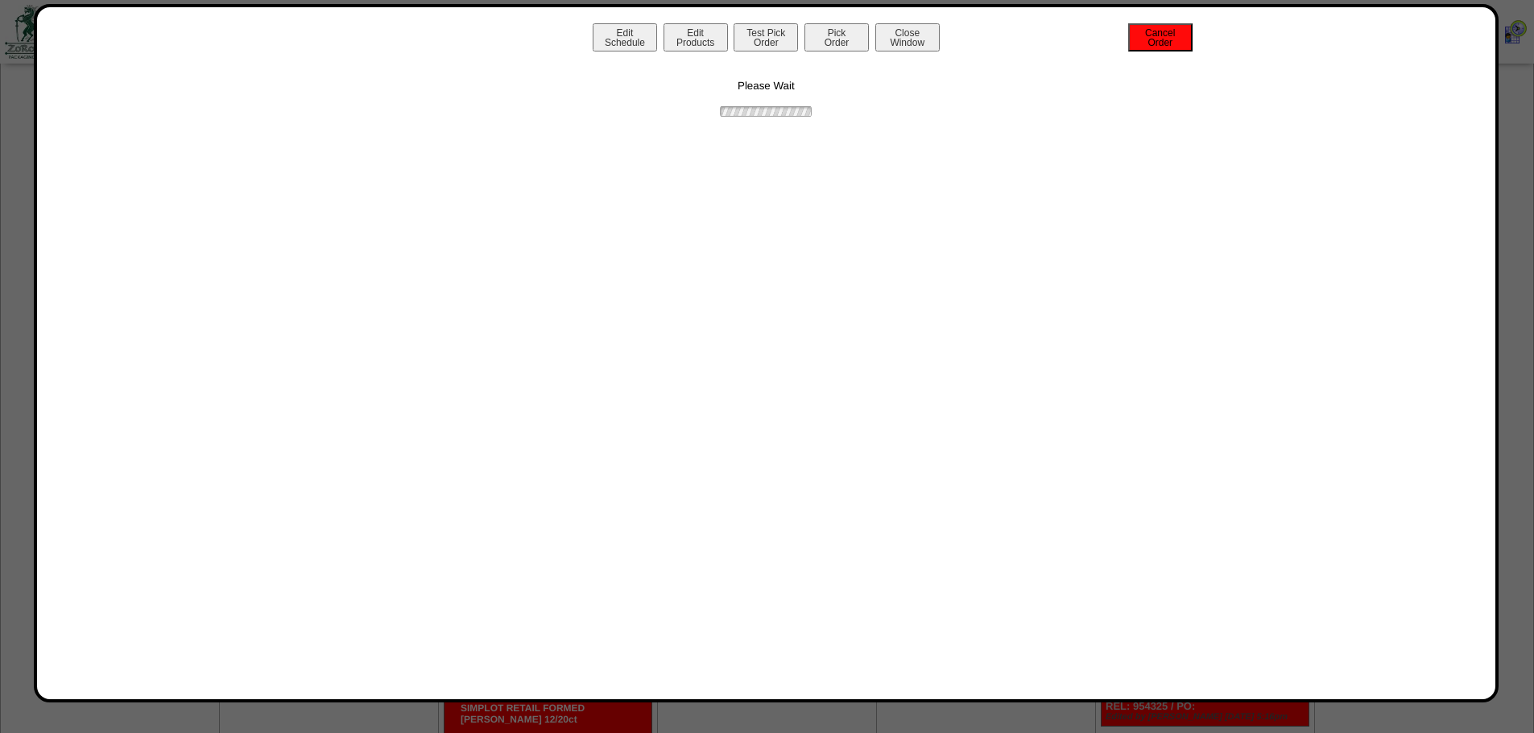
click at [1149, 45] on button "Cancel Order" at bounding box center [1160, 37] width 64 height 28
click at [894, 33] on button "Close Window" at bounding box center [907, 37] width 64 height 28
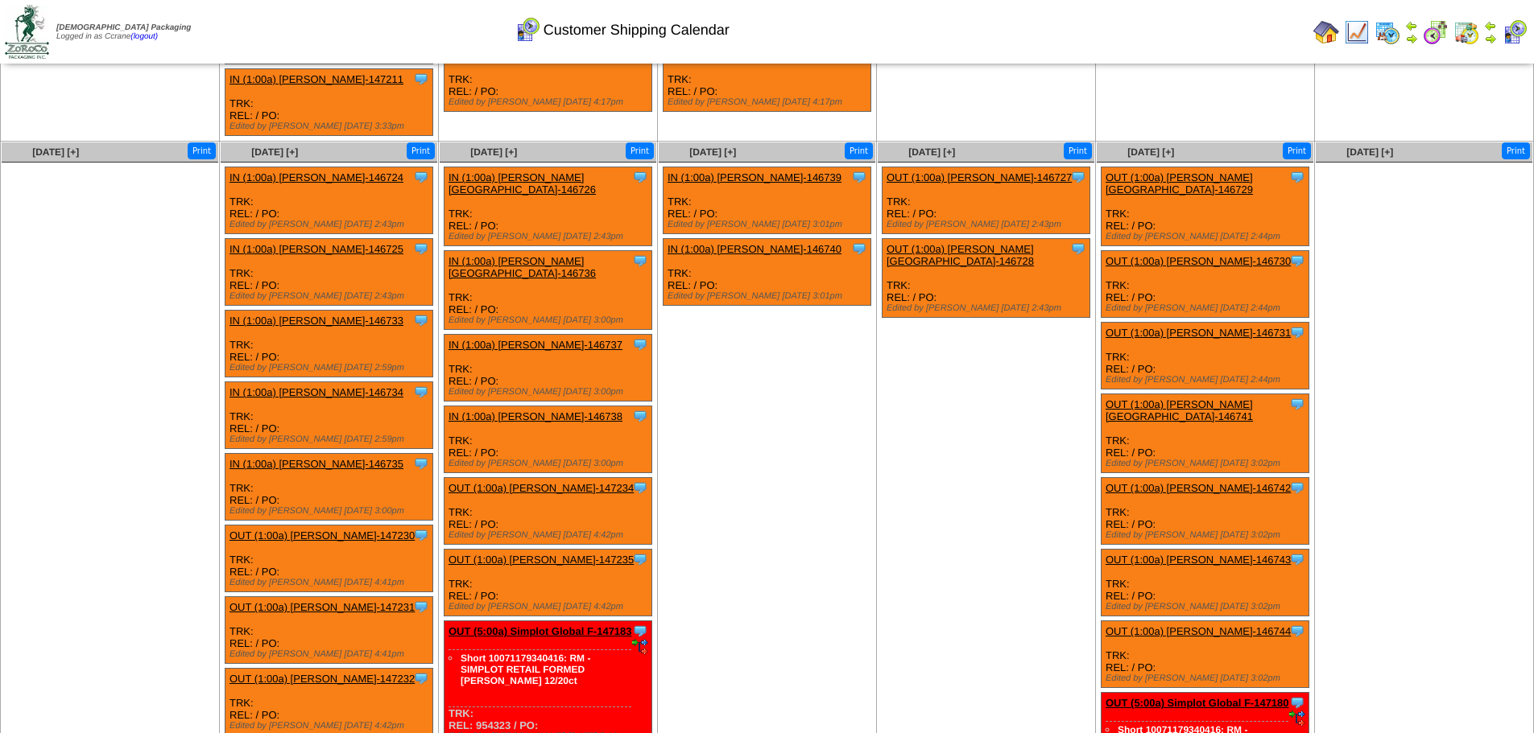
scroll to position [1057, 0]
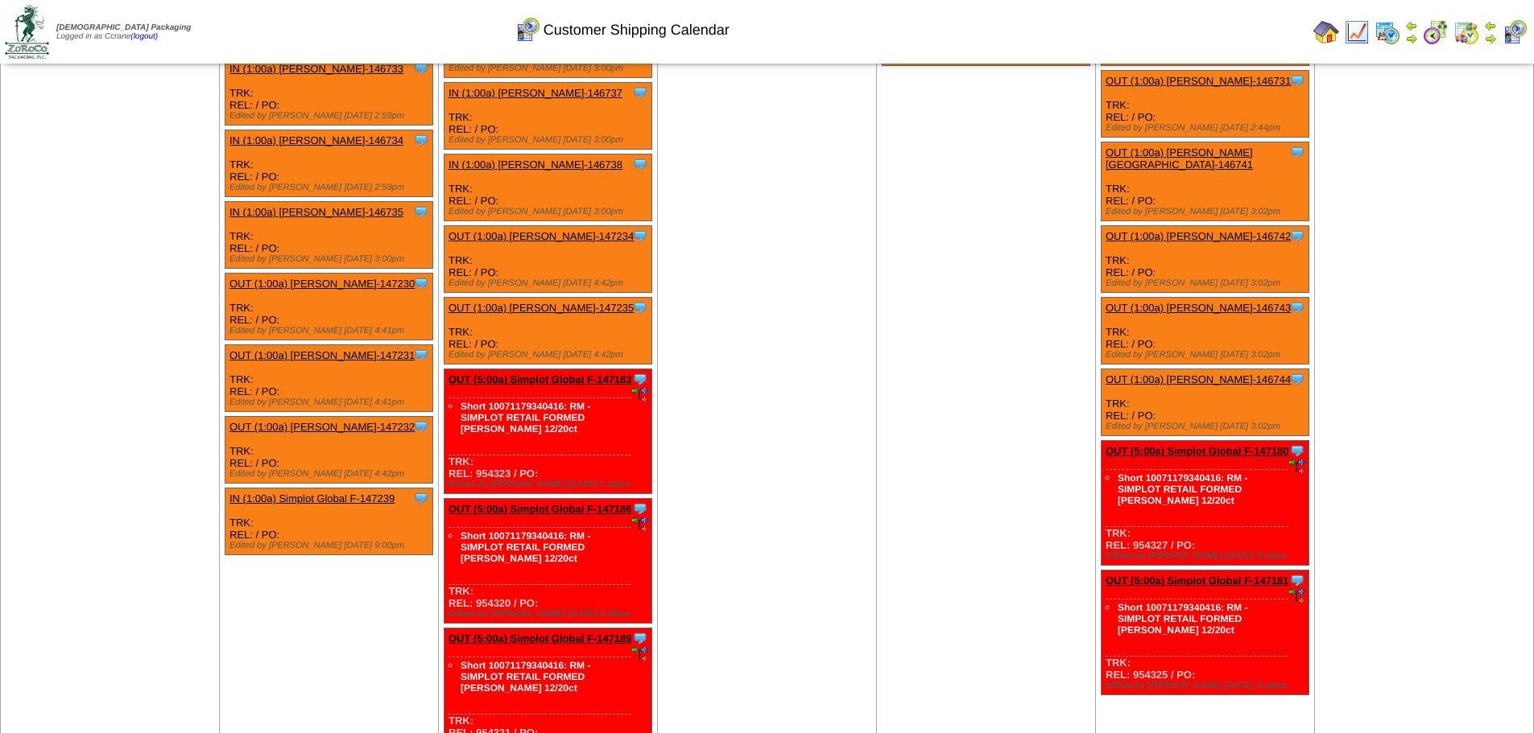
click at [531, 374] on link "OUT (5:00a) Simplot Global F-147183" at bounding box center [540, 380] width 184 height 12
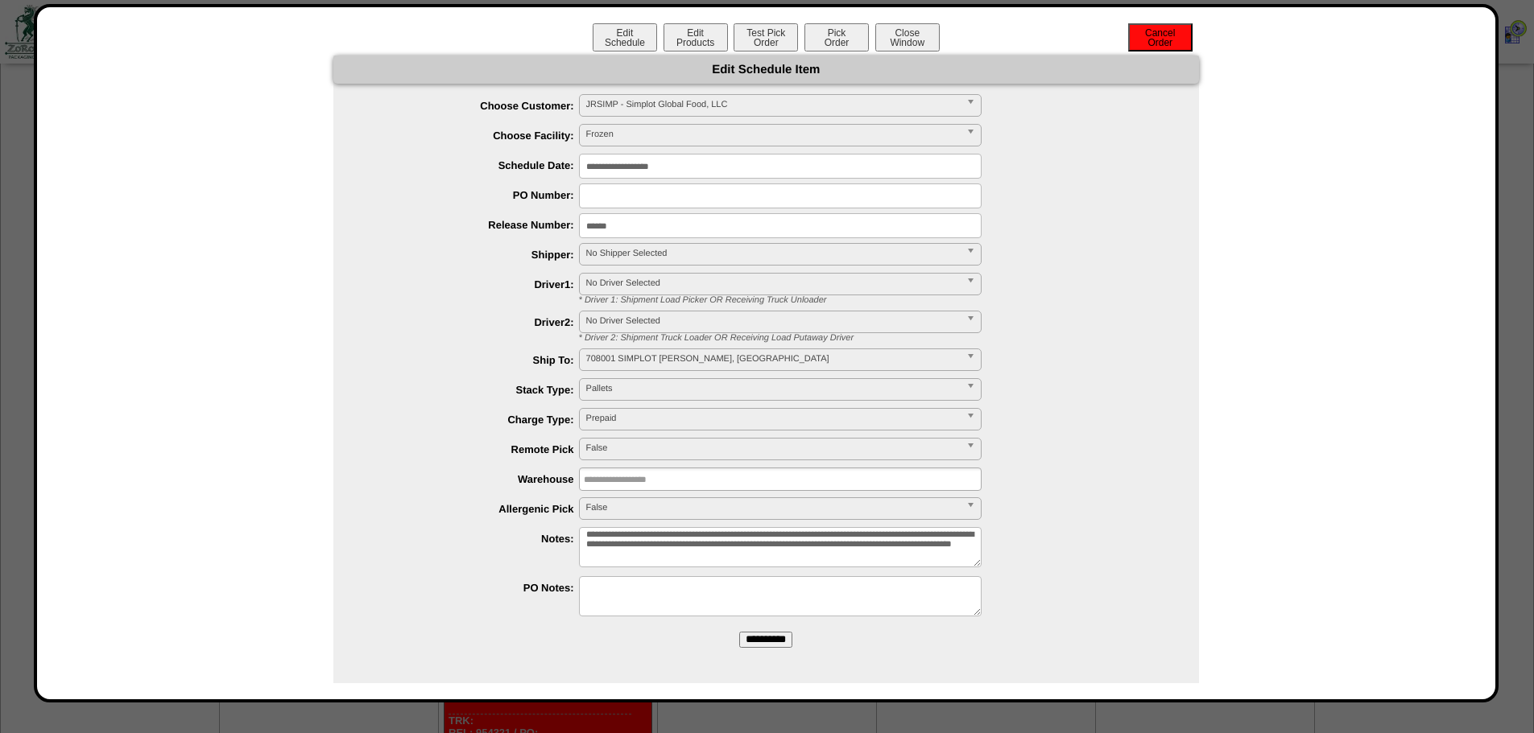
click at [1153, 35] on button "Cancel Order" at bounding box center [1160, 37] width 64 height 28
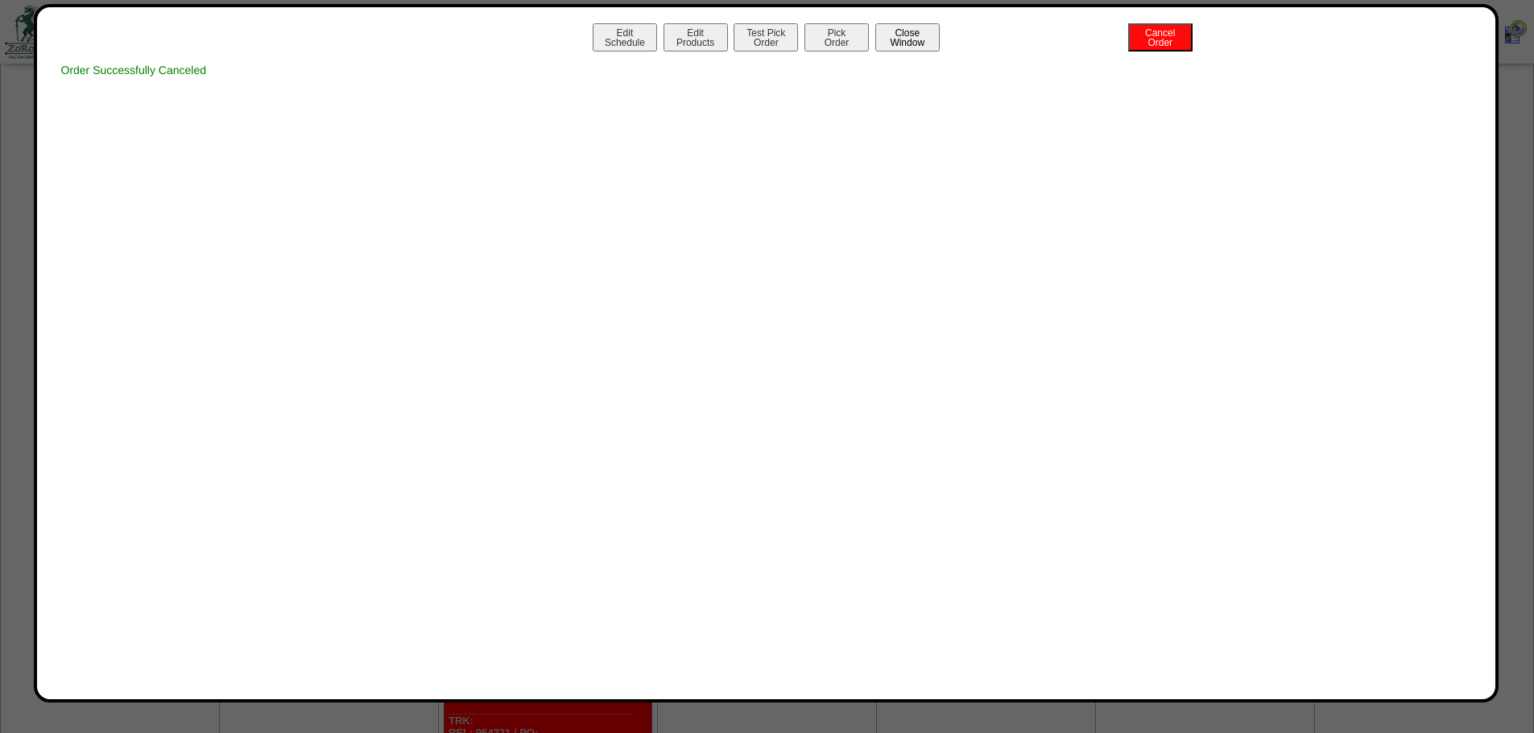
click at [932, 33] on button "Close Window" at bounding box center [907, 37] width 64 height 28
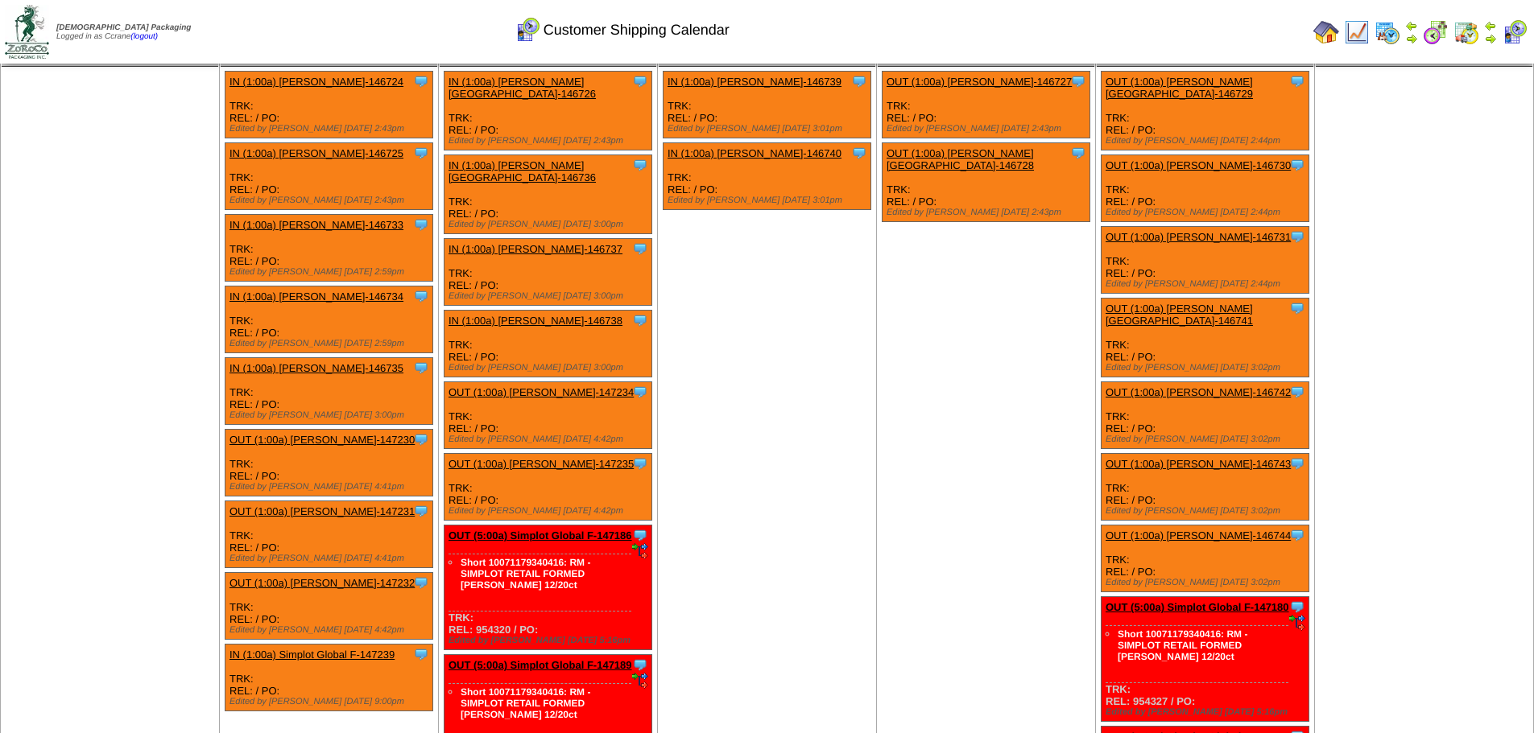
scroll to position [999, 0]
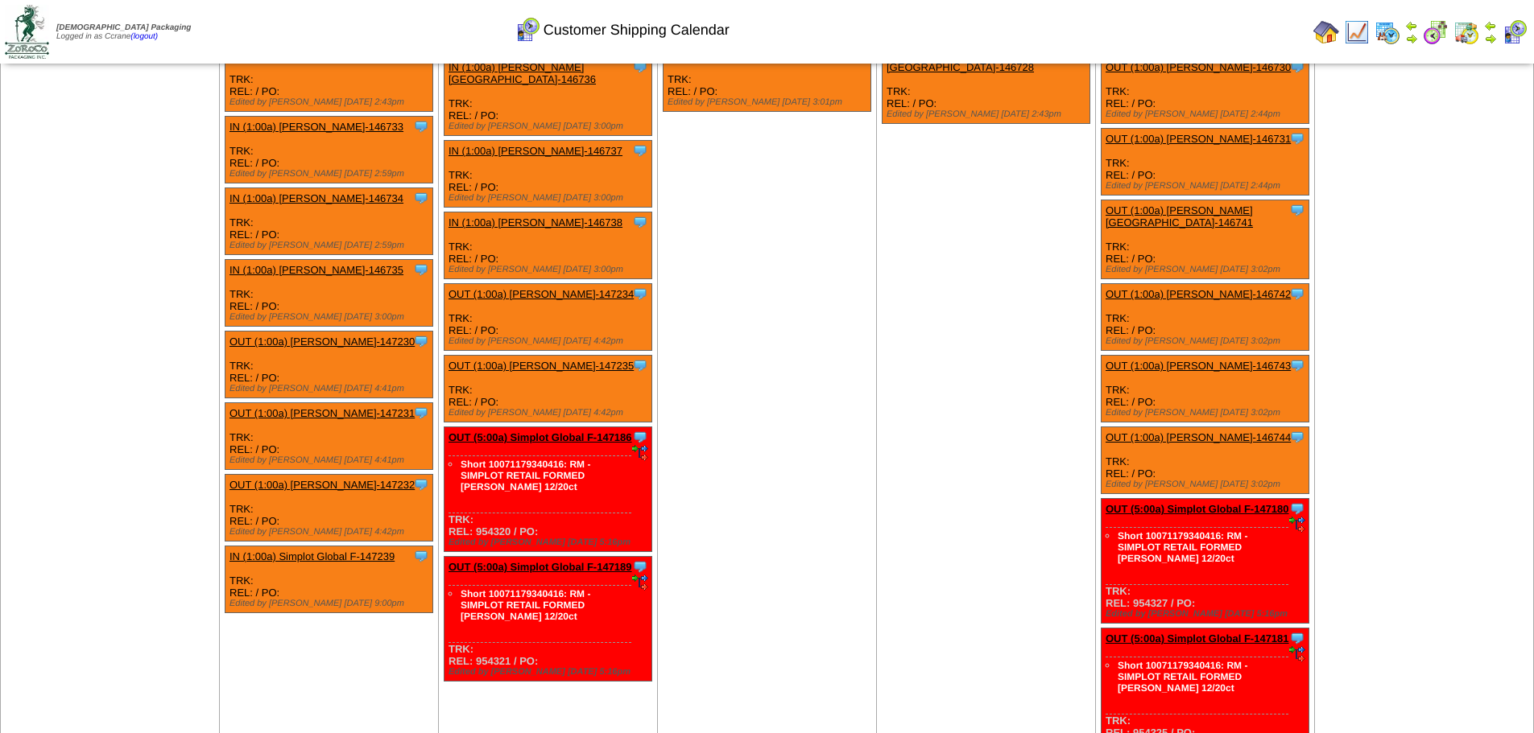
click at [558, 432] on link "OUT (5:00a) Simplot Global F-147186" at bounding box center [540, 438] width 184 height 12
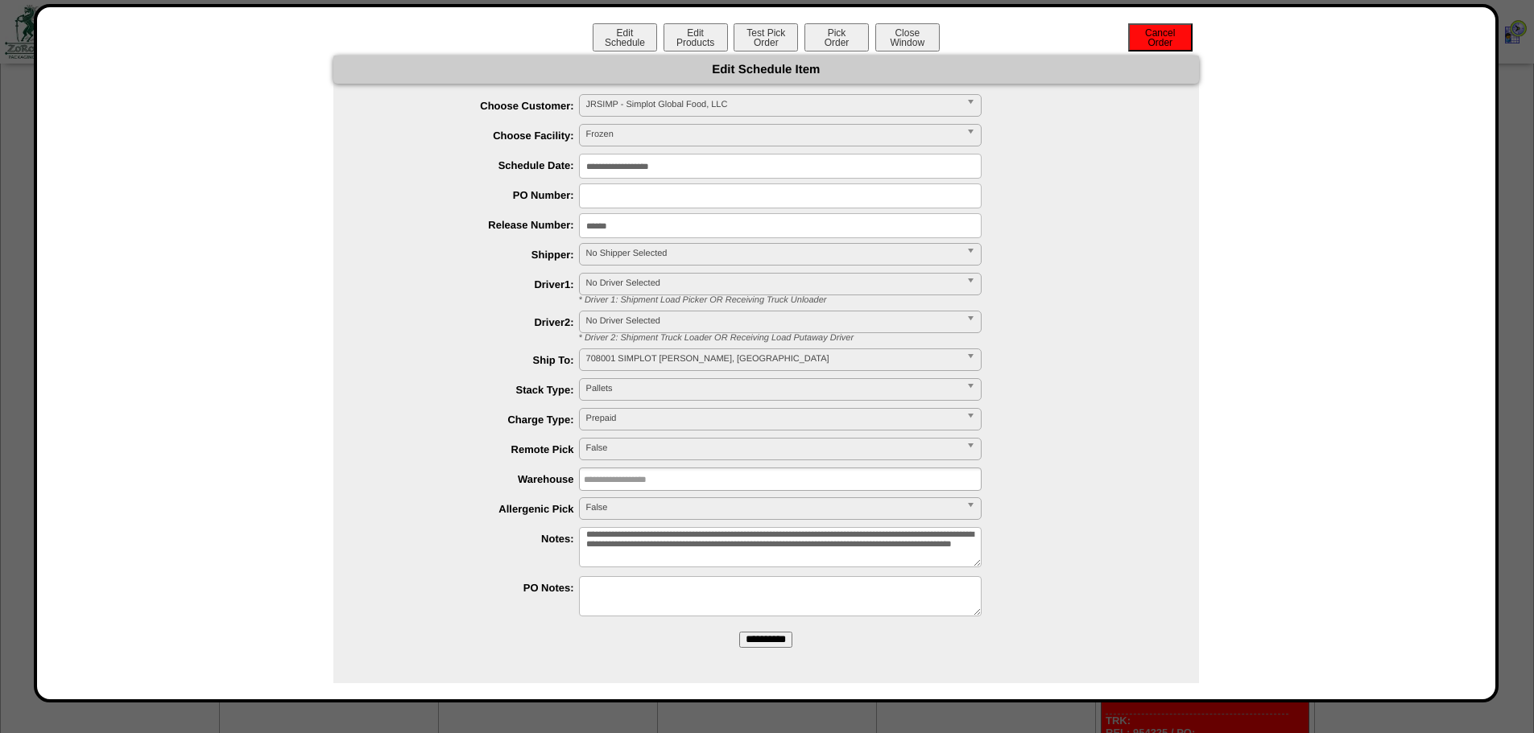
click at [1154, 36] on button "Cancel Order" at bounding box center [1160, 37] width 64 height 28
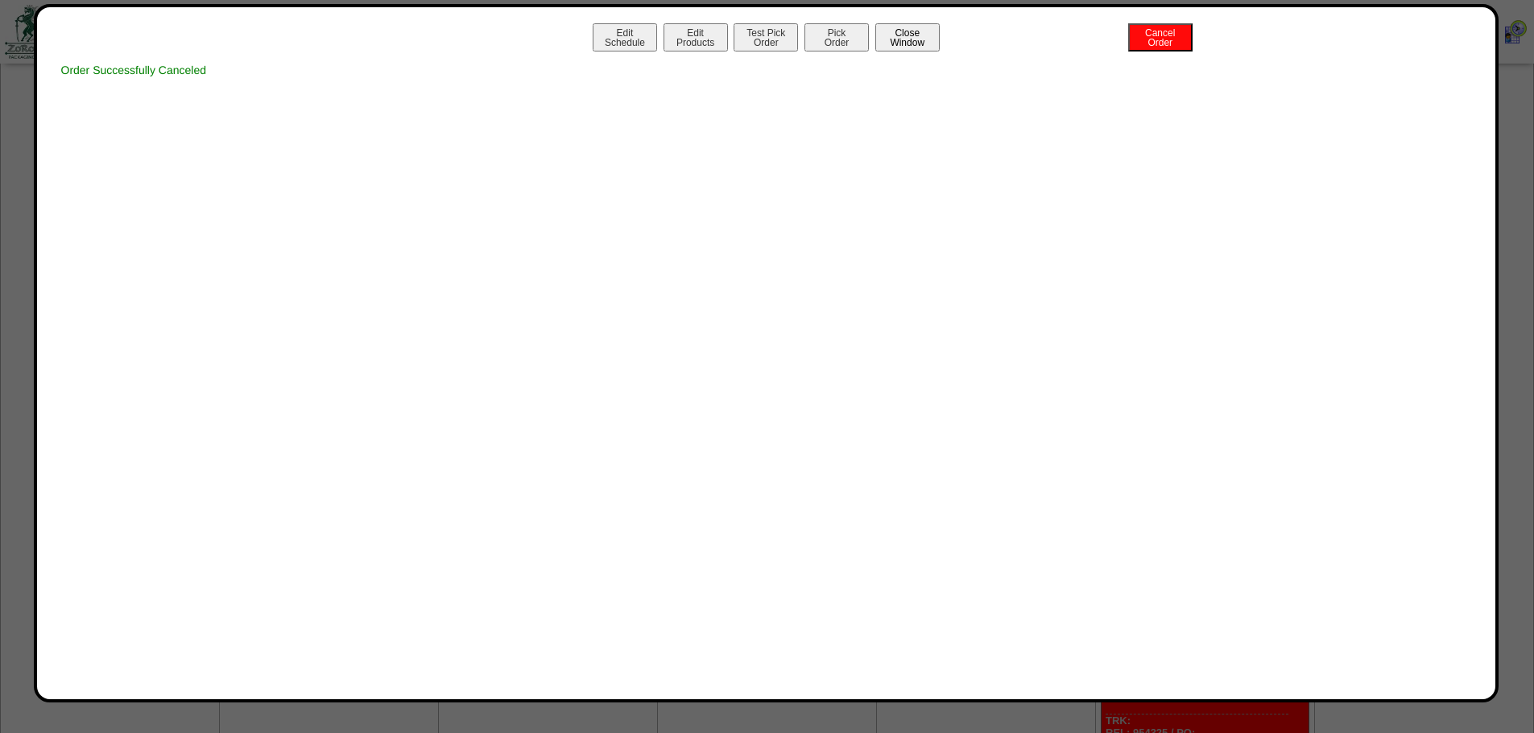
click at [924, 43] on button "Close Window" at bounding box center [907, 37] width 64 height 28
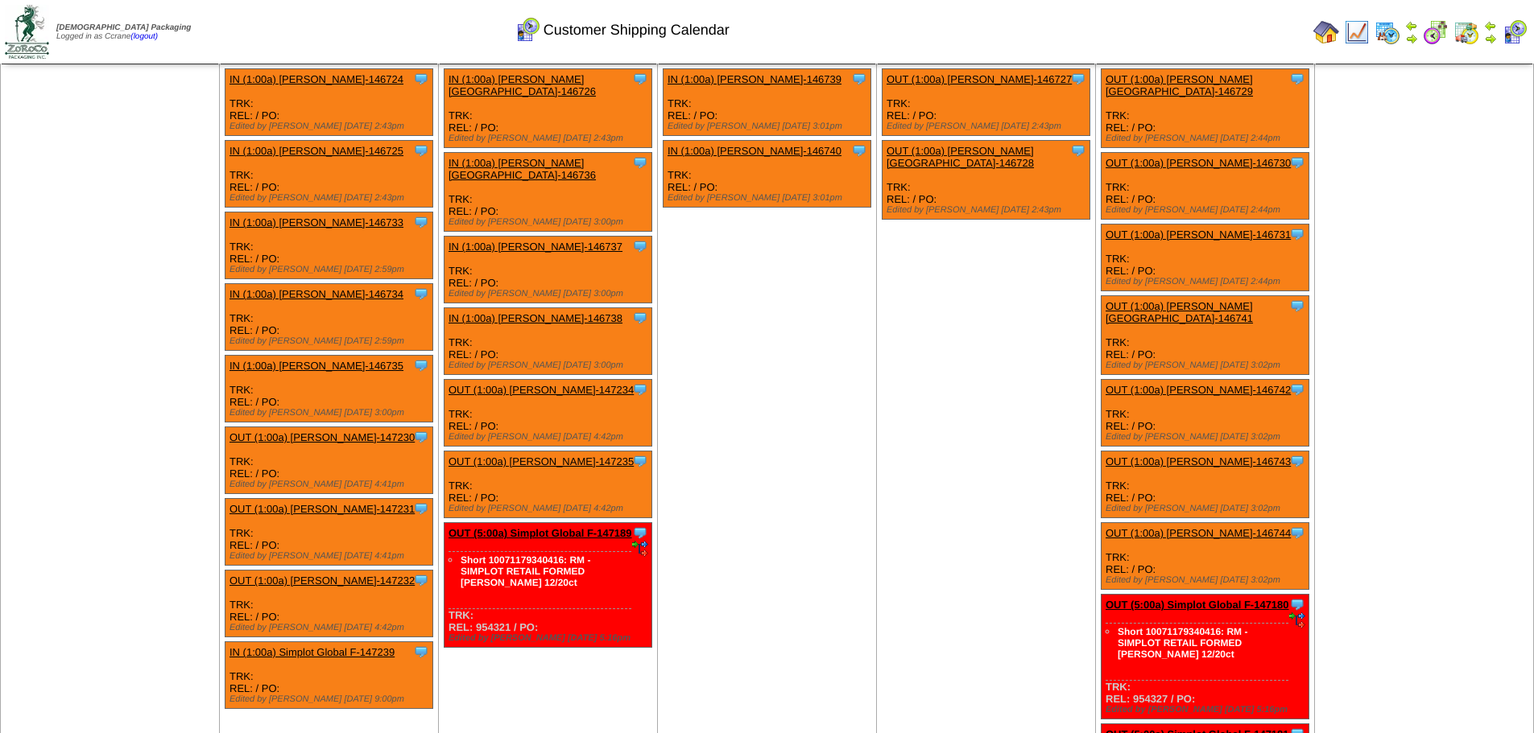
scroll to position [999, 0]
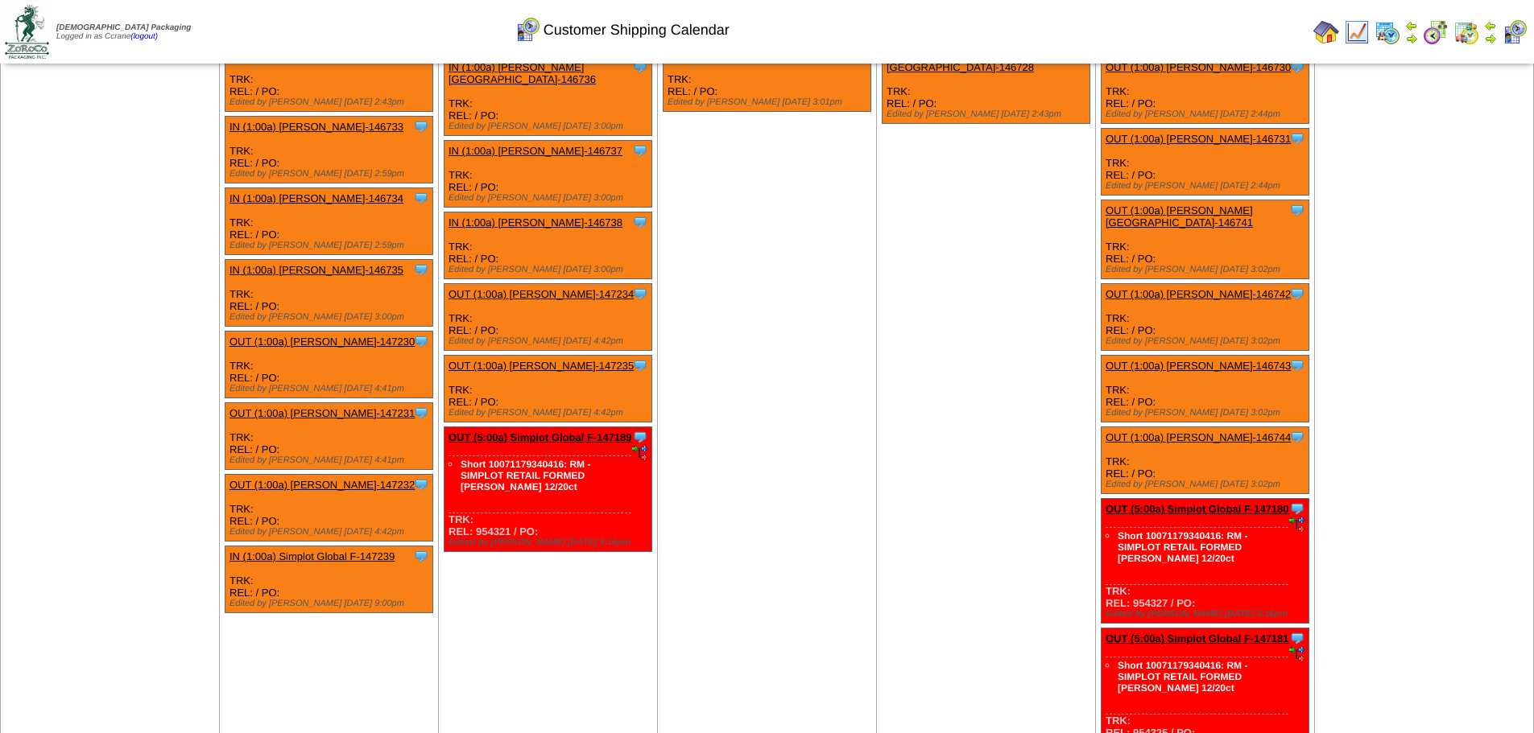
click at [523, 428] on div "Clone Item OUT (5:00a) Simplot Global F-147189 Simplot Global Food, LLC Schedul…" at bounding box center [548, 490] width 208 height 125
click at [526, 432] on link "OUT (5:00a) Simplot Global F-147189" at bounding box center [540, 438] width 184 height 12
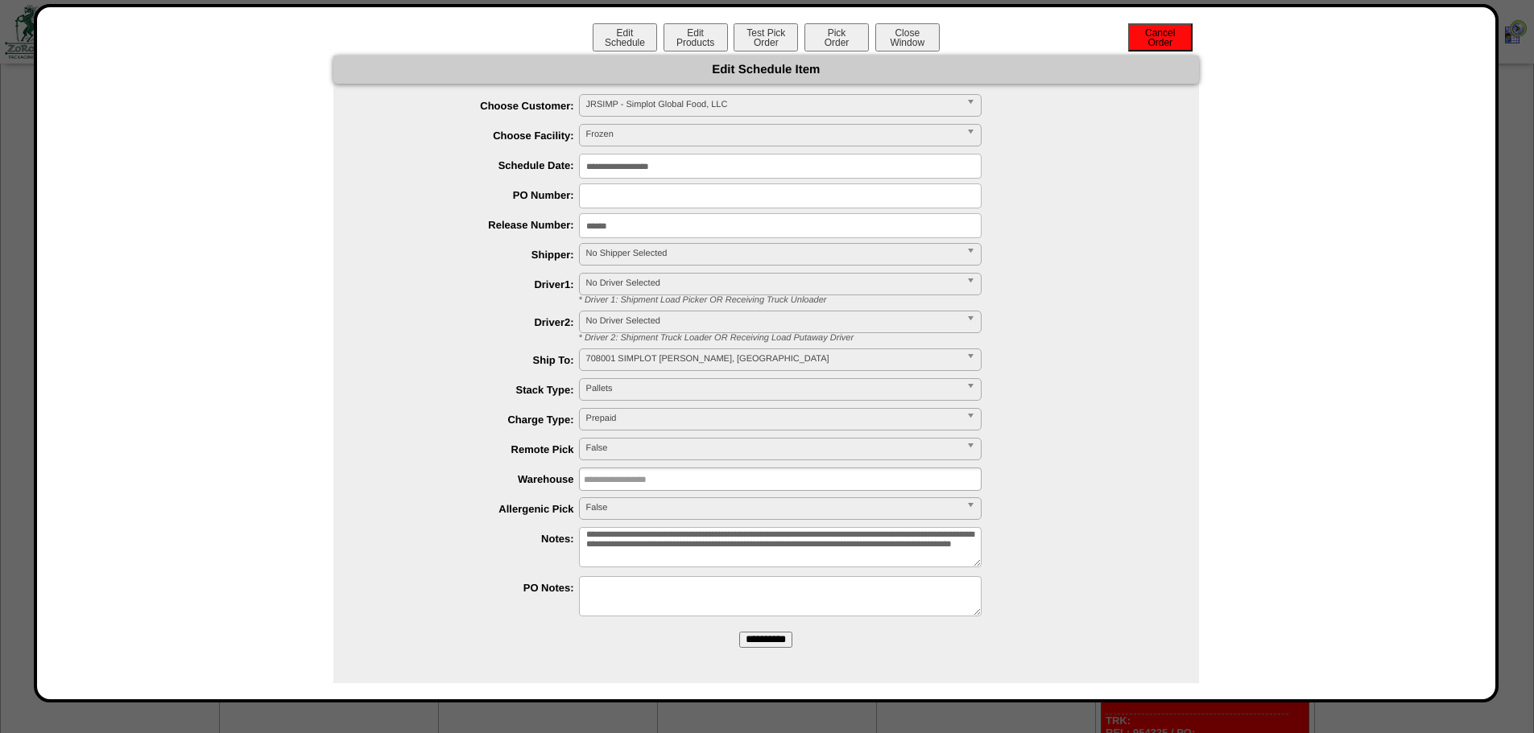
click at [1139, 41] on button "Cancel Order" at bounding box center [1160, 37] width 64 height 28
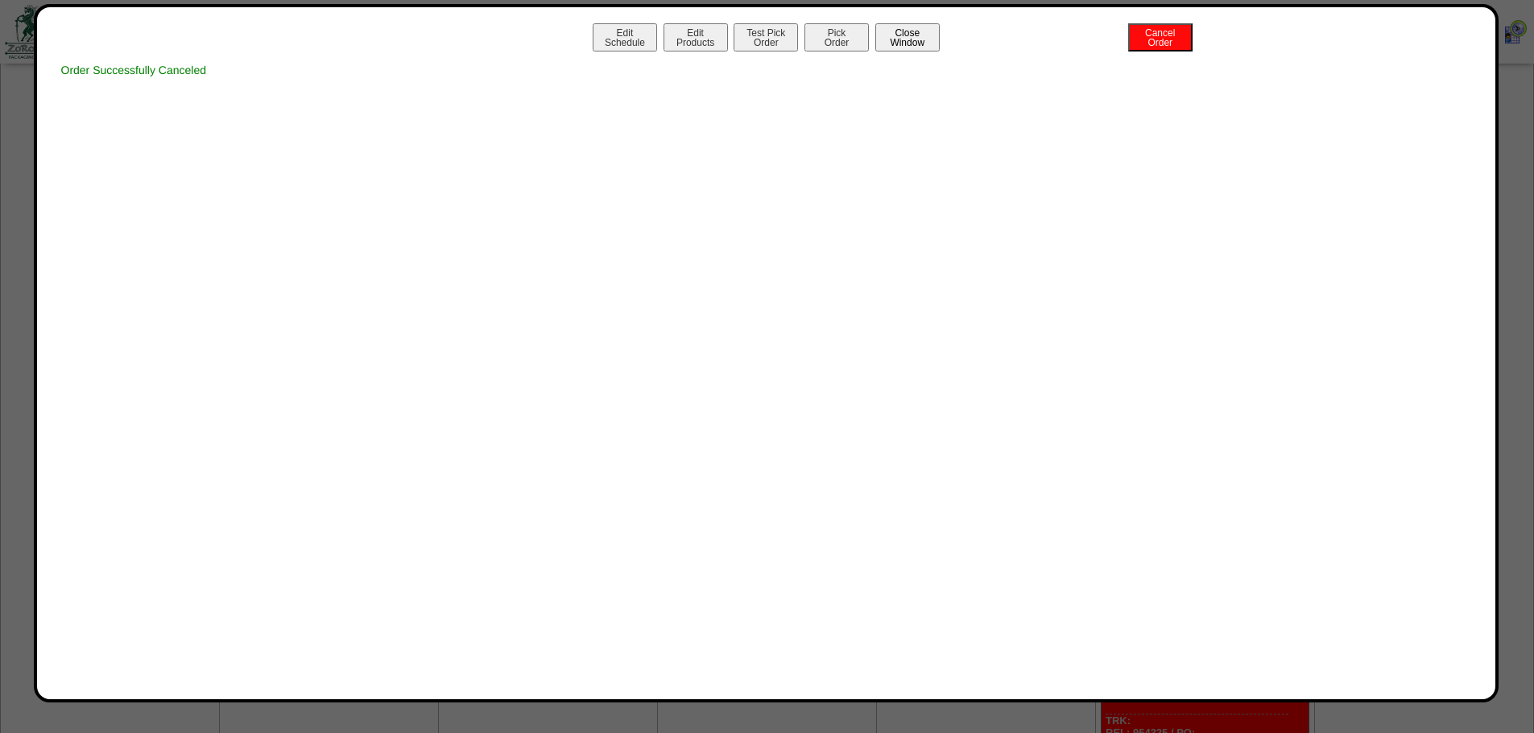
click at [932, 48] on button "Close Window" at bounding box center [907, 37] width 64 height 28
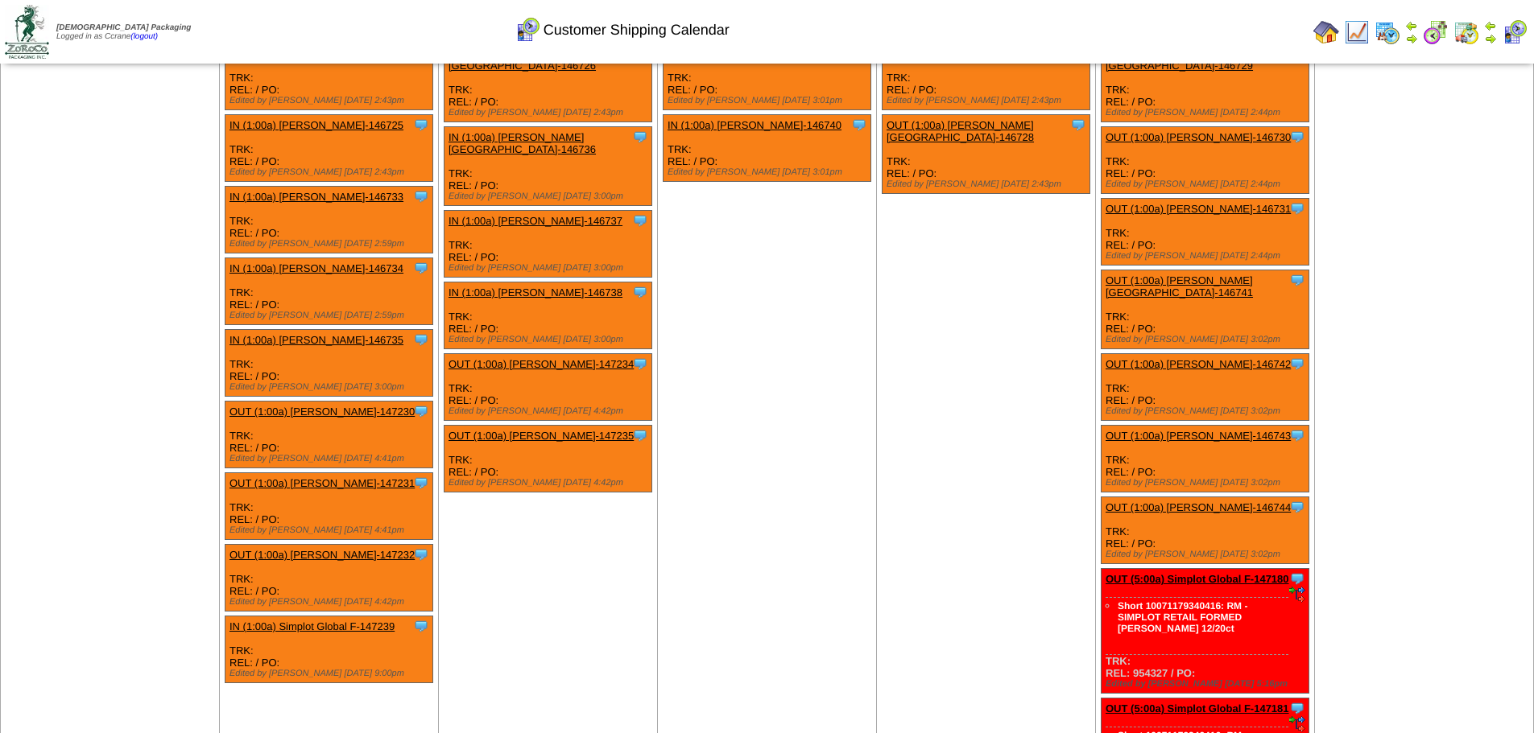
scroll to position [999, 0]
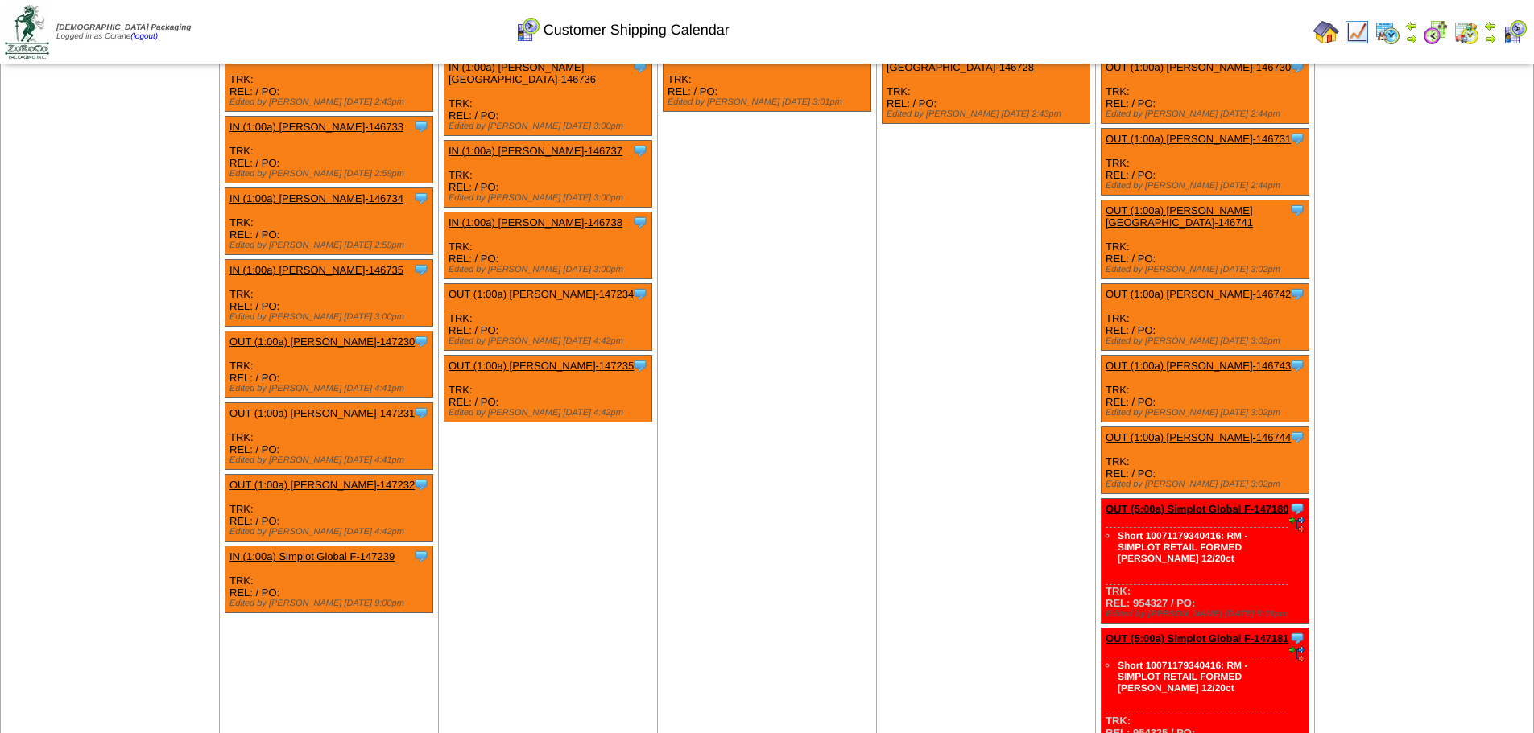
click at [1233, 503] on link "OUT (5:00a) Simplot Global F-147180" at bounding box center [1197, 509] width 184 height 12
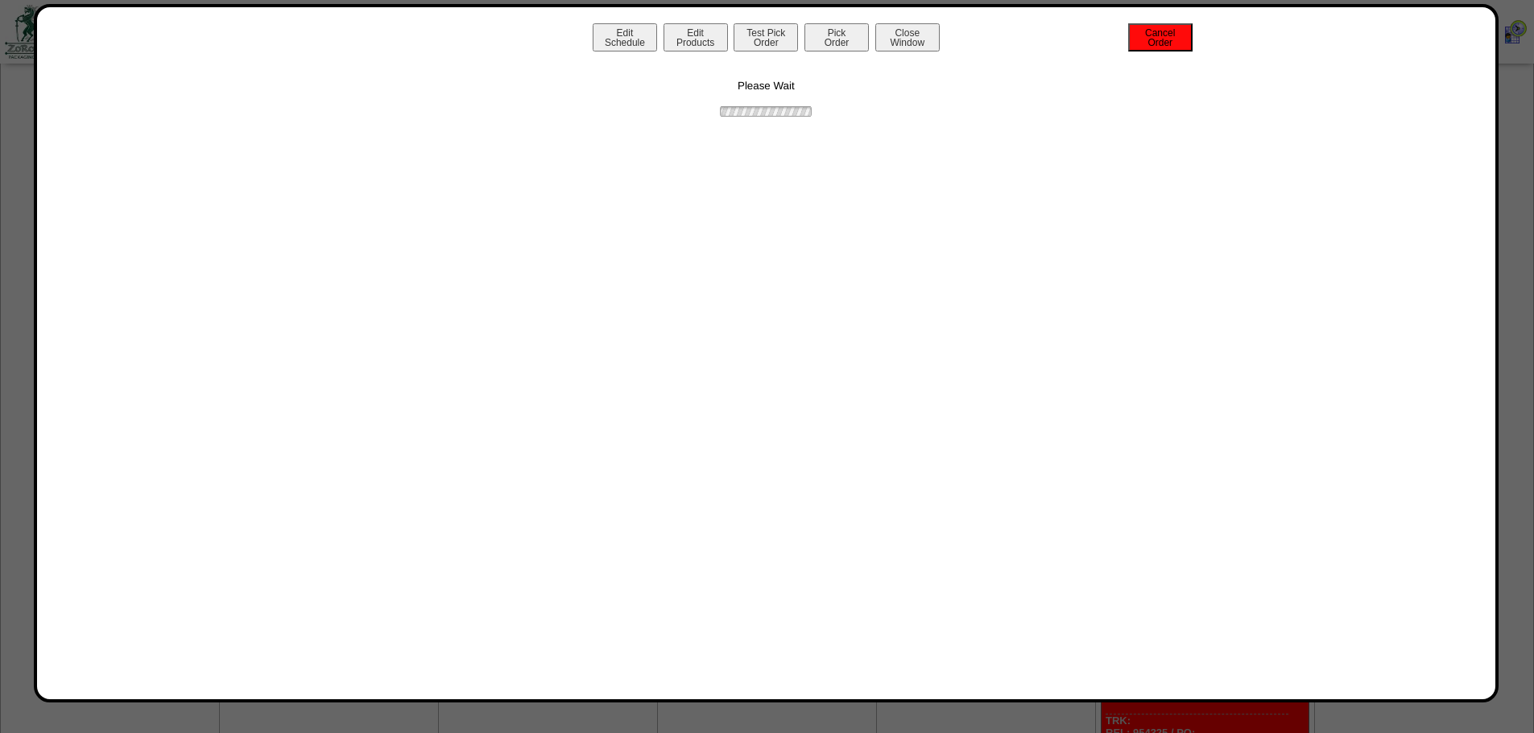
click at [1155, 43] on button "Cancel Order" at bounding box center [1160, 37] width 64 height 28
click at [929, 43] on button "Close Window" at bounding box center [907, 37] width 64 height 28
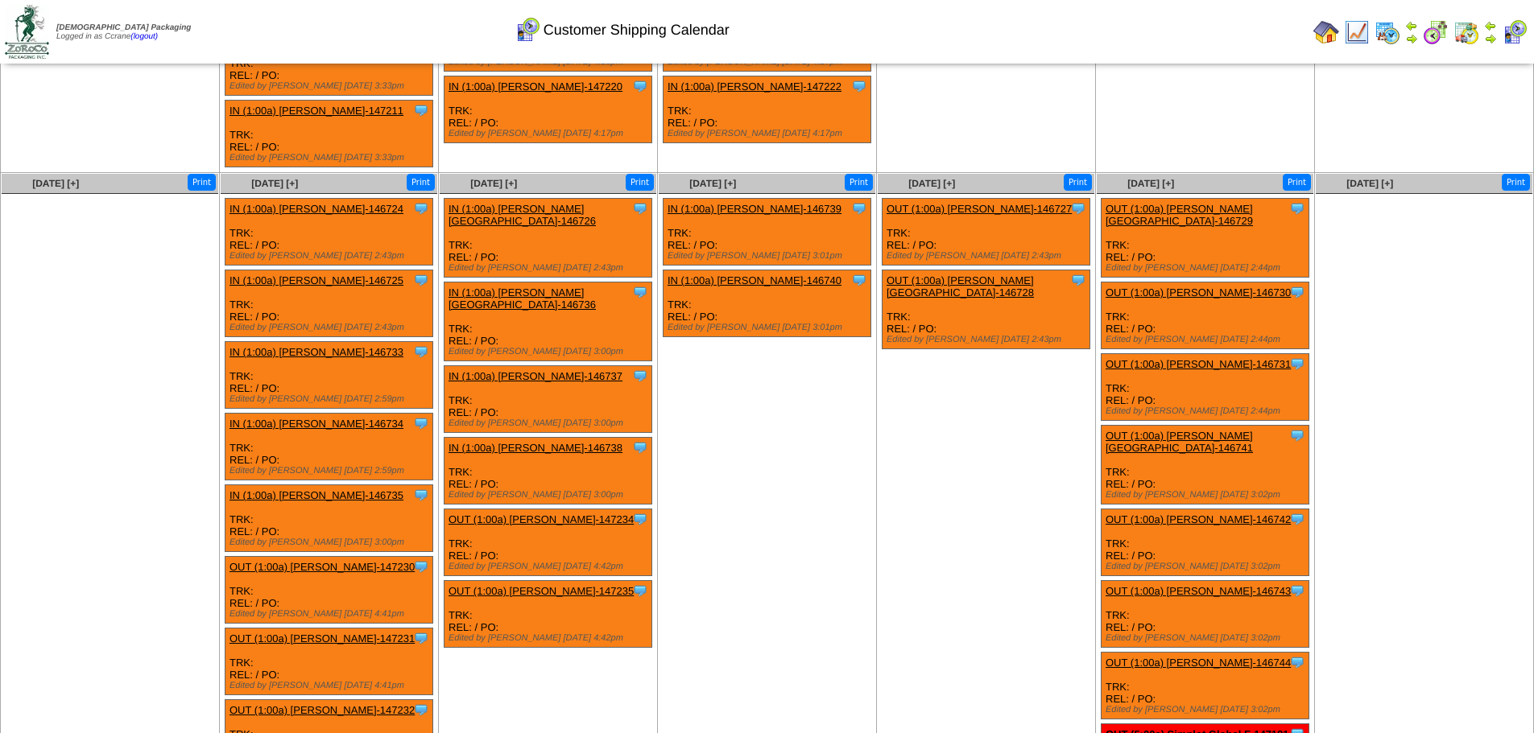
scroll to position [883, 0]
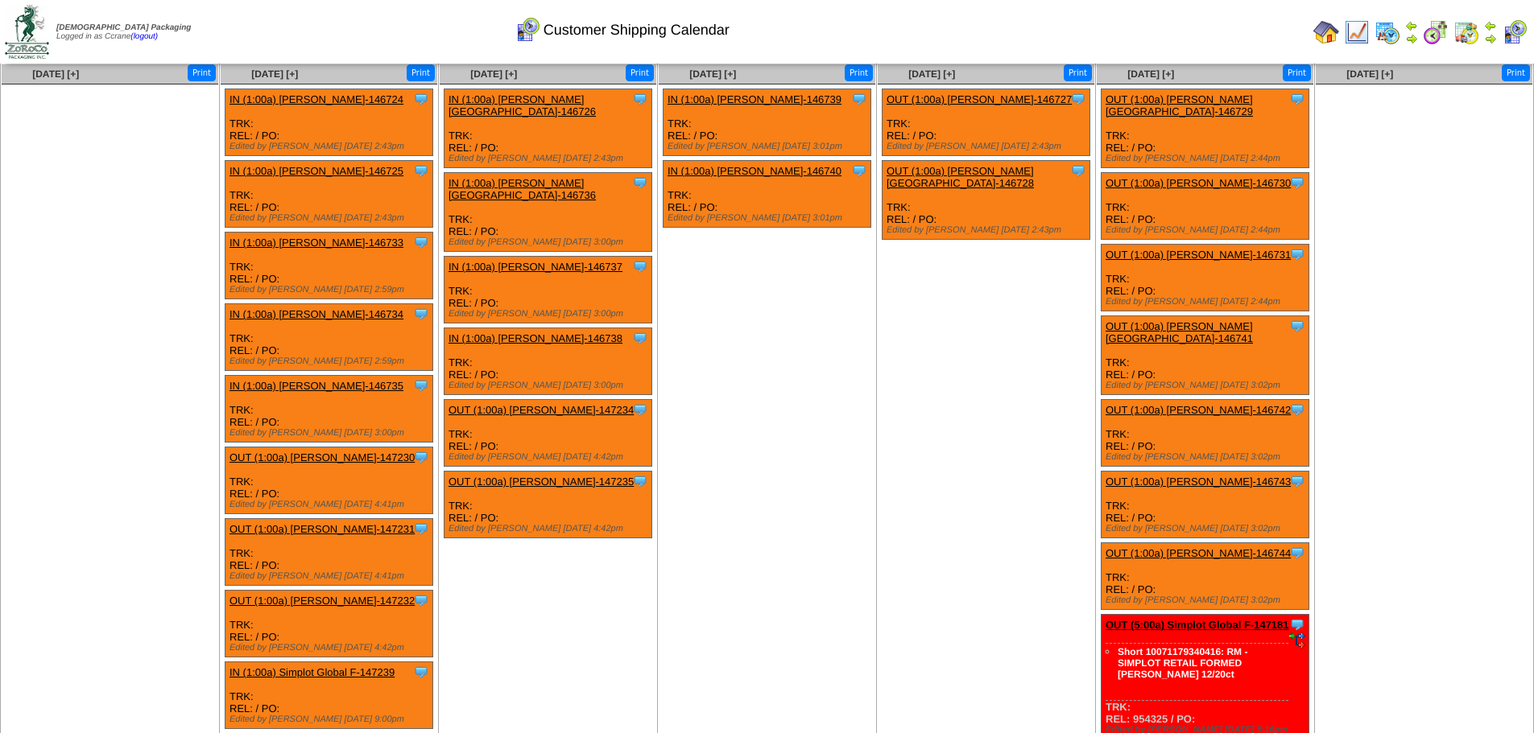
click at [1175, 619] on link "OUT (5:00a) Simplot Global F-147181" at bounding box center [1197, 625] width 184 height 12
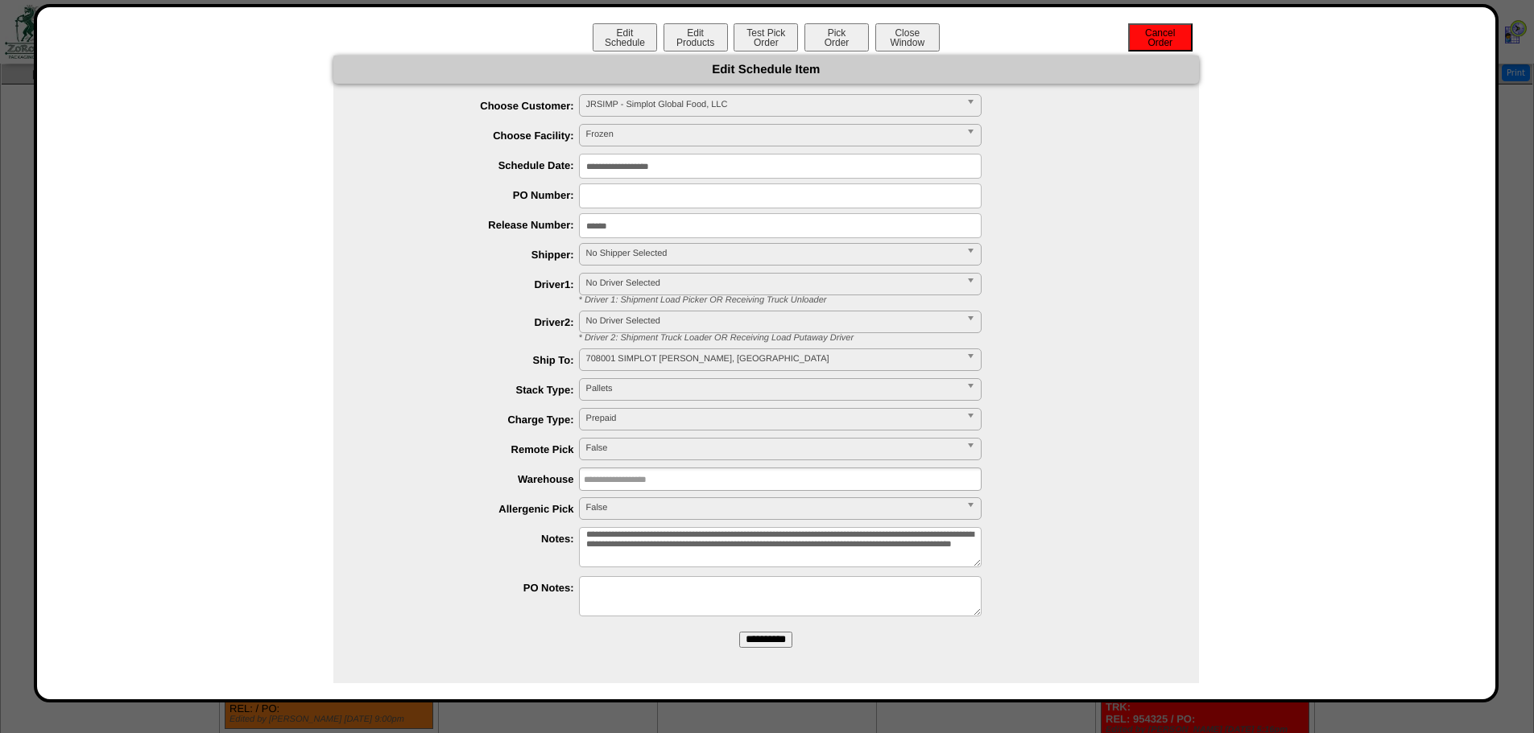
click at [1169, 39] on button "Cancel Order" at bounding box center [1160, 37] width 64 height 28
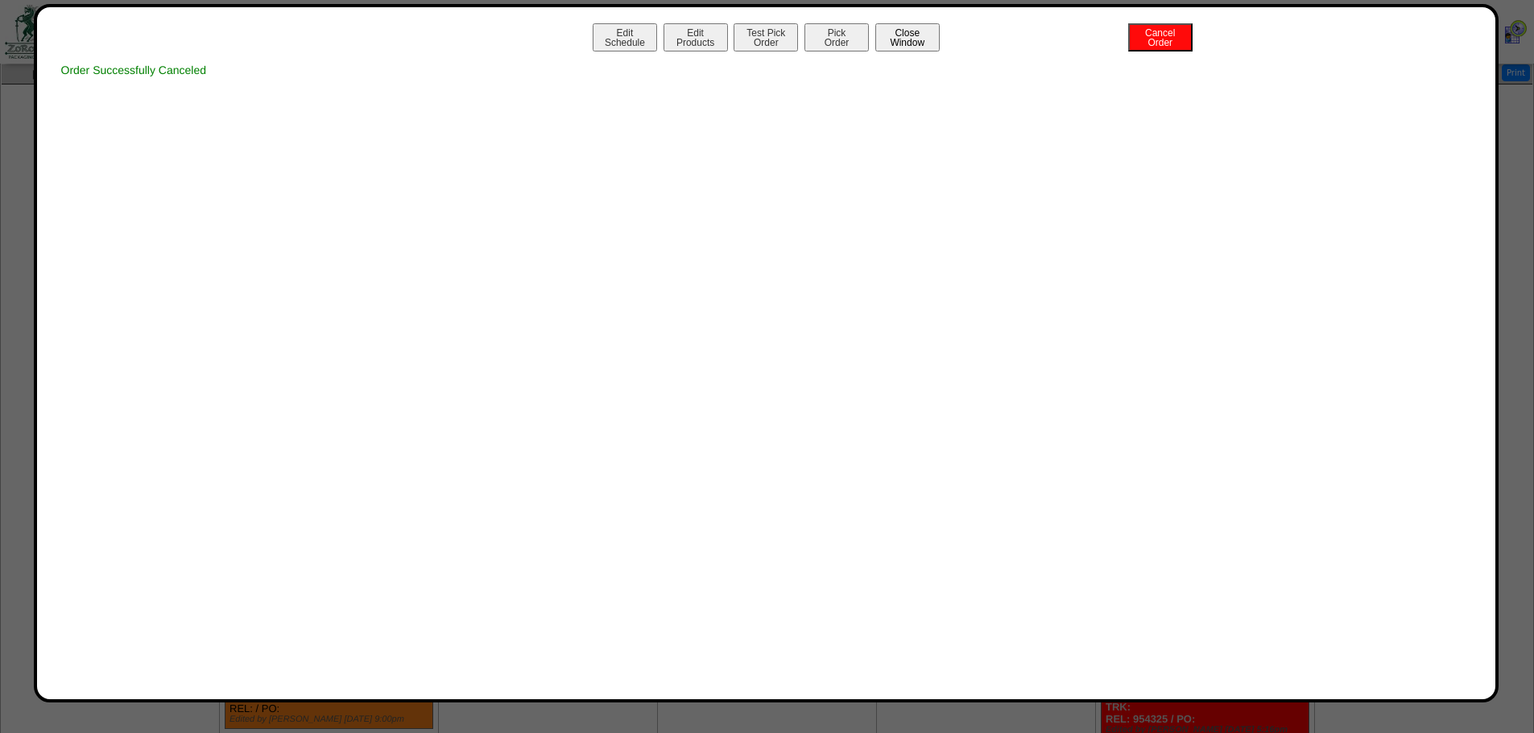
click at [930, 37] on button "Close Window" at bounding box center [907, 37] width 64 height 28
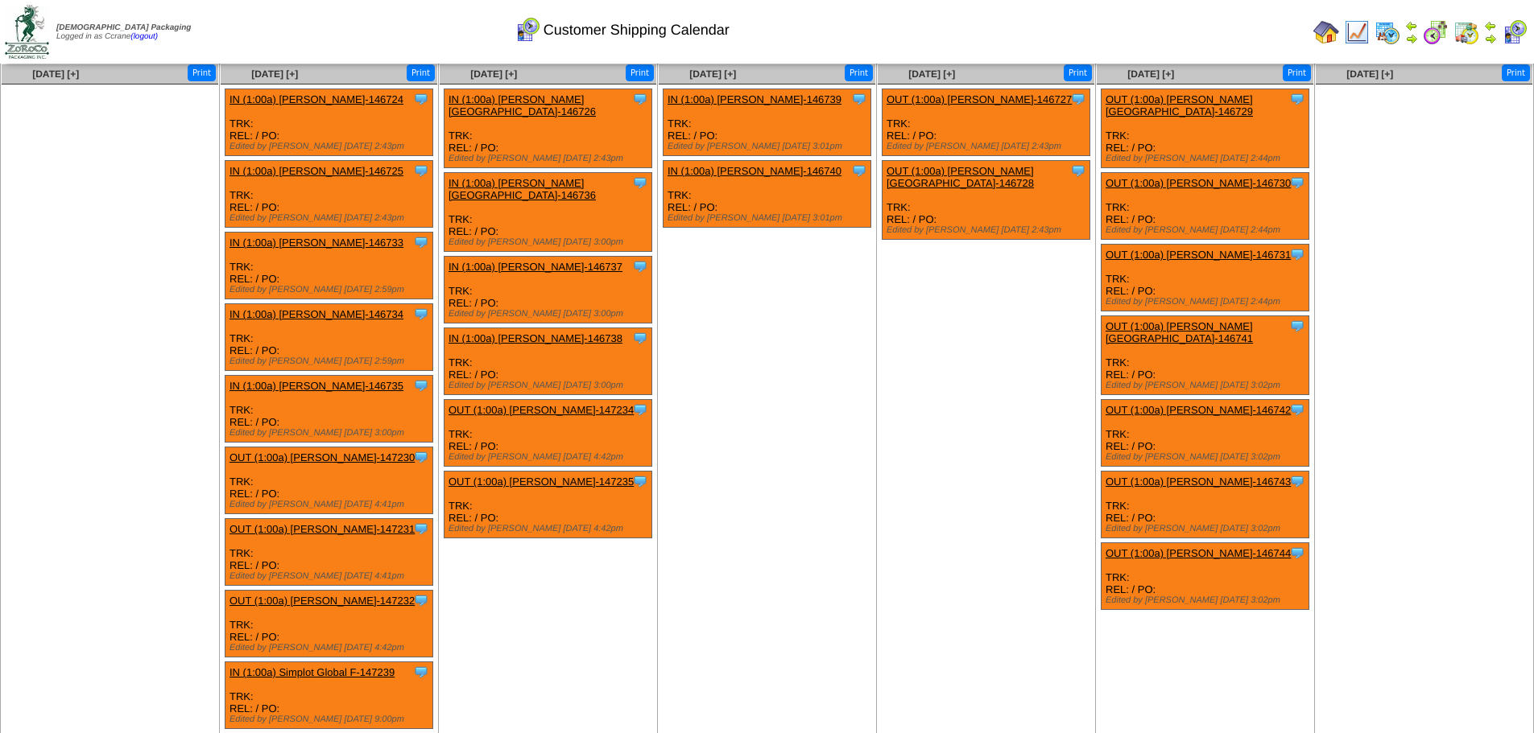
scroll to position [561, 0]
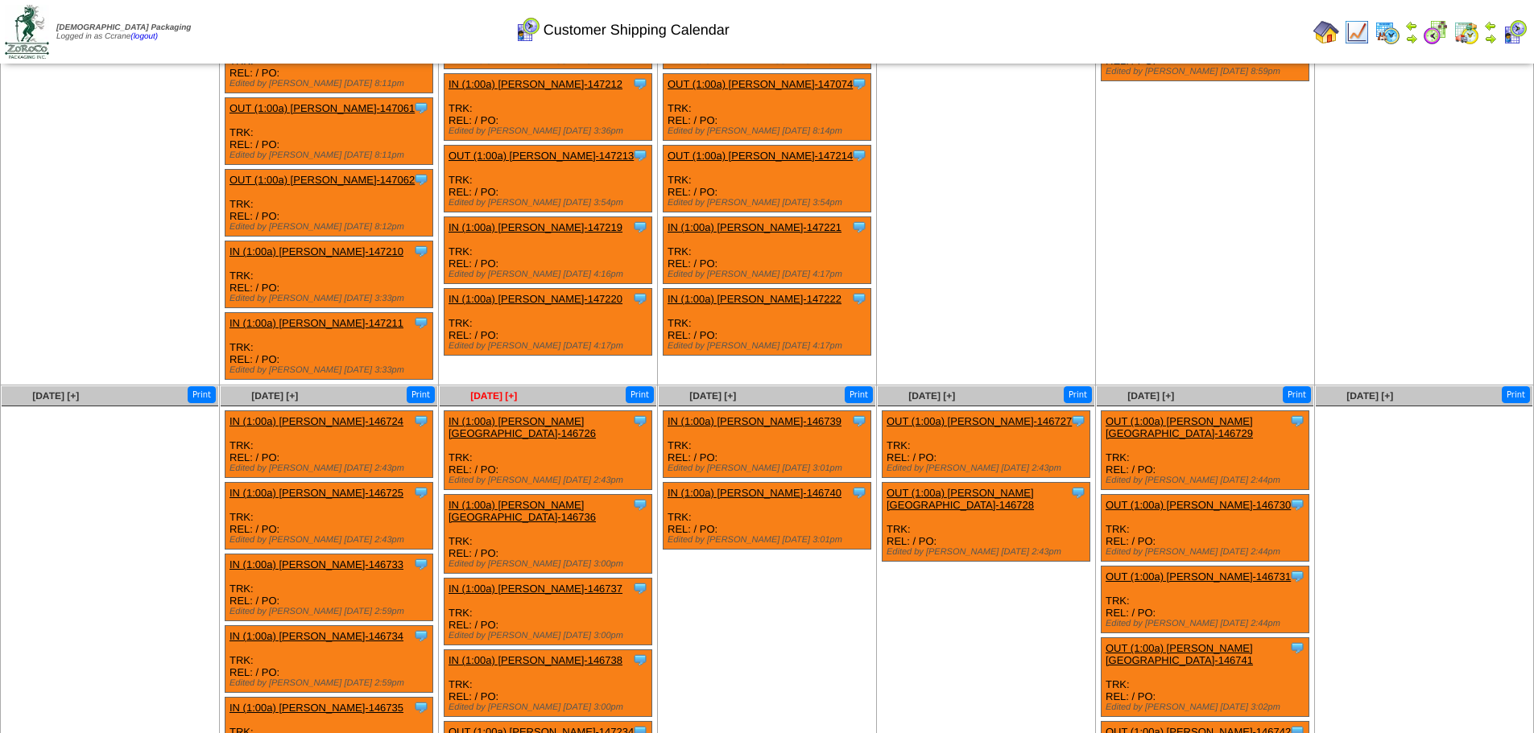
click at [493, 390] on span "[DATE] [+]" at bounding box center [493, 395] width 47 height 11
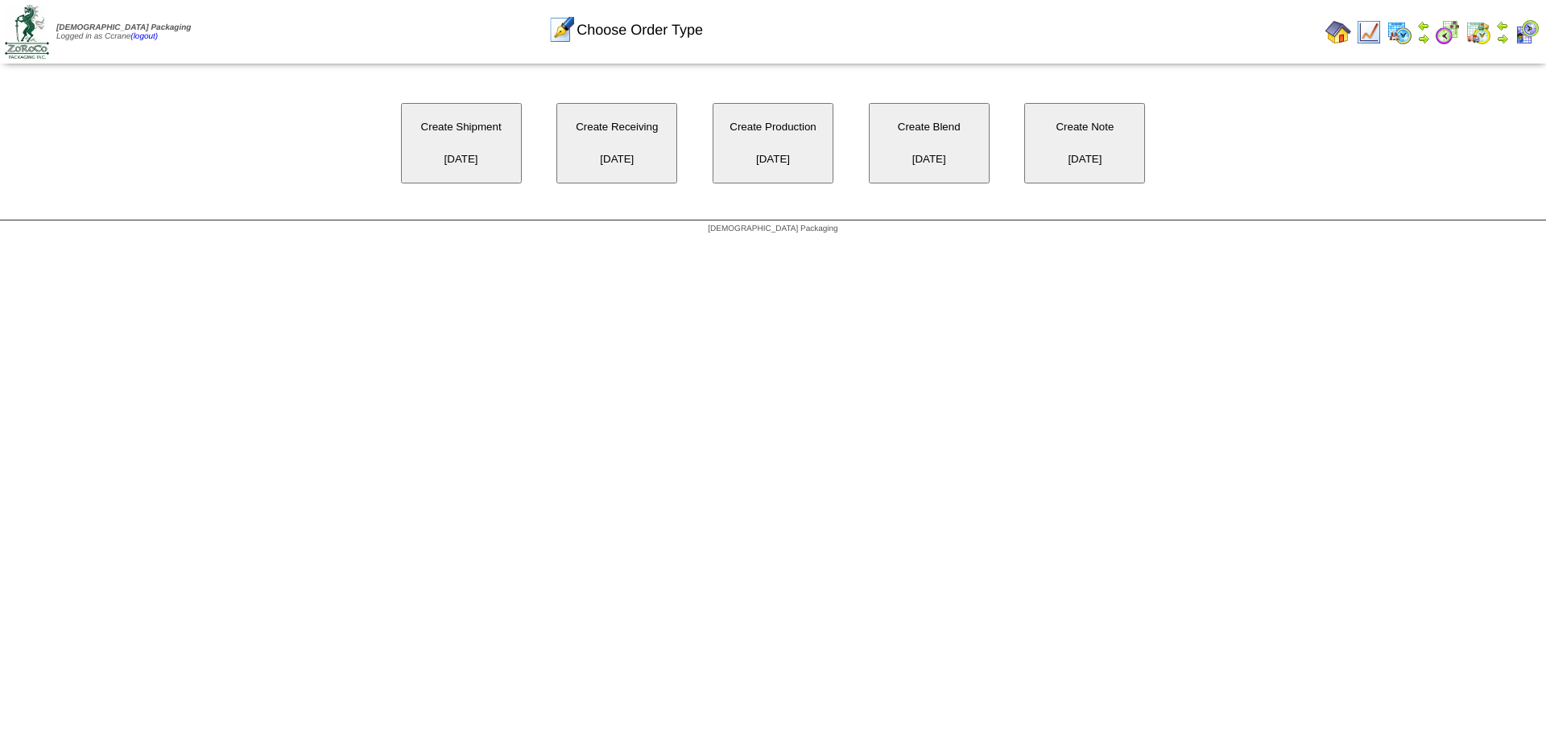
click at [620, 134] on button "Create Receiving [DATE]" at bounding box center [616, 143] width 121 height 81
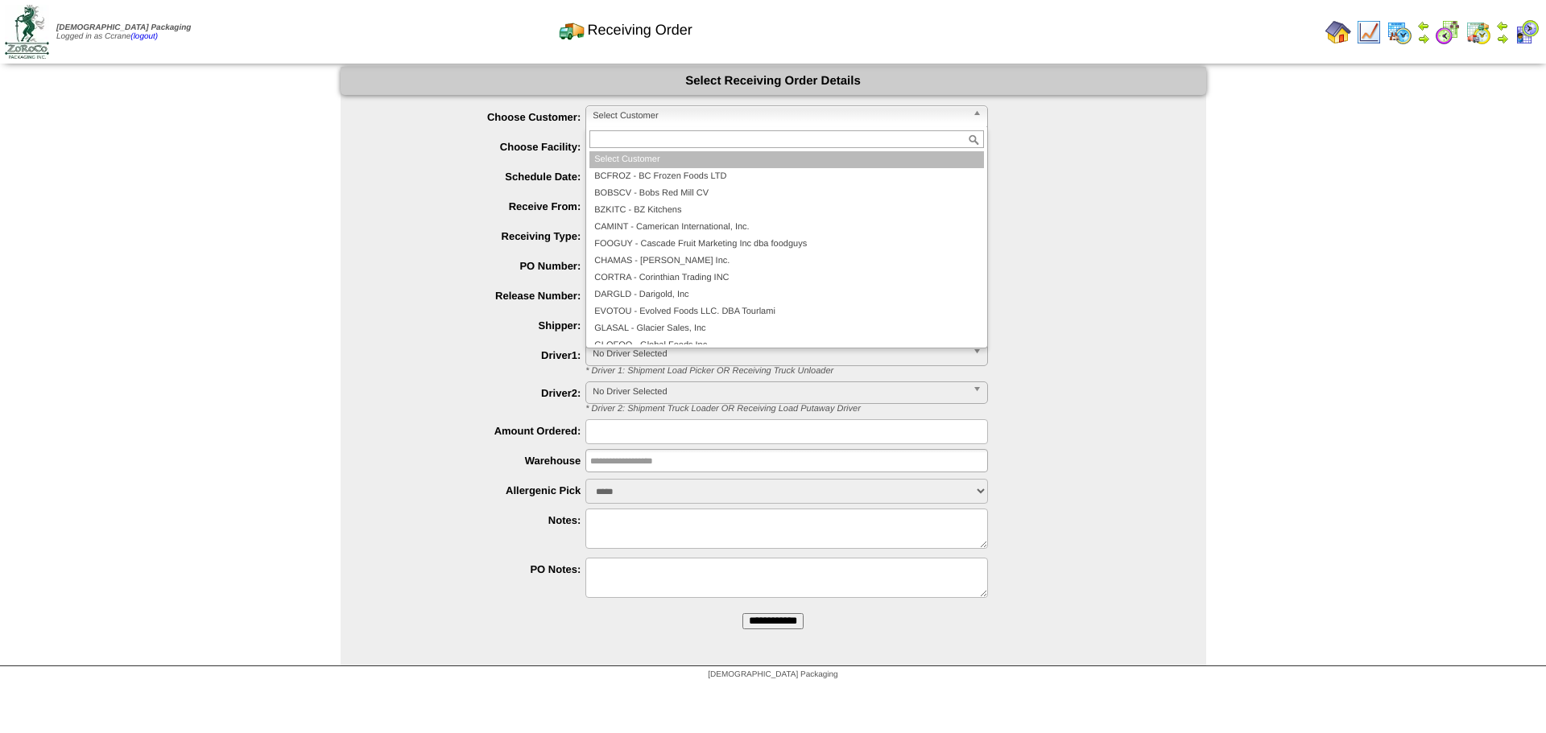
click at [625, 115] on span "Select Customer" at bounding box center [780, 115] width 374 height 19
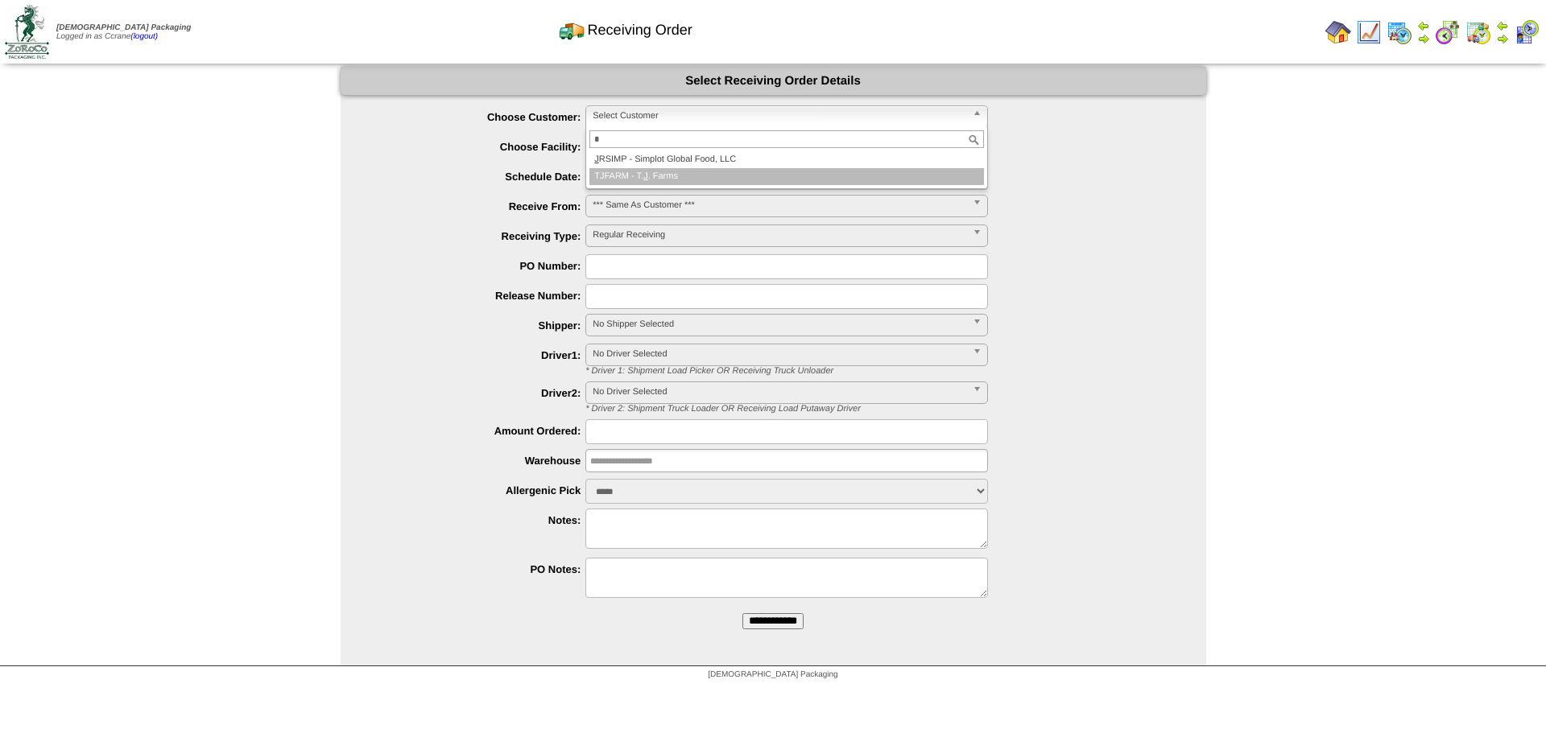
type input "*"
click at [640, 159] on li "J RSIMP - Simplot Global Food, LLC" at bounding box center [786, 159] width 395 height 17
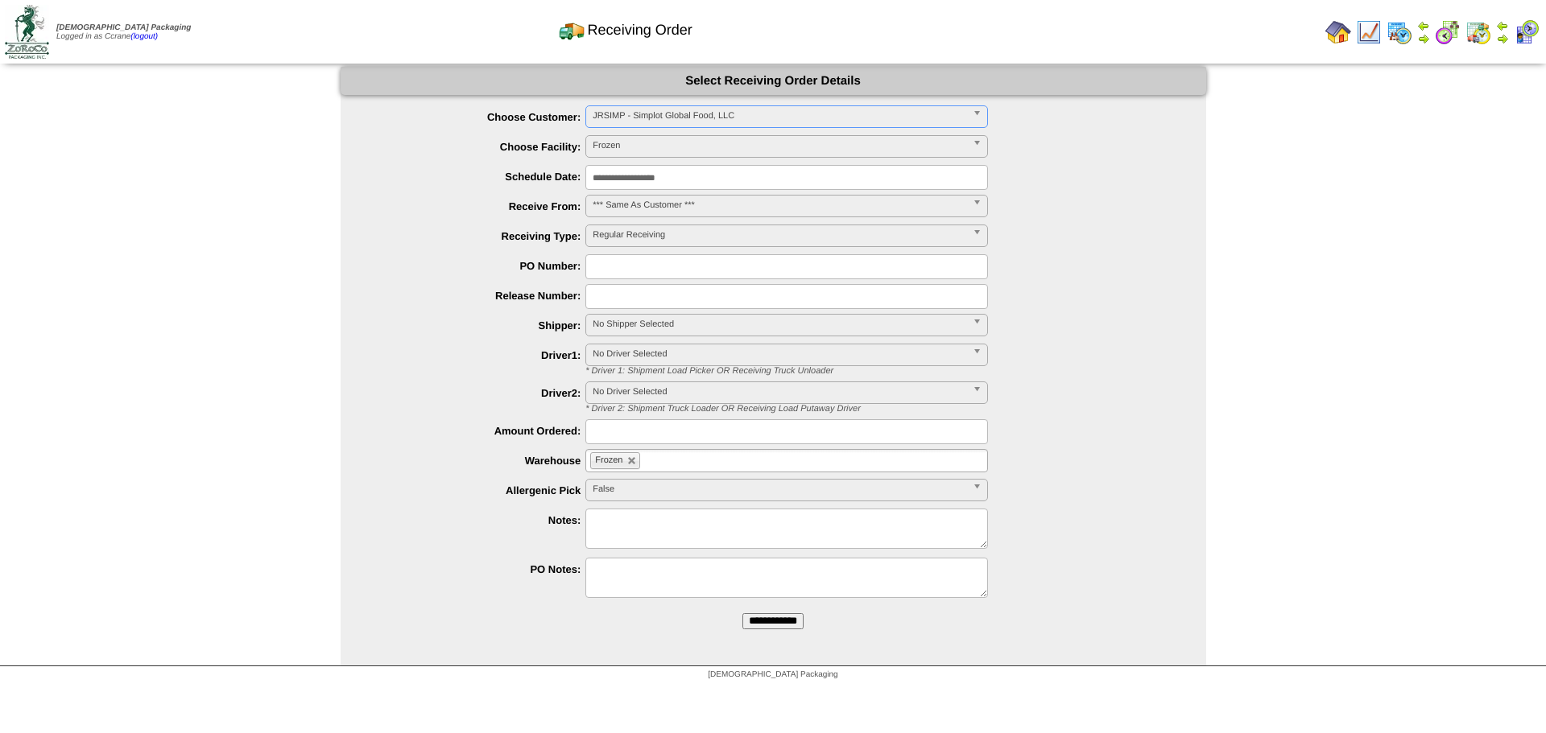
click at [742, 614] on input "**********" at bounding box center [772, 622] width 61 height 16
click at [651, 118] on span "Select Customer" at bounding box center [780, 115] width 374 height 19
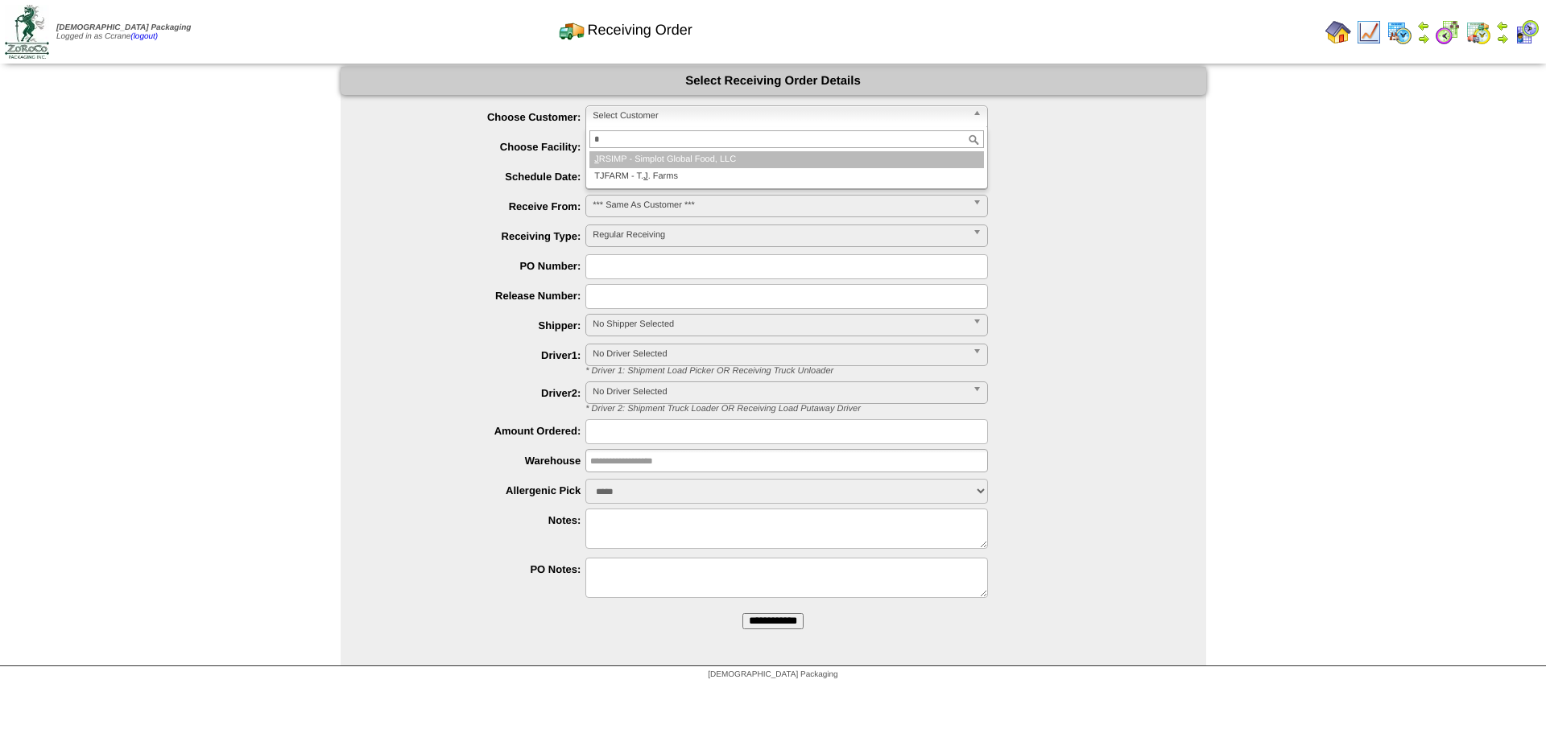
type input "*"
click at [691, 160] on li "J RSIMP - Simplot Global Food, LLC" at bounding box center [786, 159] width 395 height 17
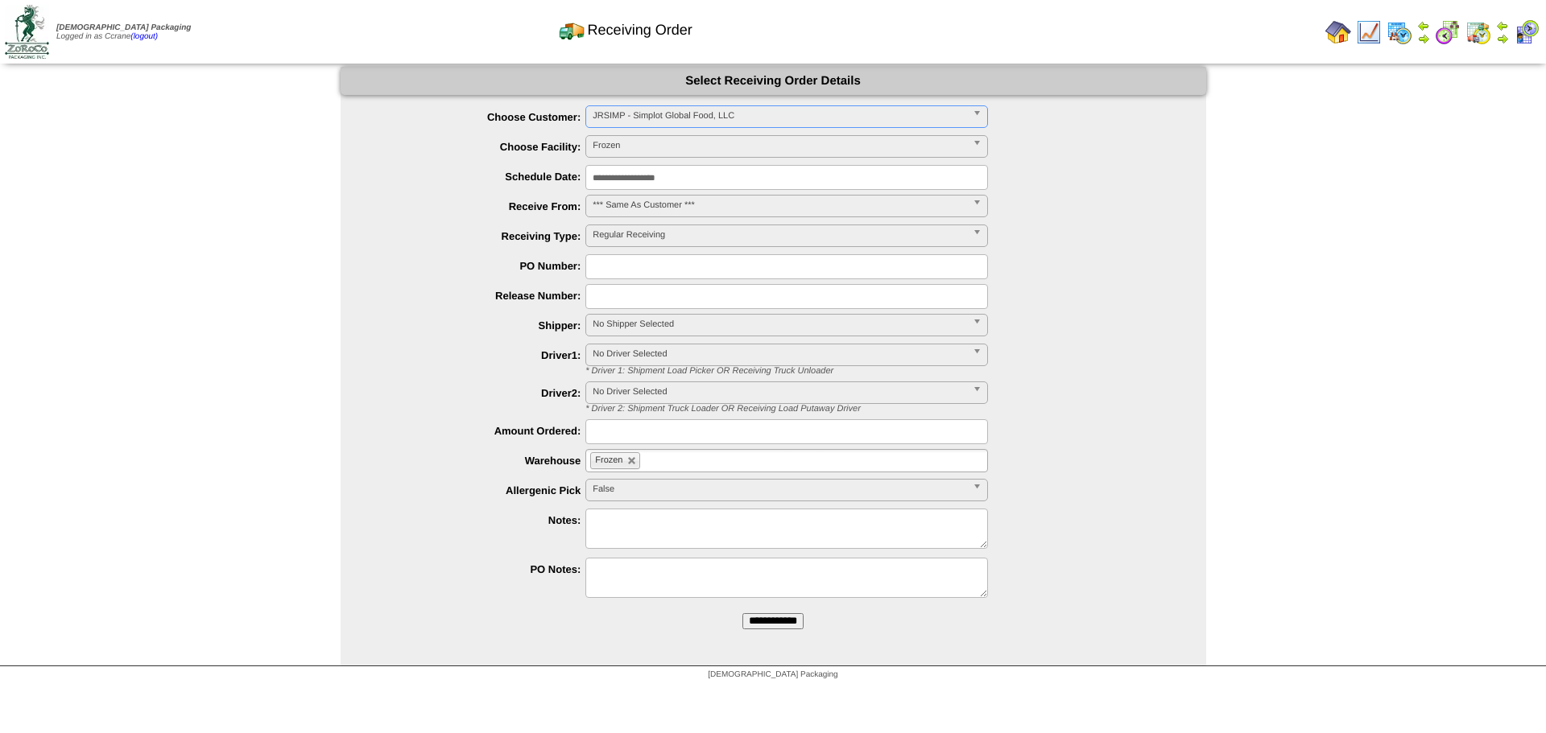
click at [742, 614] on input "**********" at bounding box center [772, 622] width 61 height 16
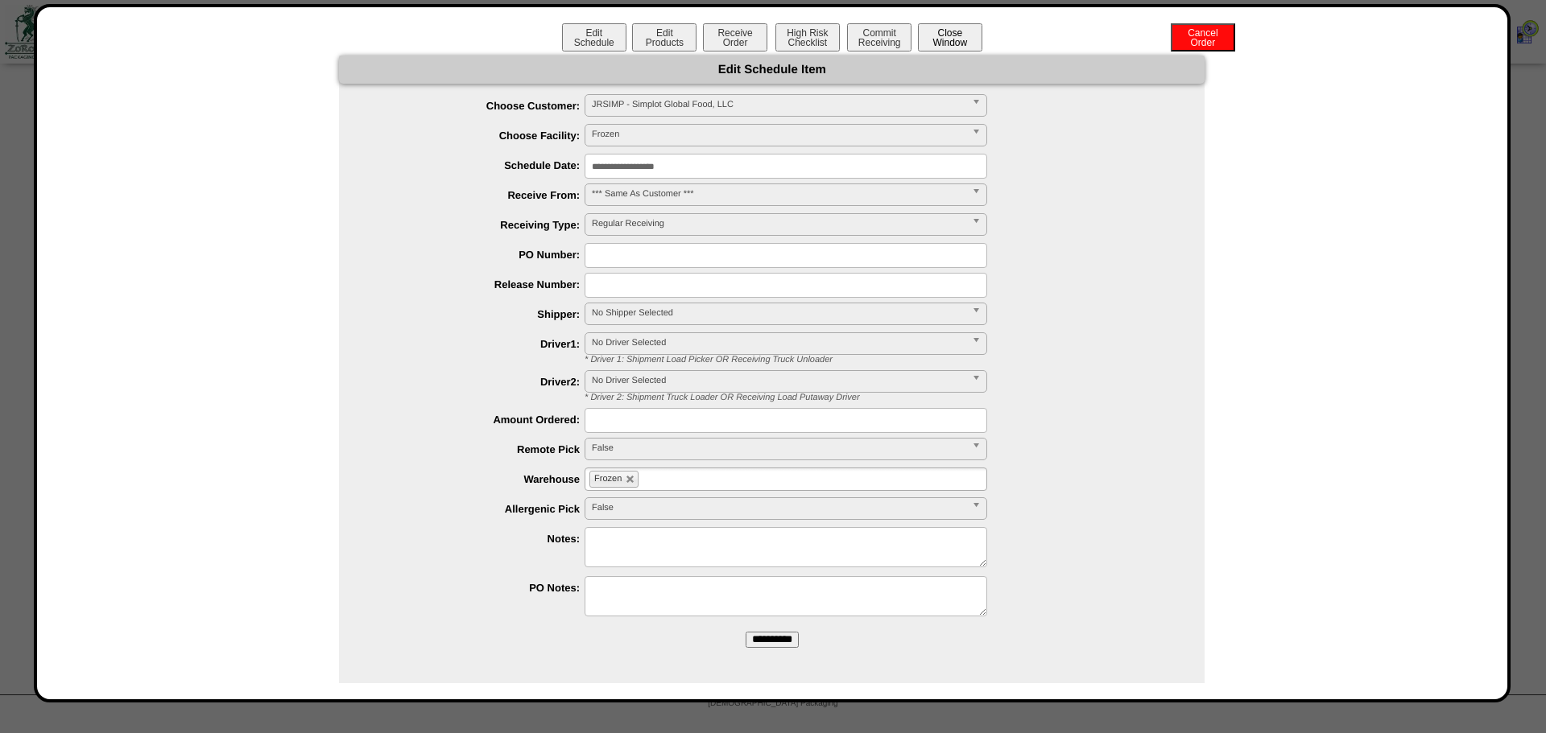
click at [959, 42] on button "Close Window" at bounding box center [950, 37] width 64 height 28
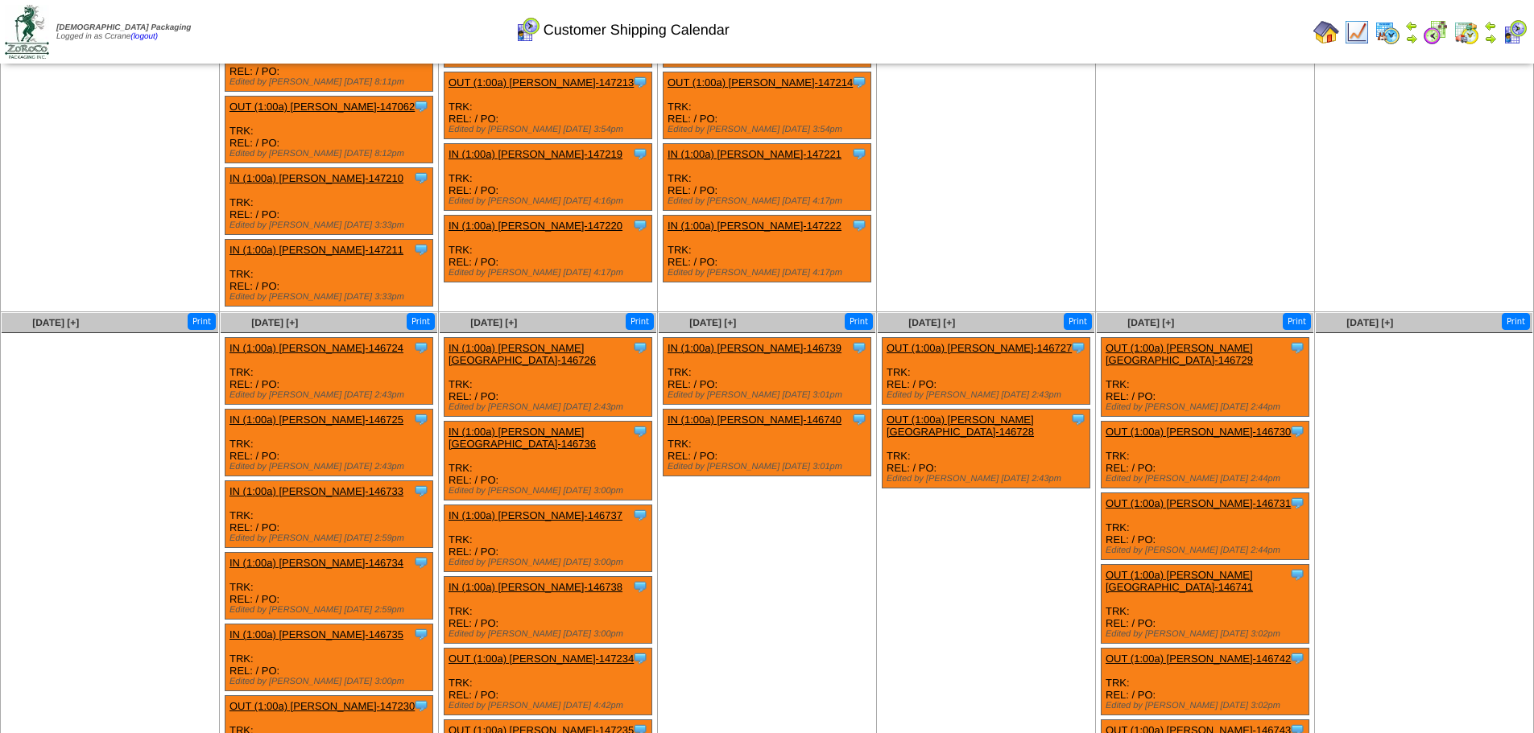
scroll to position [561, 0]
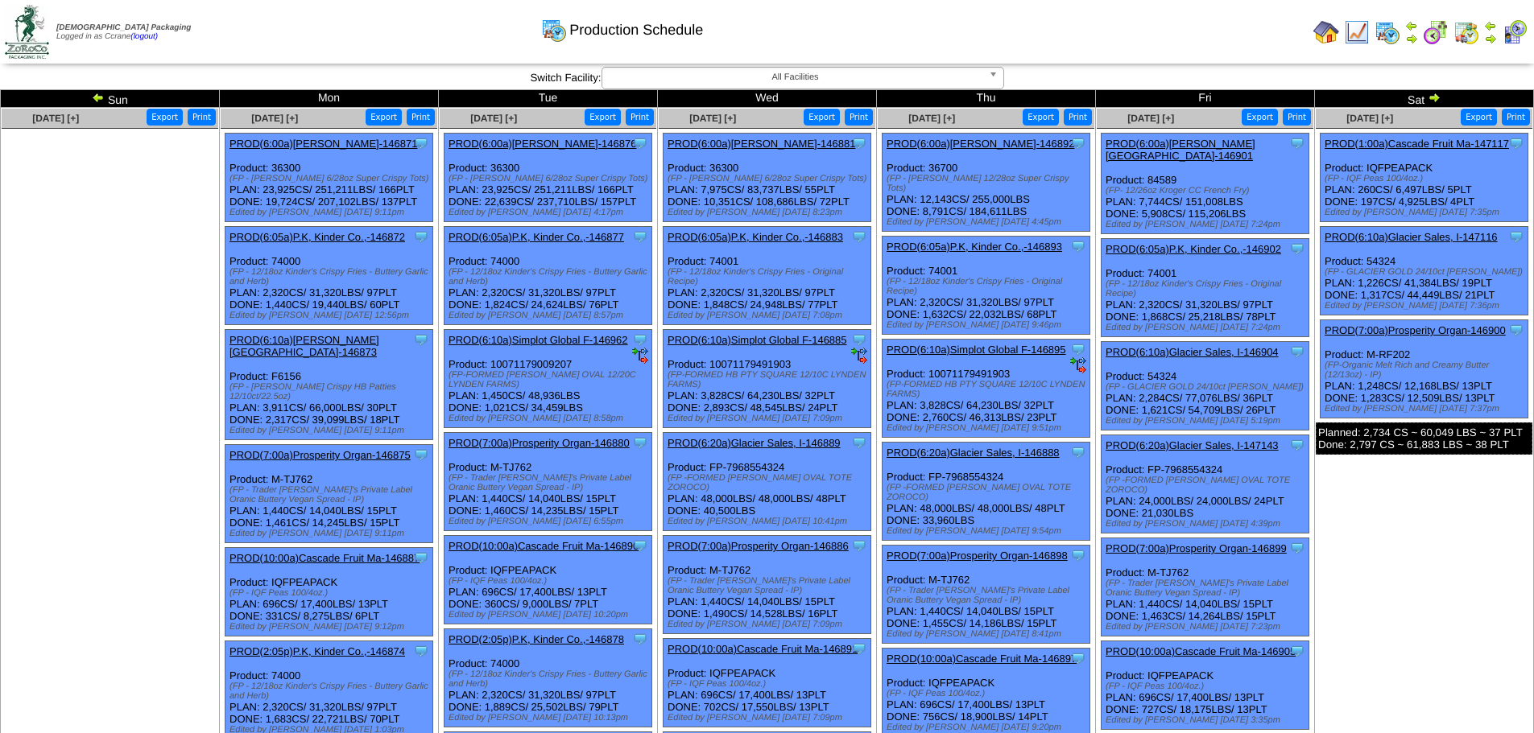
scroll to position [242, 0]
